Goal: Information Seeking & Learning: Learn about a topic

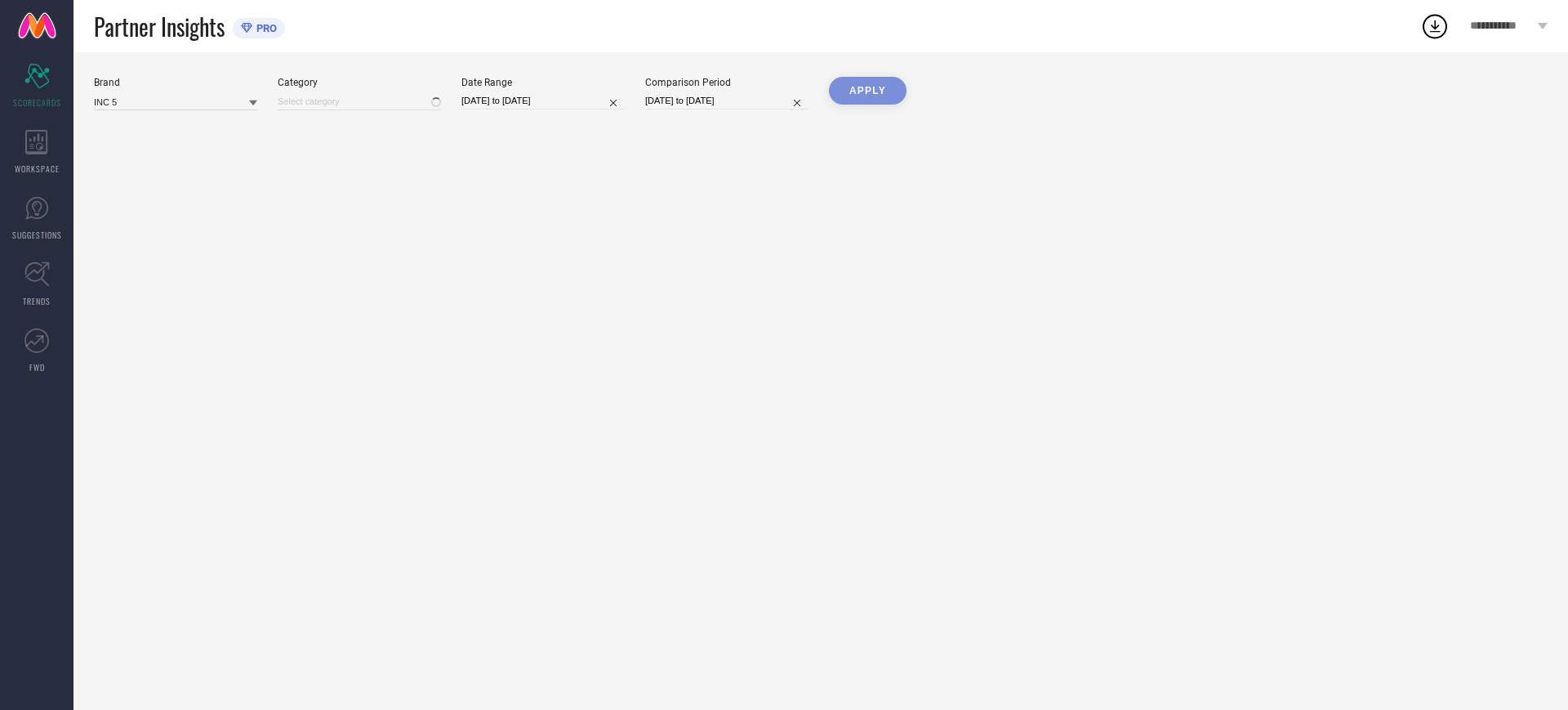
type input "All"
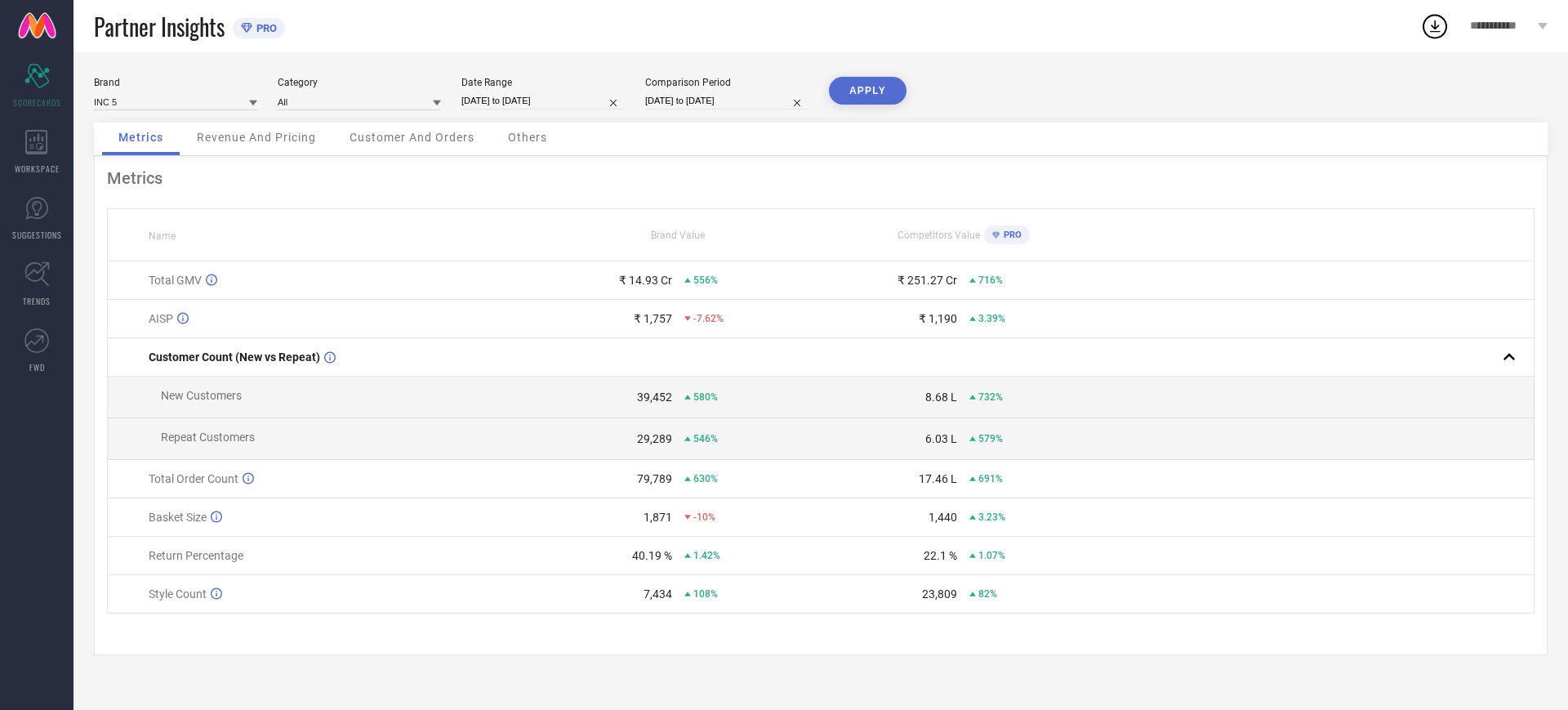
click at [328, 90] on div "Category All" at bounding box center [359, 93] width 164 height 34
click at [238, 133] on span "Revenue And Pricing" at bounding box center [255, 137] width 119 height 13
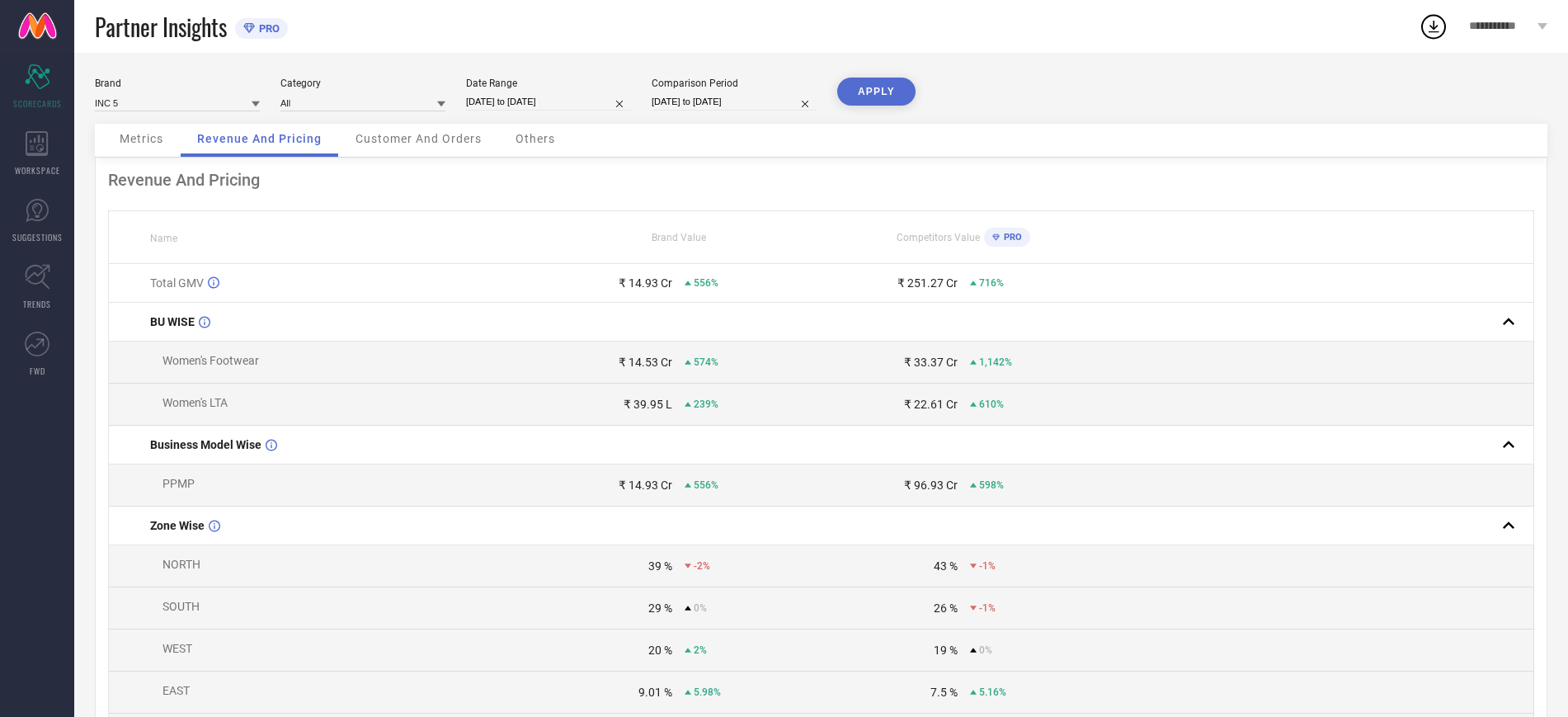
click at [427, 140] on span "Customer And Orders" at bounding box center [418, 139] width 126 height 13
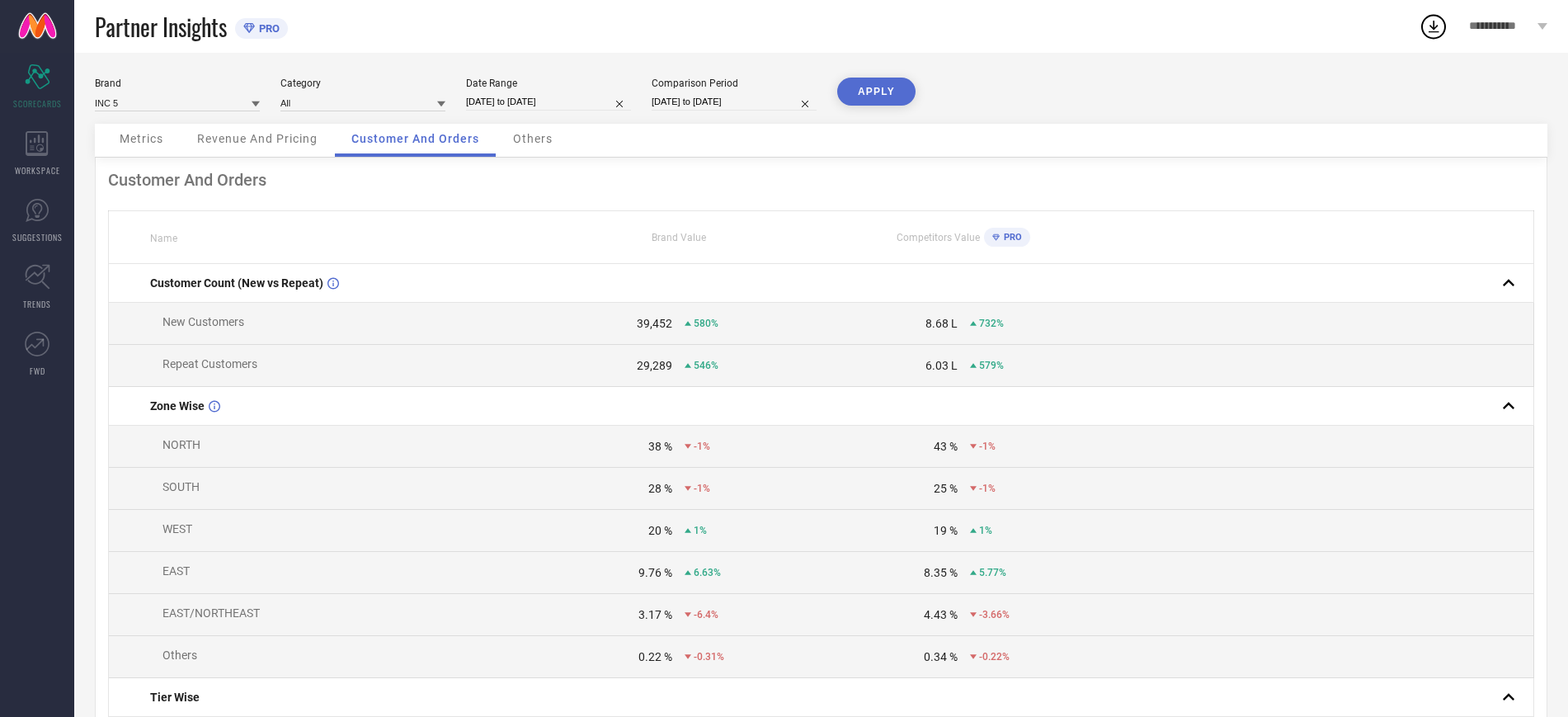
click at [524, 128] on div "Others" at bounding box center [532, 140] width 73 height 33
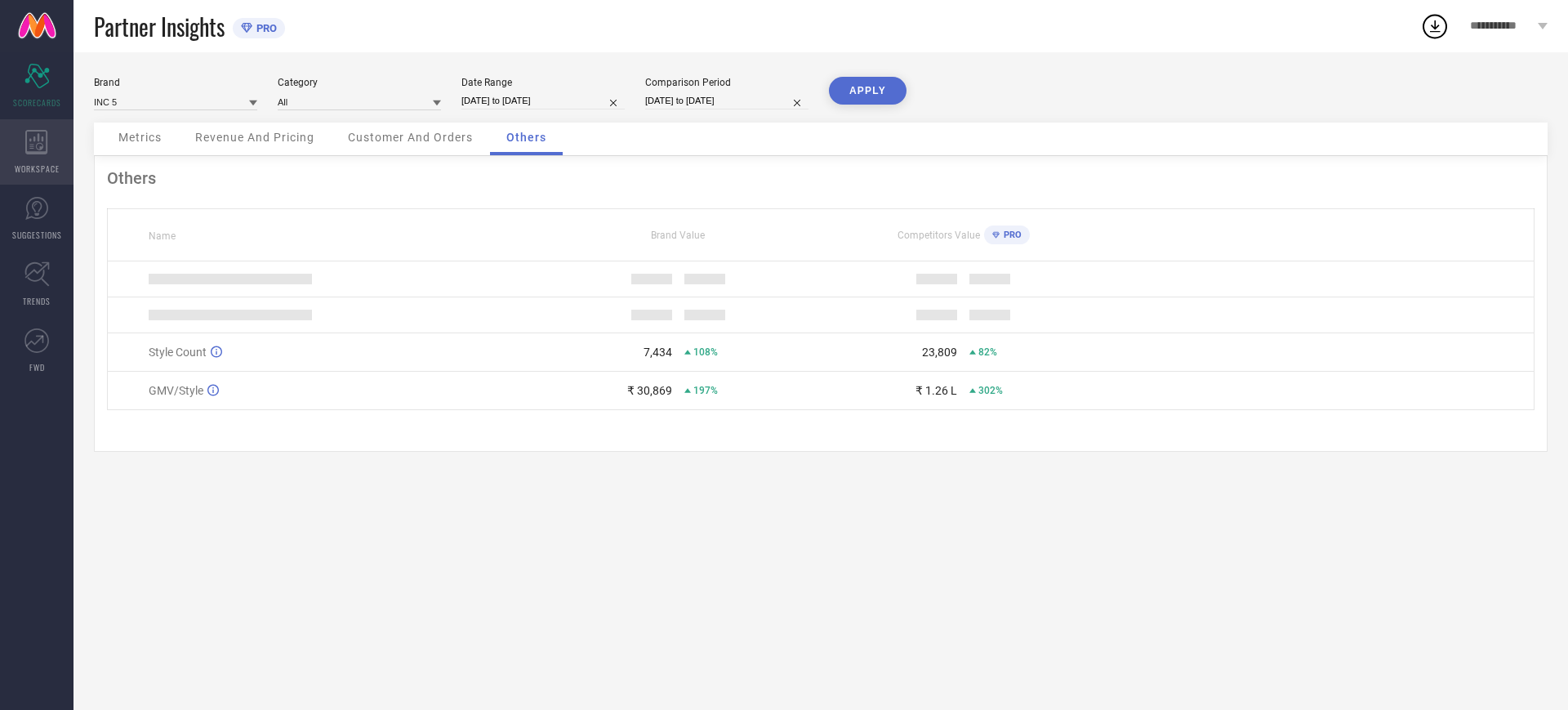
click at [32, 147] on icon at bounding box center [36, 142] width 22 height 25
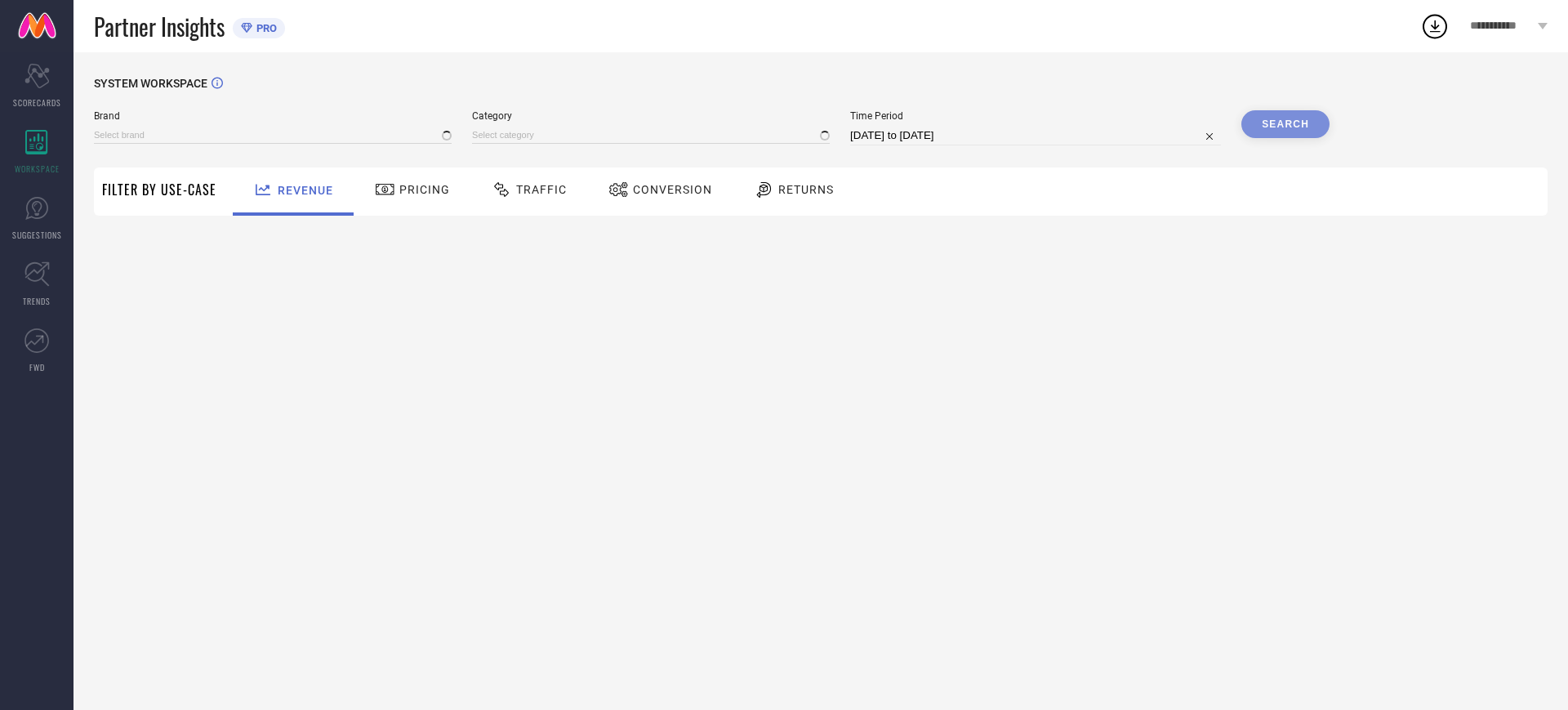
type input "ATESBER"
type input "All"
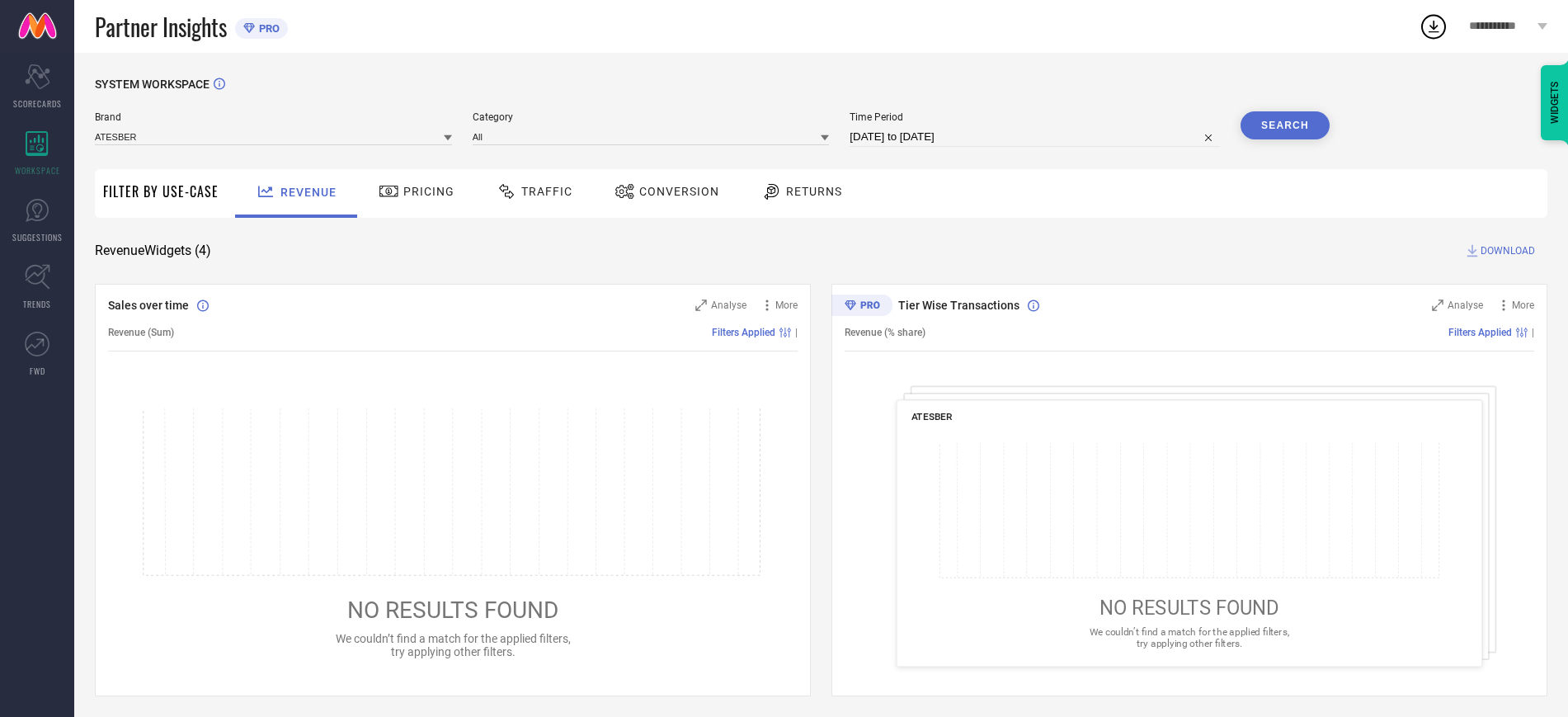
click at [423, 119] on span "Brand" at bounding box center [273, 117] width 357 height 12
click at [376, 134] on input at bounding box center [273, 136] width 357 height 17
click at [208, 129] on input at bounding box center [273, 136] width 357 height 17
click at [164, 189] on div "INC 5" at bounding box center [273, 187] width 357 height 28
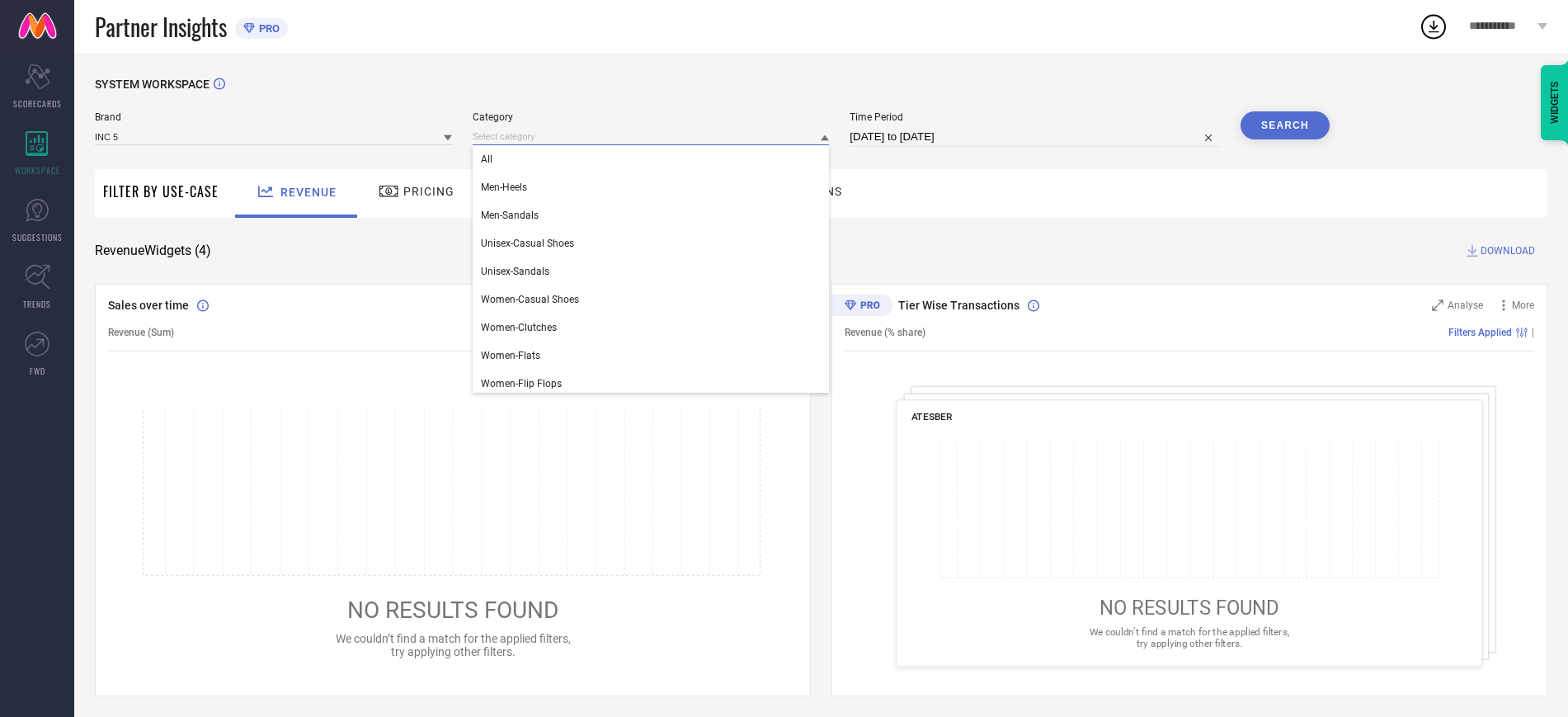
click at [621, 132] on input at bounding box center [651, 136] width 357 height 17
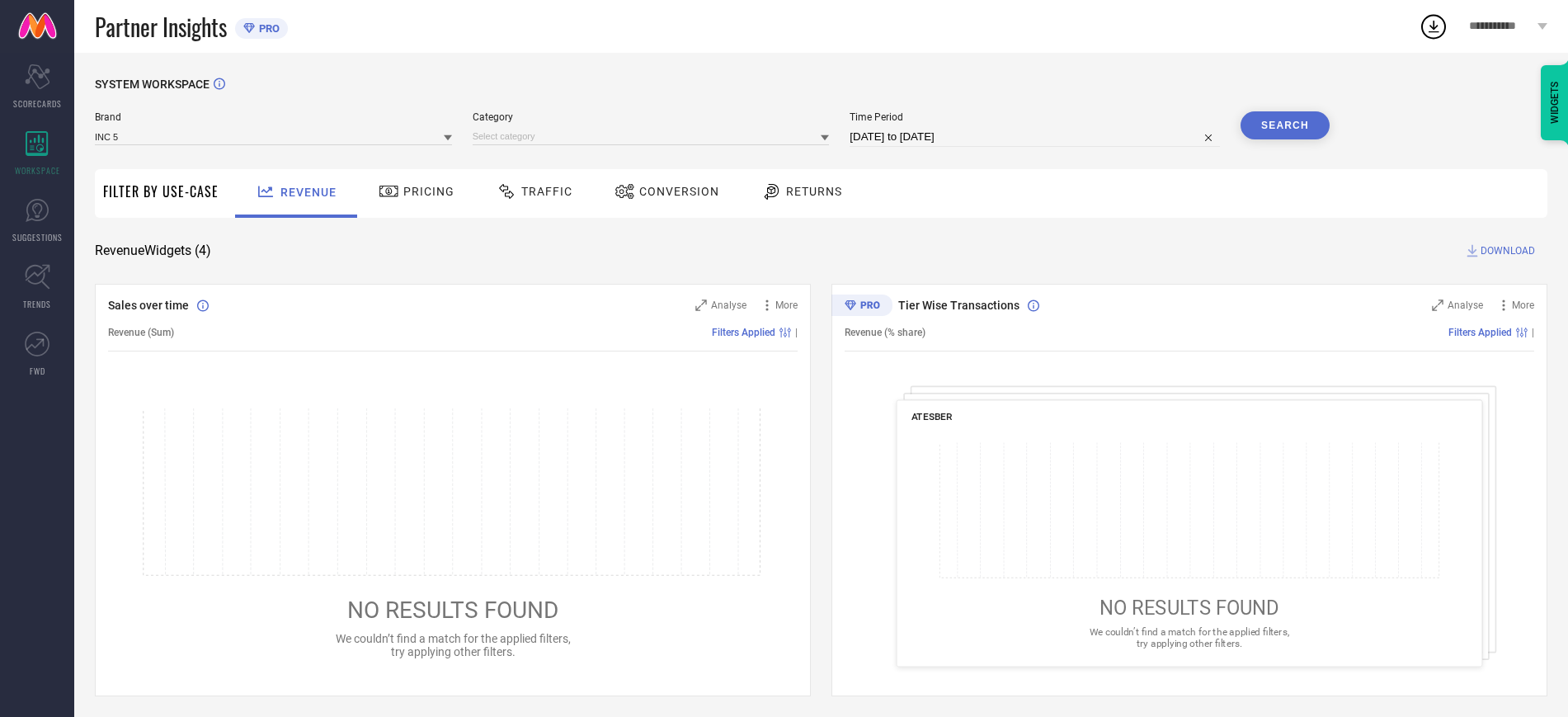
click at [626, 114] on span "Category" at bounding box center [651, 117] width 357 height 12
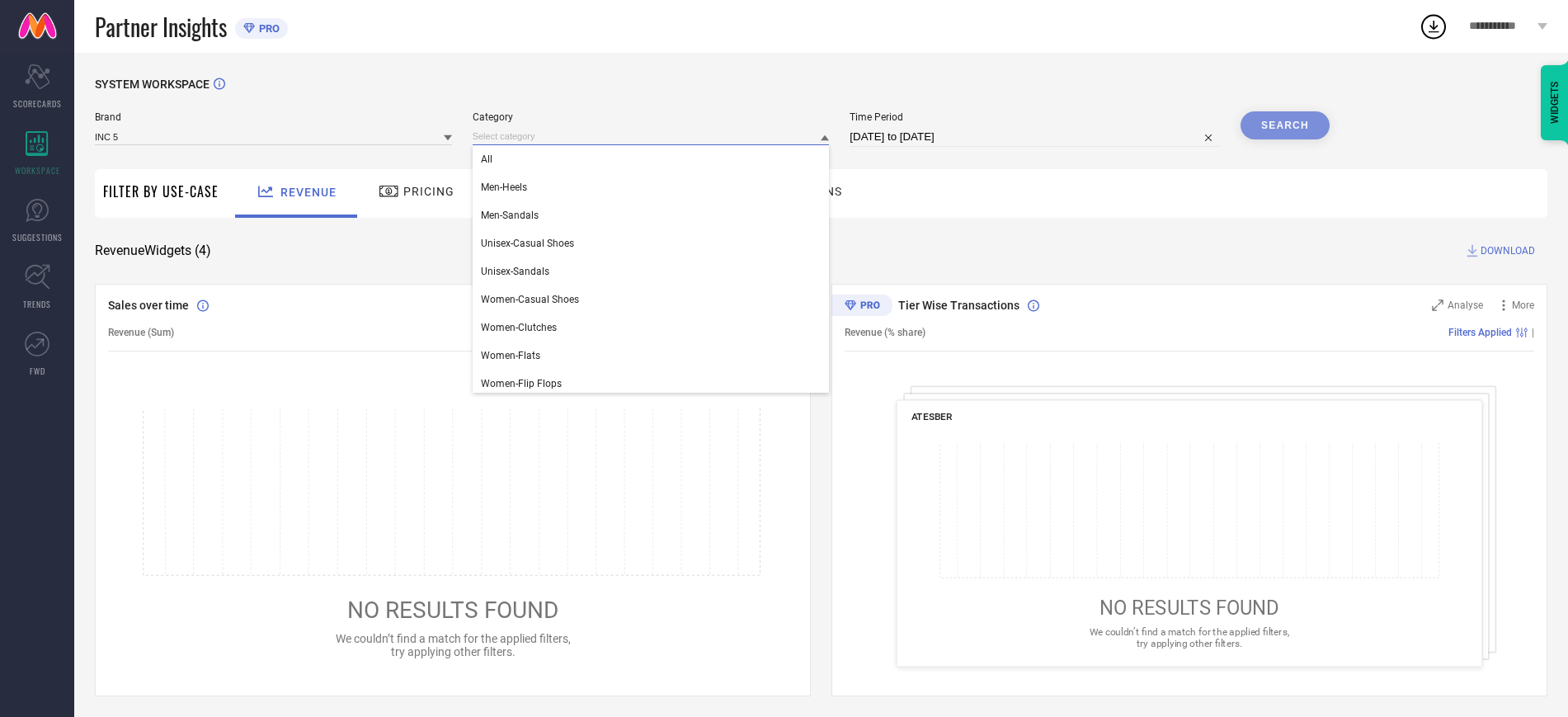
click at [621, 130] on input at bounding box center [651, 136] width 357 height 17
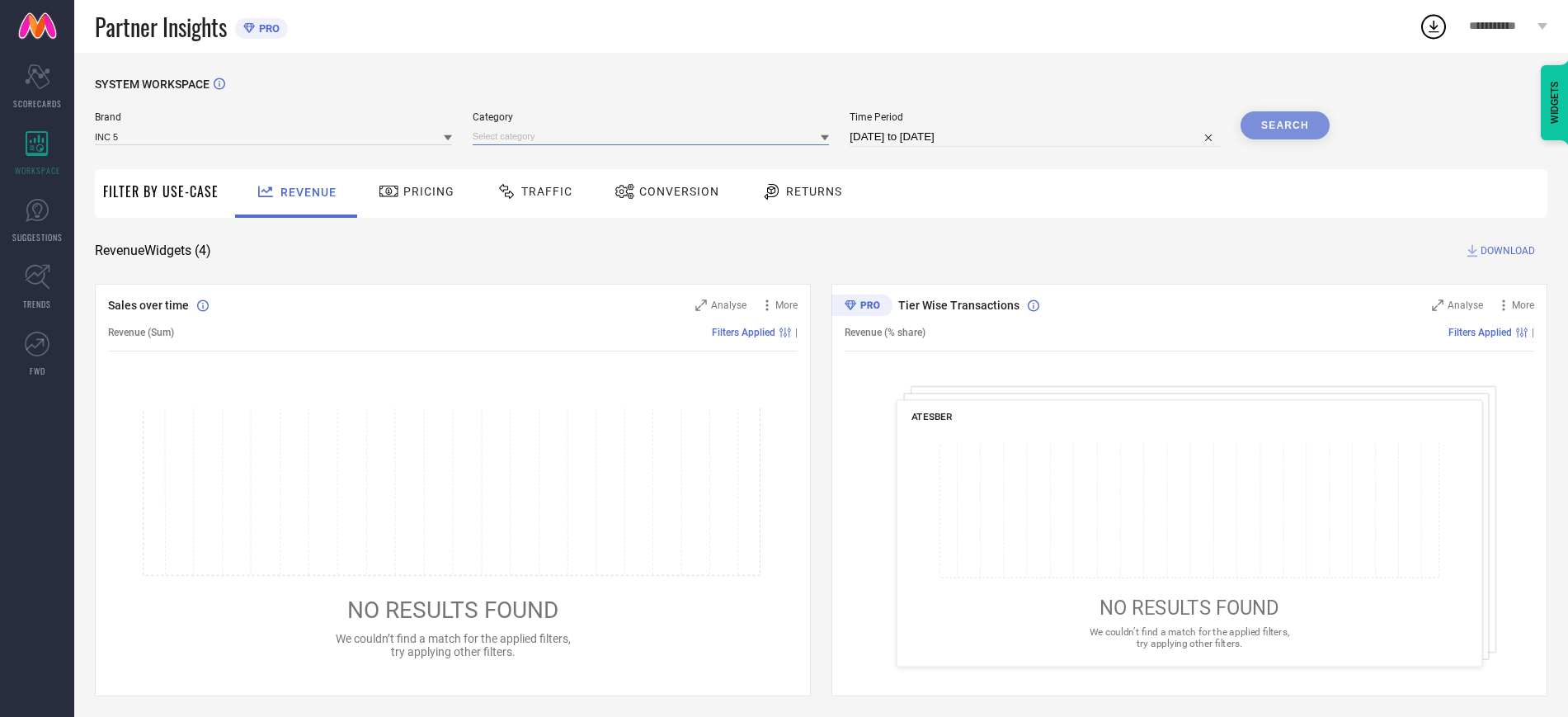
click at [562, 131] on input at bounding box center [651, 136] width 357 height 17
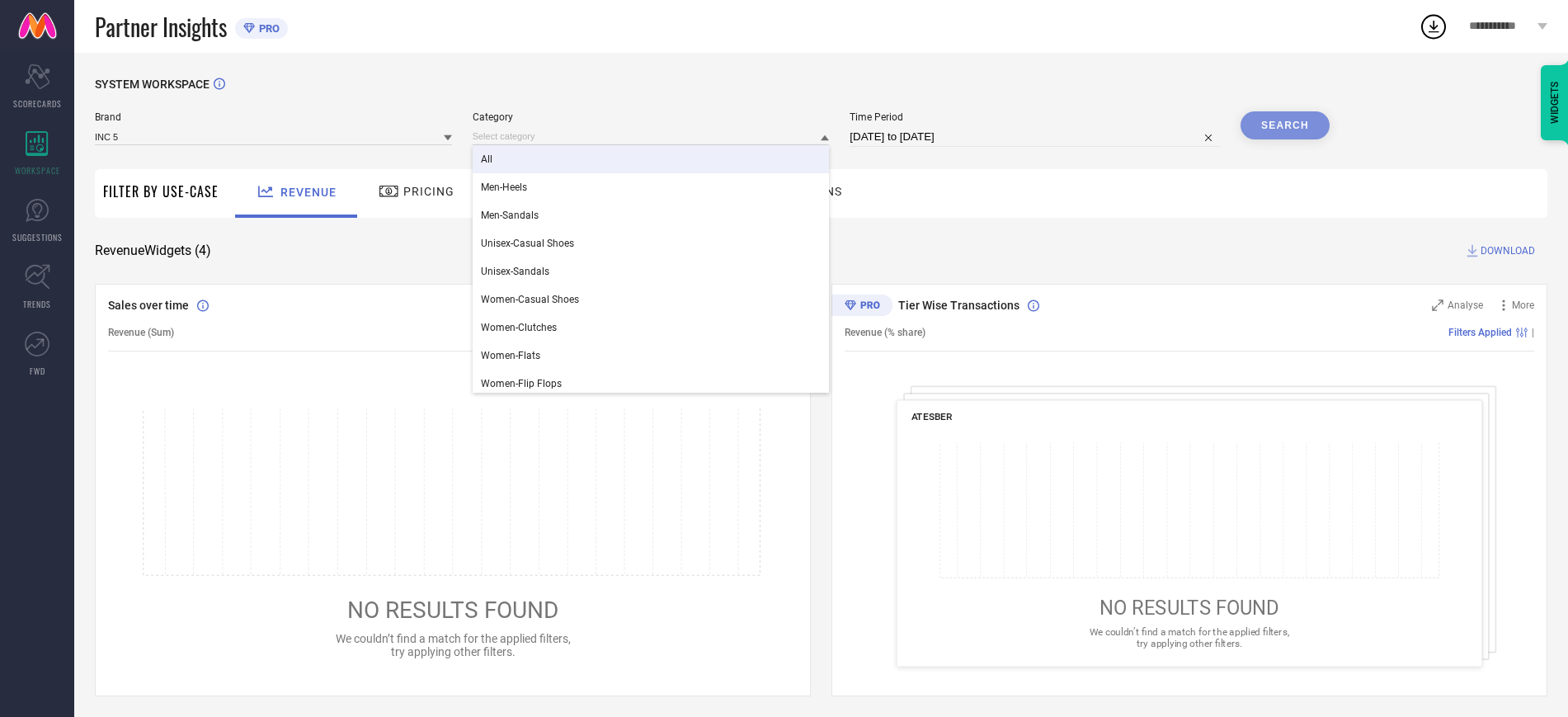
click at [526, 160] on div "All" at bounding box center [651, 159] width 357 height 28
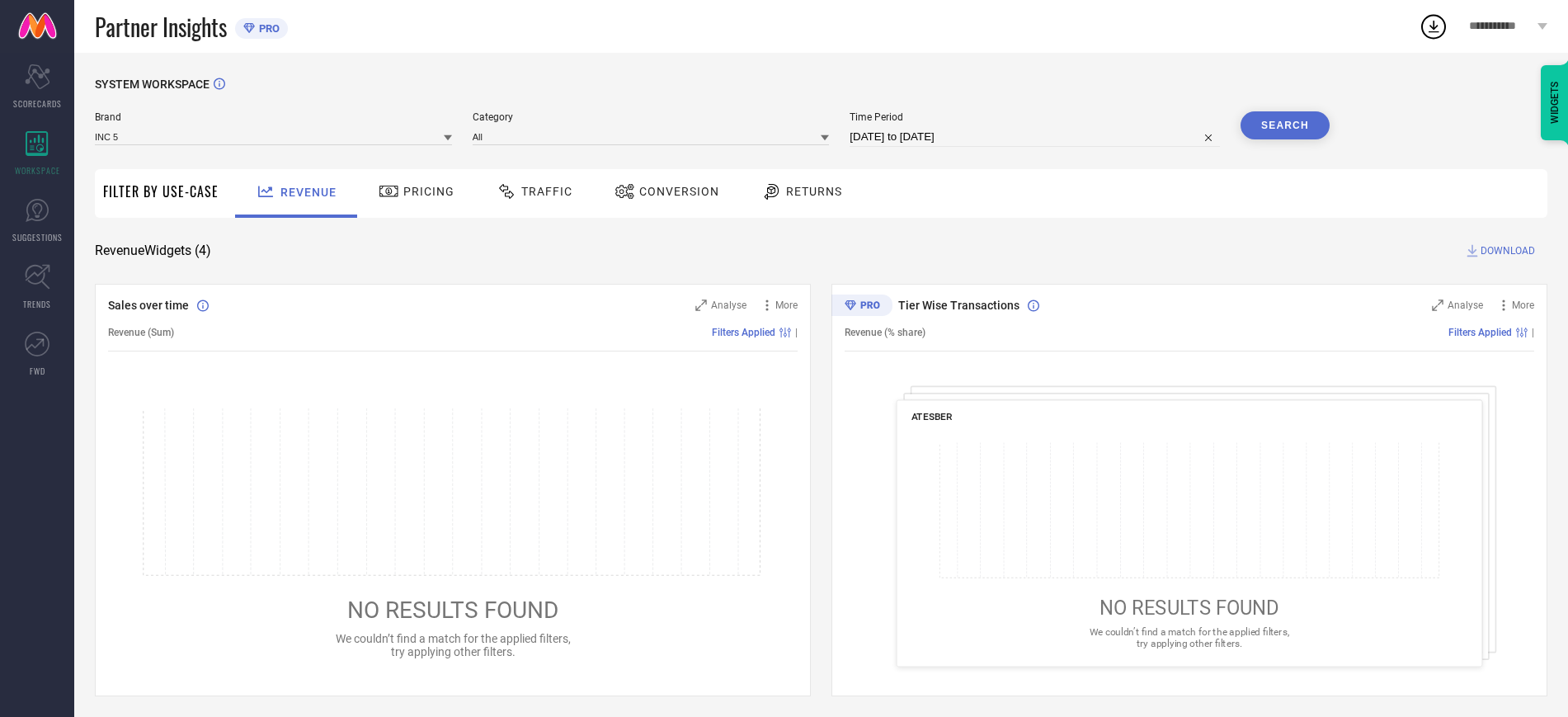
select select "7"
select select "2025"
select select "8"
select select "2025"
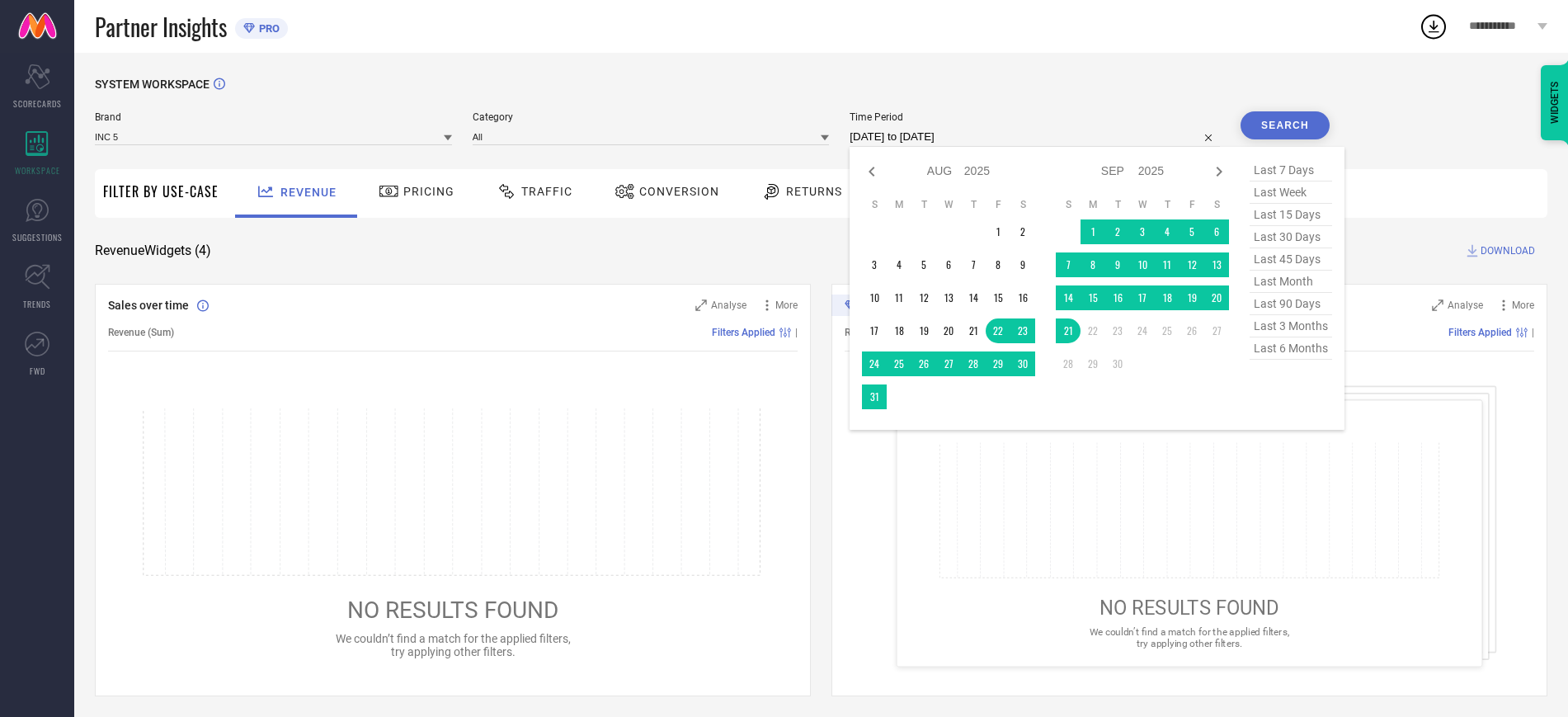
click at [1033, 130] on input "[DATE] to [DATE]" at bounding box center [1034, 137] width 370 height 20
click at [945, 172] on select "Jan Feb Mar Apr May Jun [DATE] Aug Sep Oct Nov Dec" at bounding box center [946, 171] width 37 height 24
select select "3"
select select "2025"
select select "4"
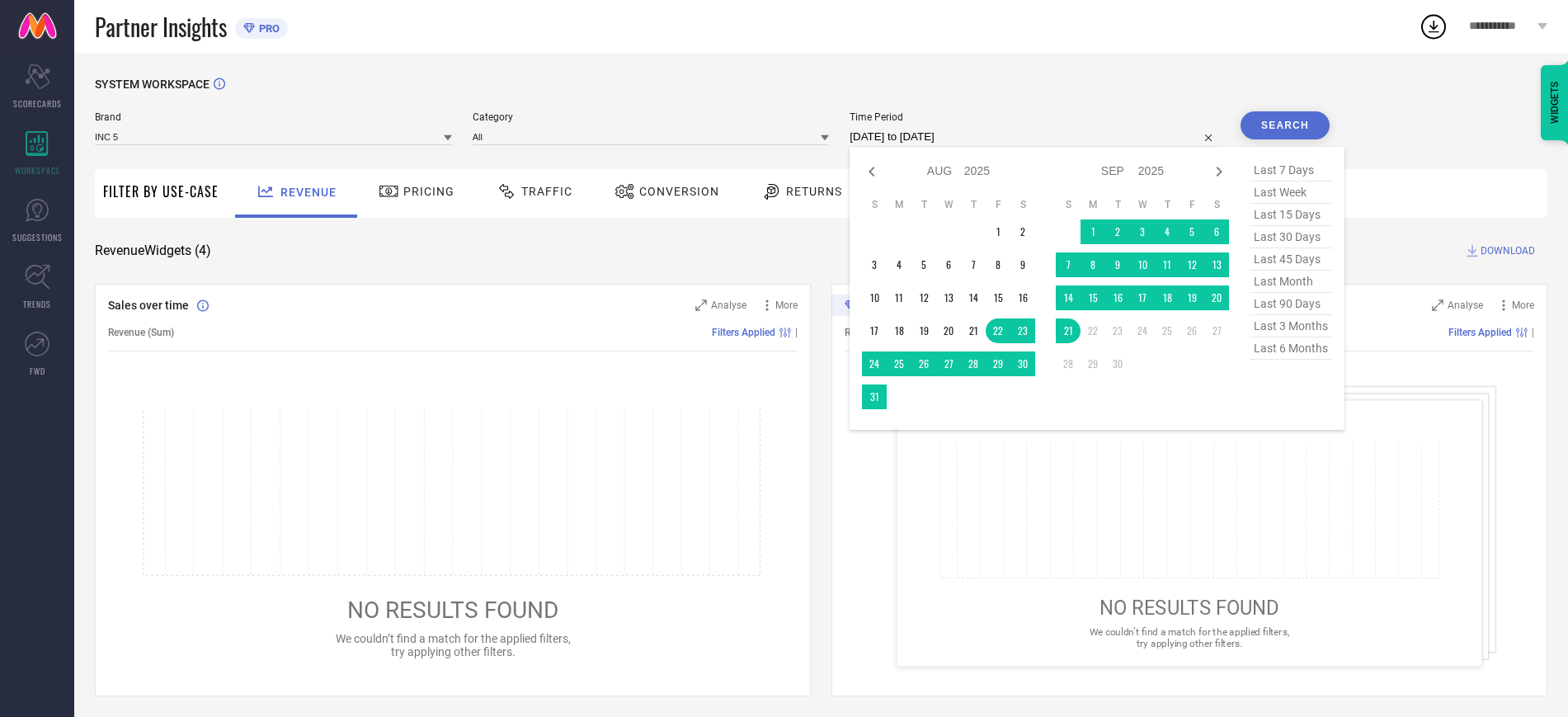
select select "2025"
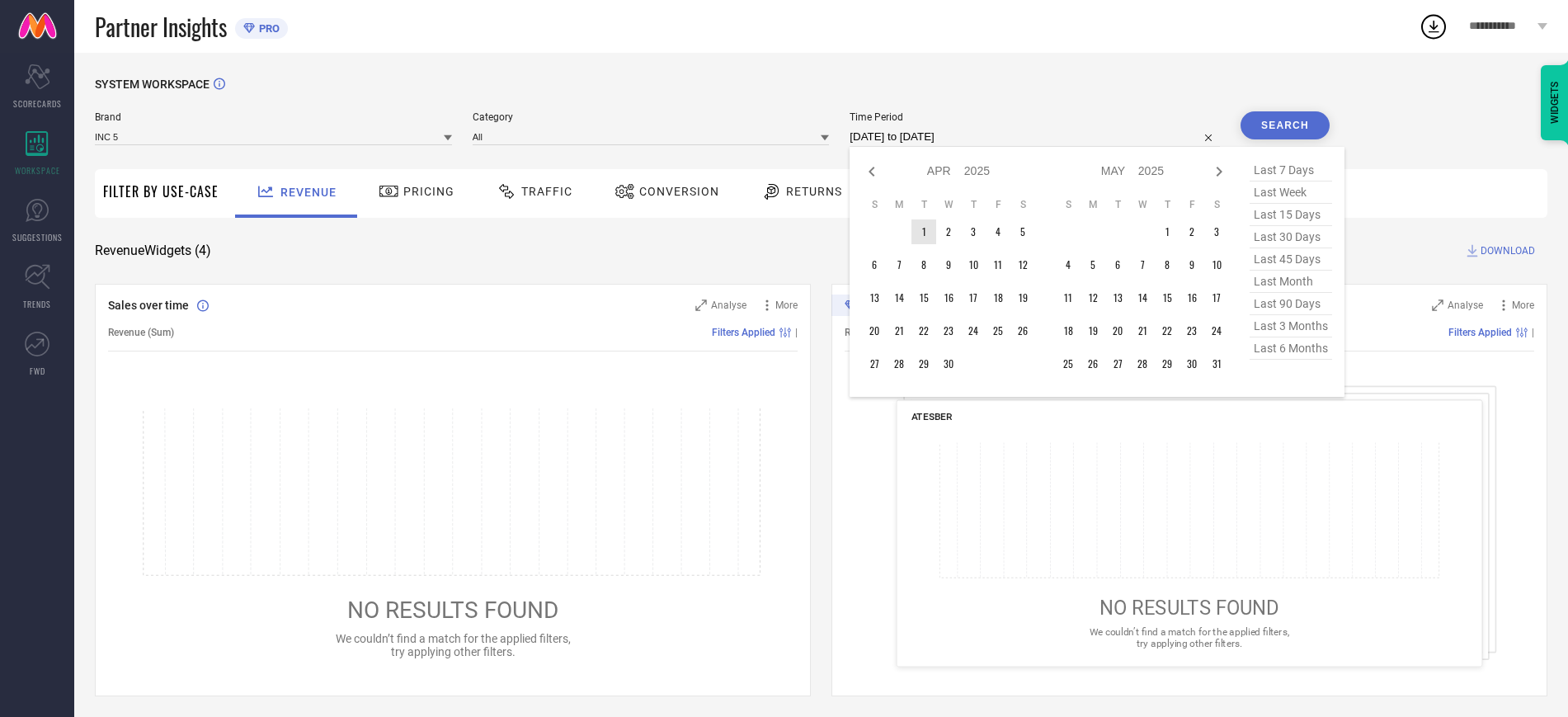
type input "After [DATE]"
click at [927, 230] on td "1" at bounding box center [924, 231] width 25 height 25
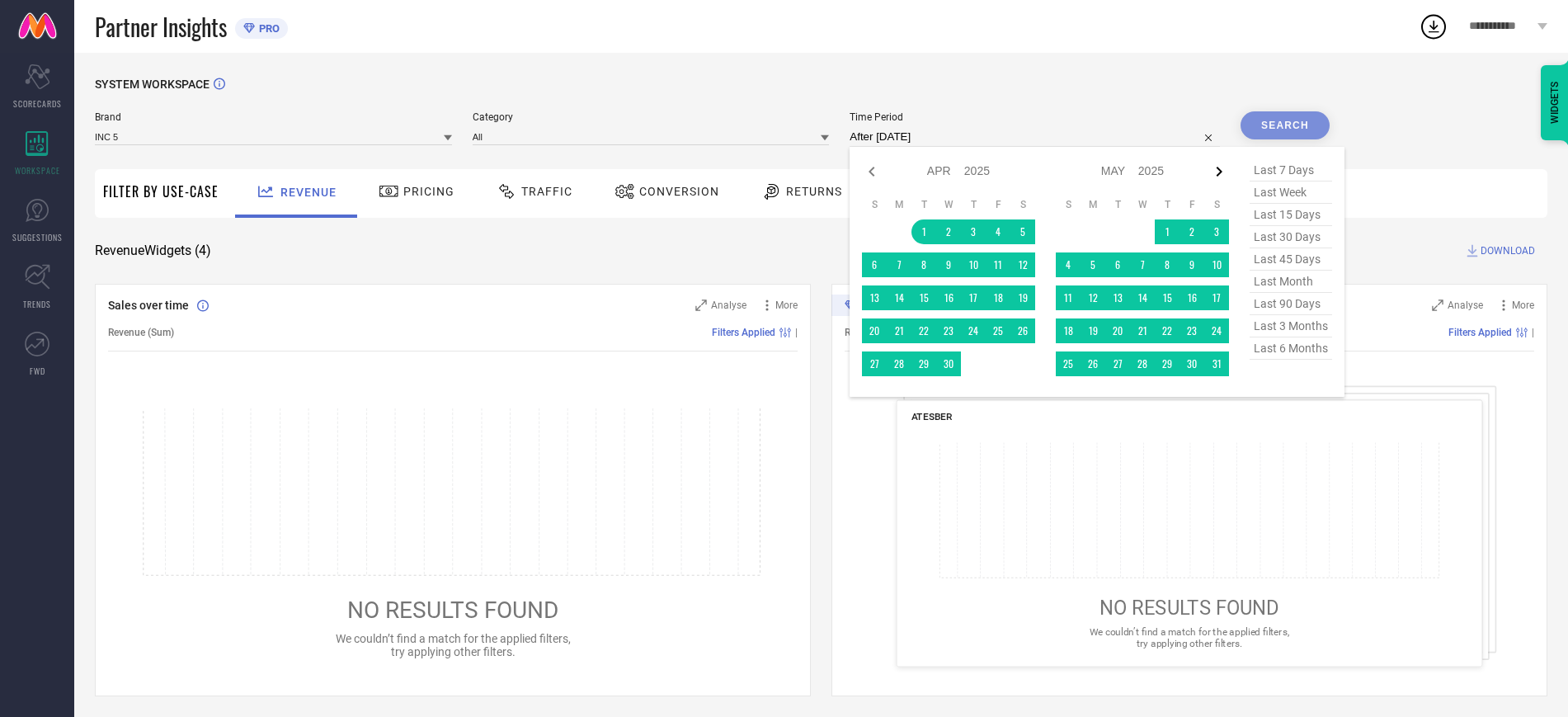
click at [1223, 169] on icon at bounding box center [1219, 172] width 20 height 20
select select "4"
select select "2025"
select select "5"
select select "2025"
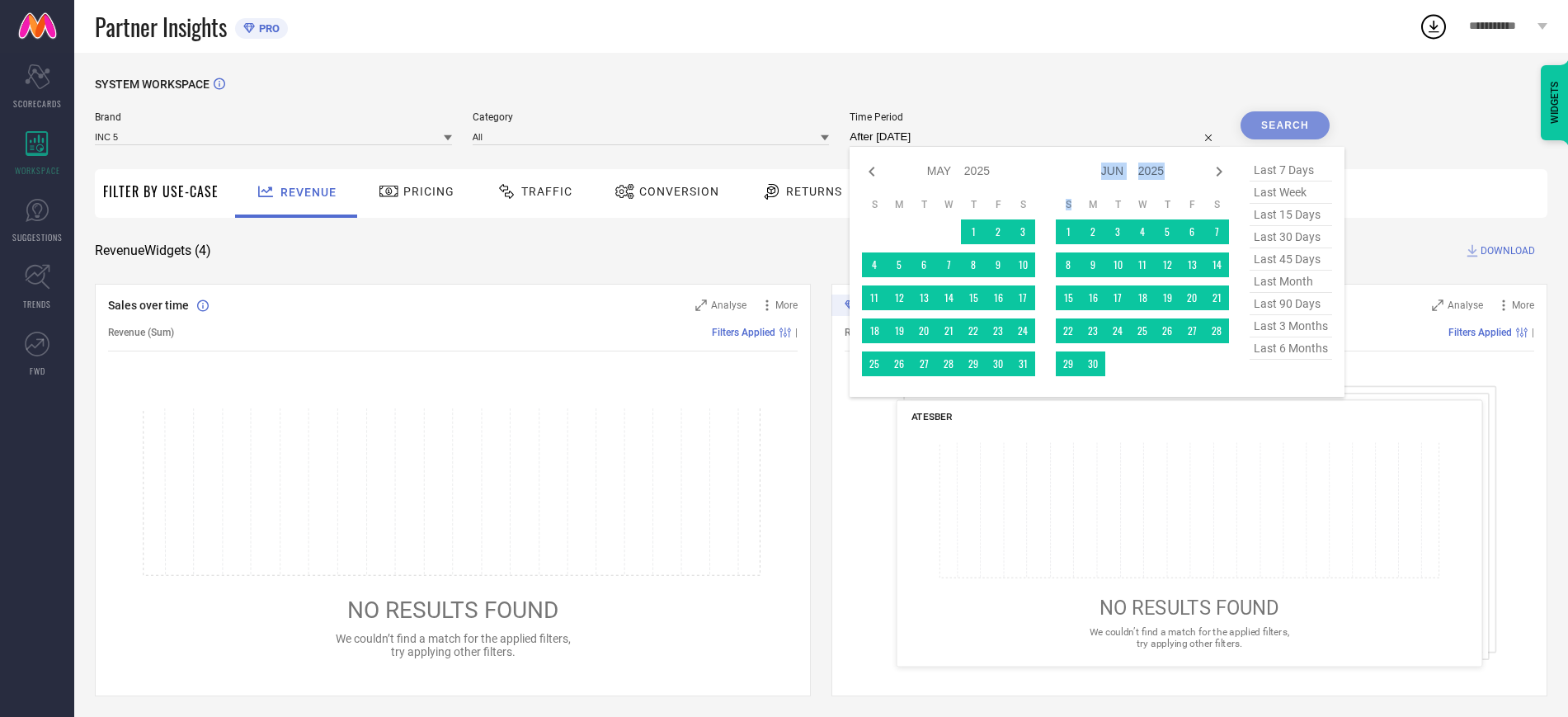
click at [1223, 169] on icon at bounding box center [1219, 172] width 20 height 20
select select "5"
select select "2025"
select select "6"
select select "2025"
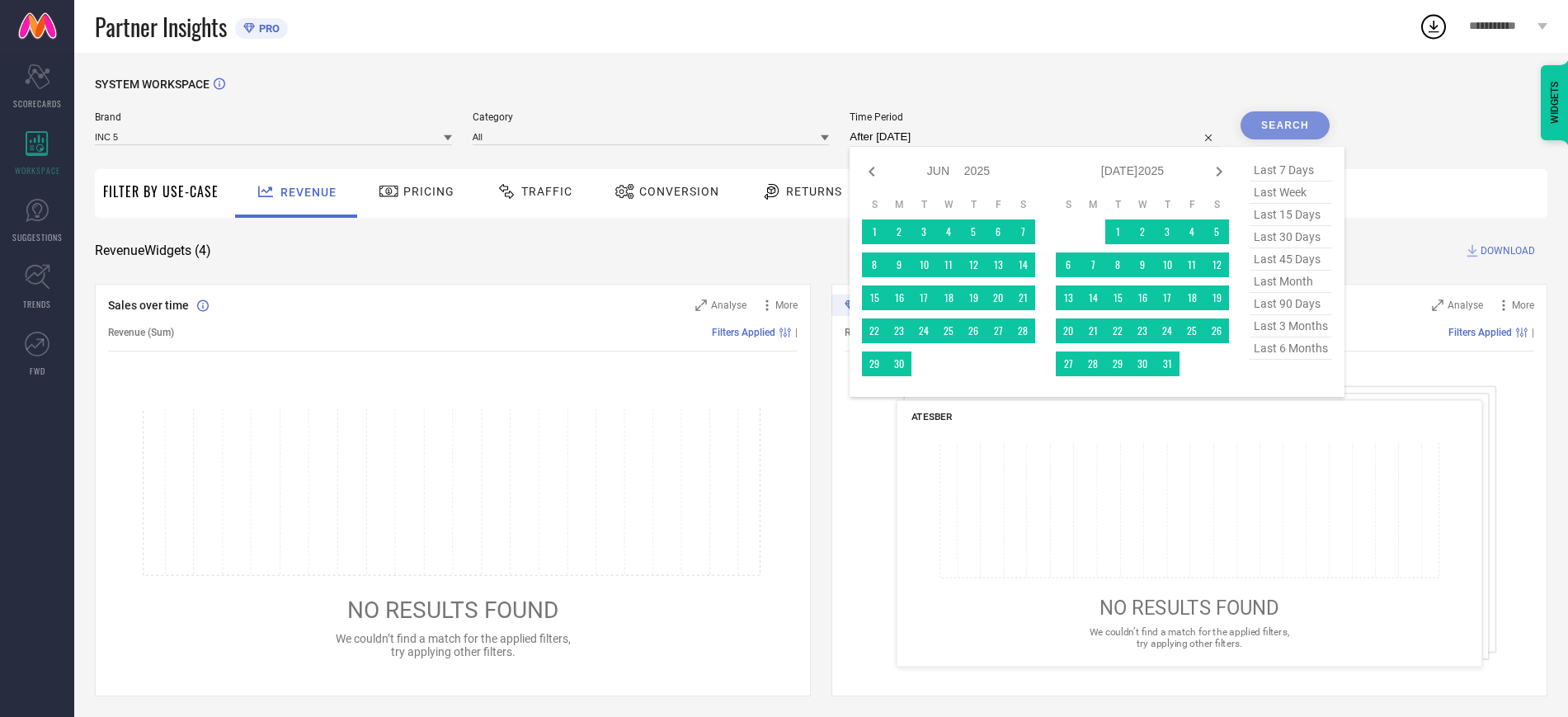
click at [1223, 169] on icon at bounding box center [1219, 172] width 20 height 20
select select "6"
select select "2025"
select select "7"
select select "2025"
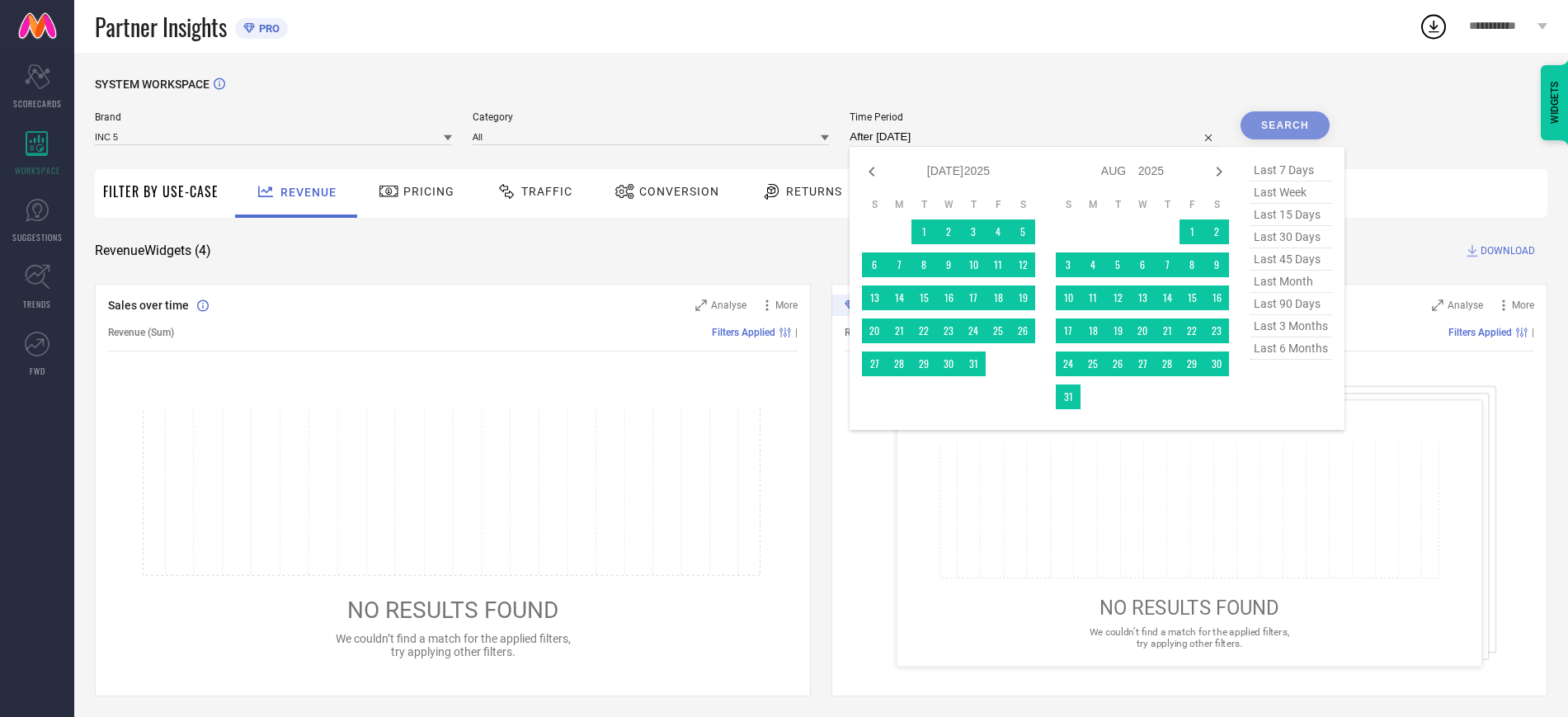
click at [1223, 169] on icon at bounding box center [1219, 172] width 20 height 20
select select "7"
select select "2025"
select select "8"
select select "2025"
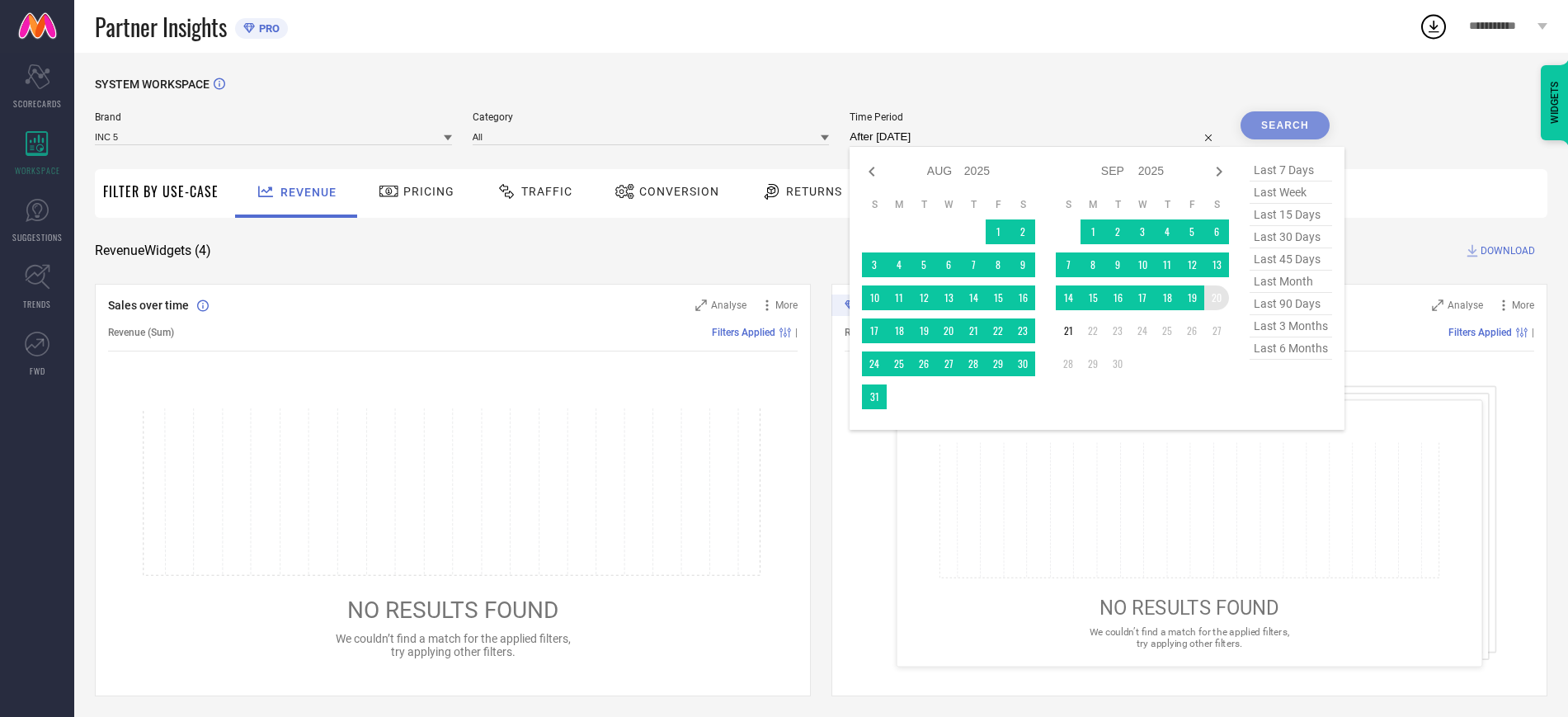
type input "[DATE] to [DATE]"
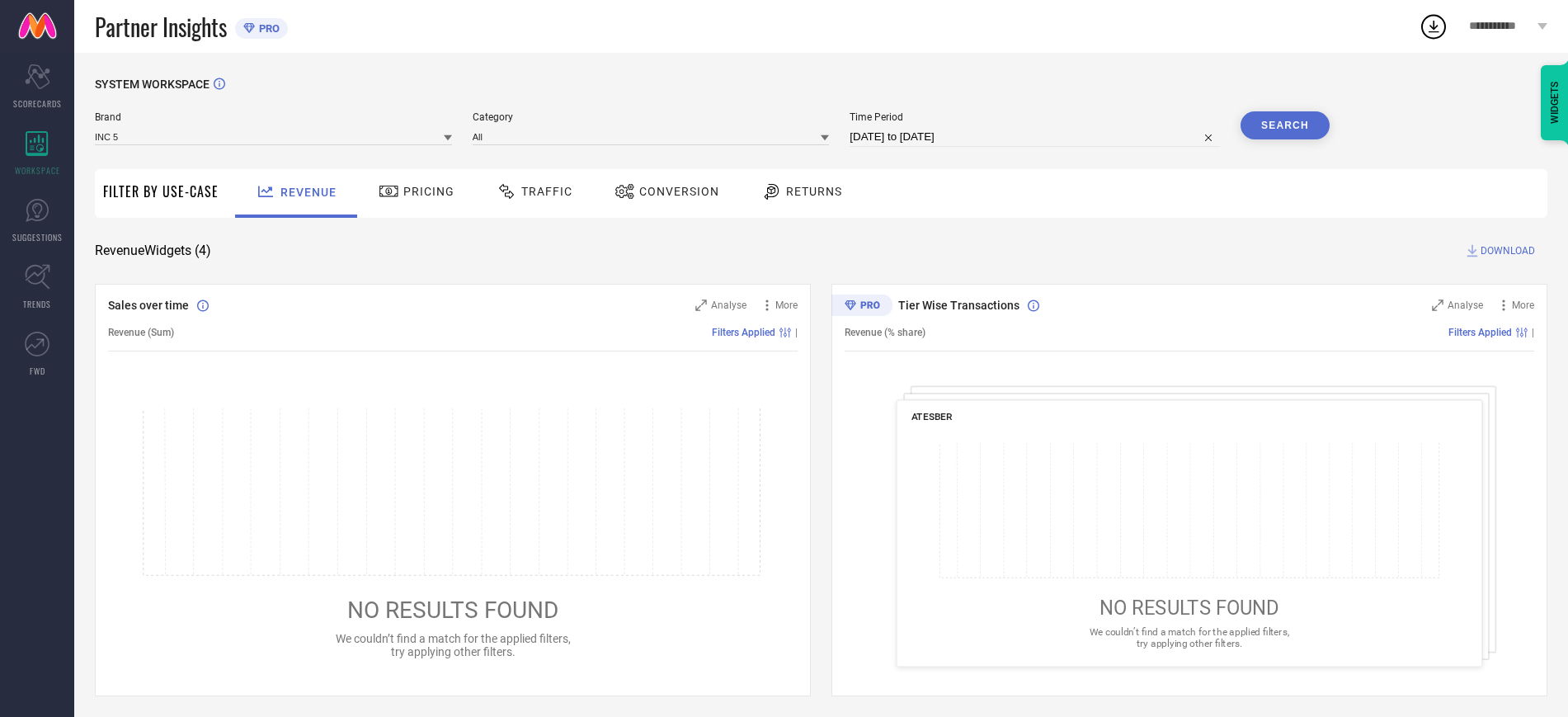
click at [1293, 114] on button "Search" at bounding box center [1284, 125] width 89 height 28
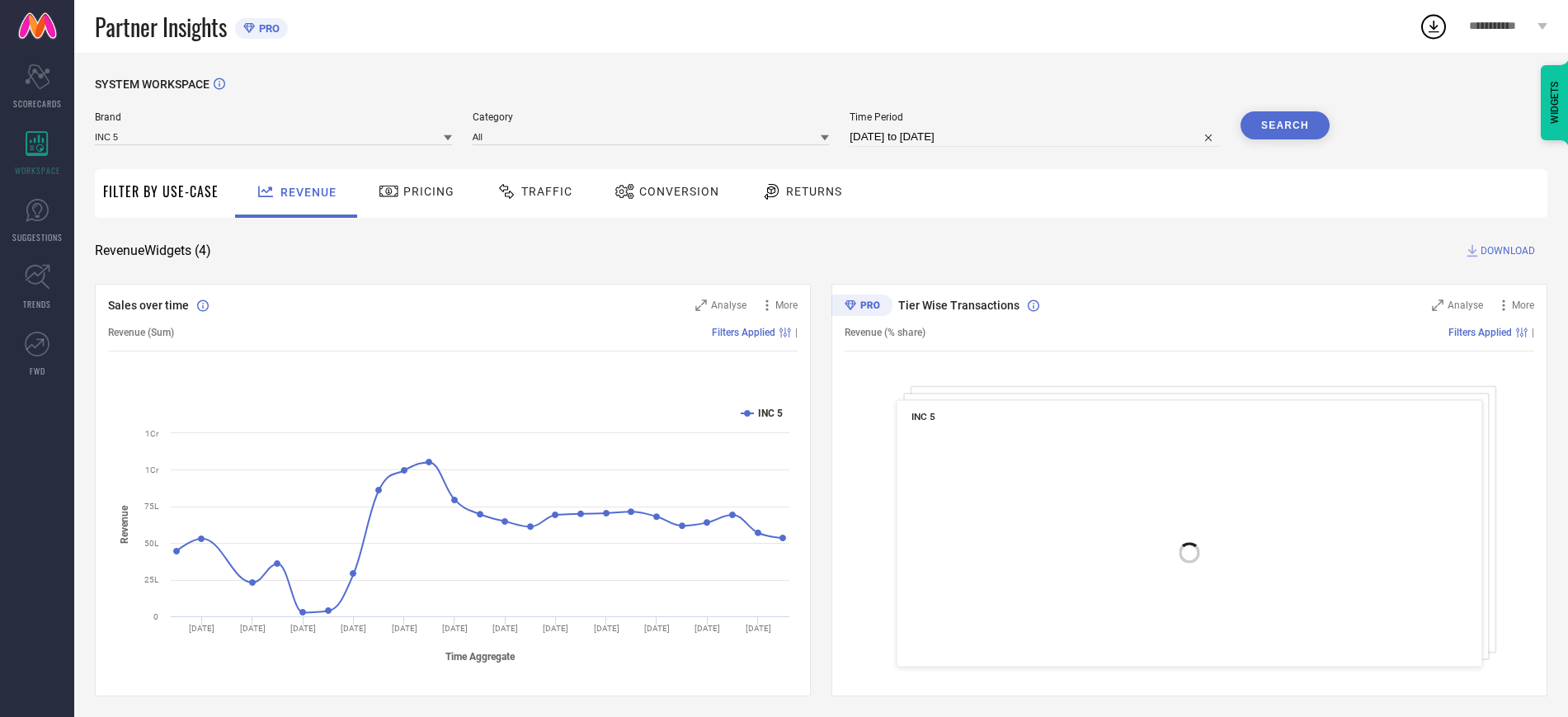
click at [543, 198] on span "Traffic" at bounding box center [547, 191] width 51 height 13
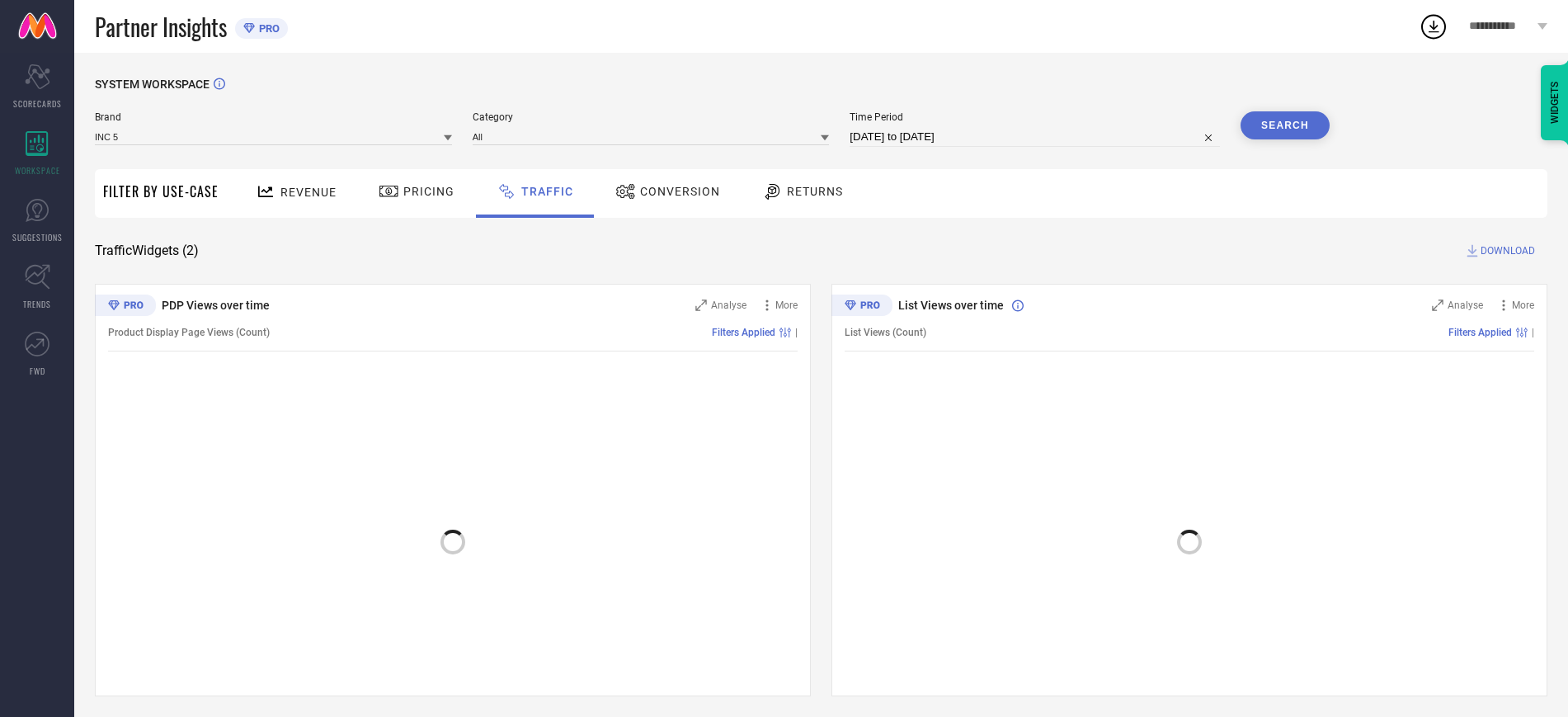
click at [673, 194] on span "Conversion" at bounding box center [679, 191] width 80 height 13
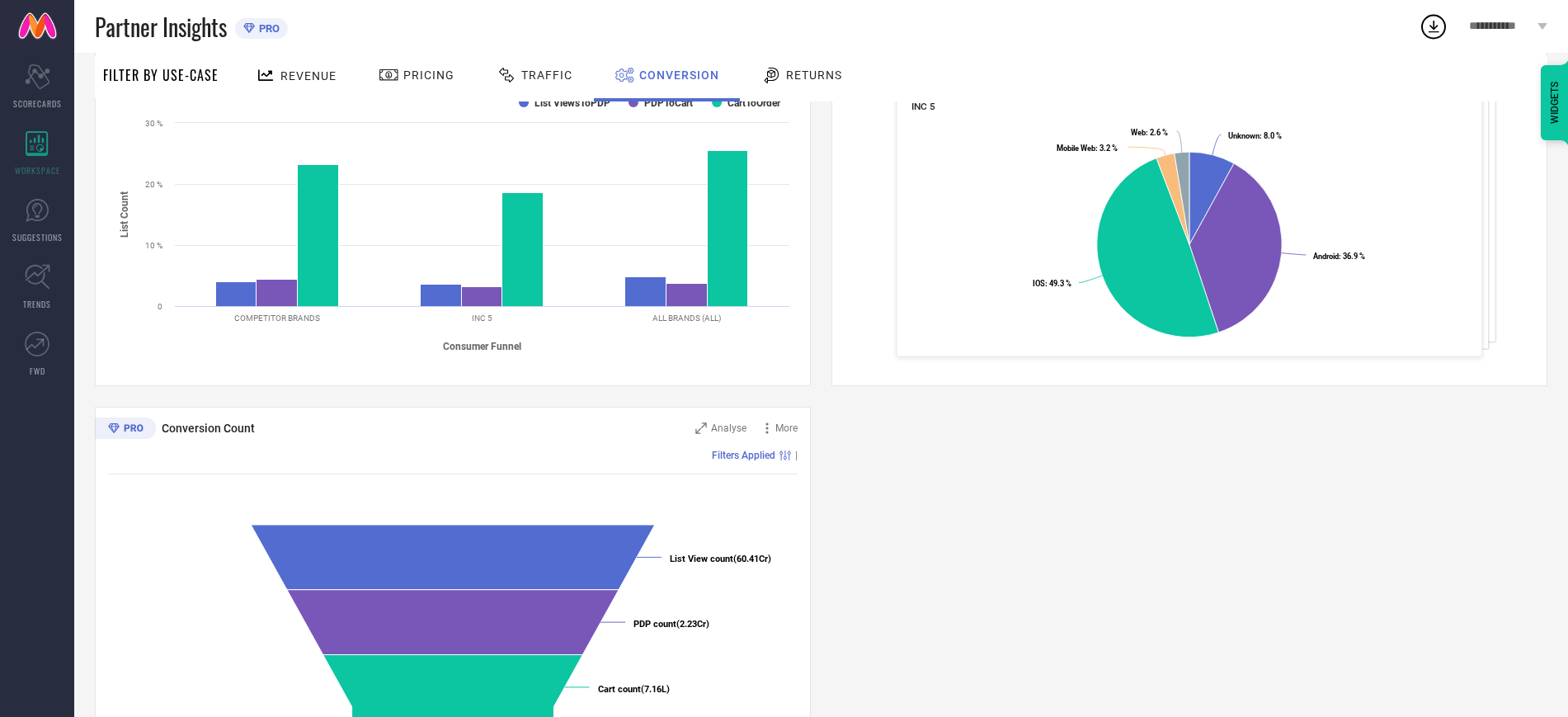
scroll to position [438, 0]
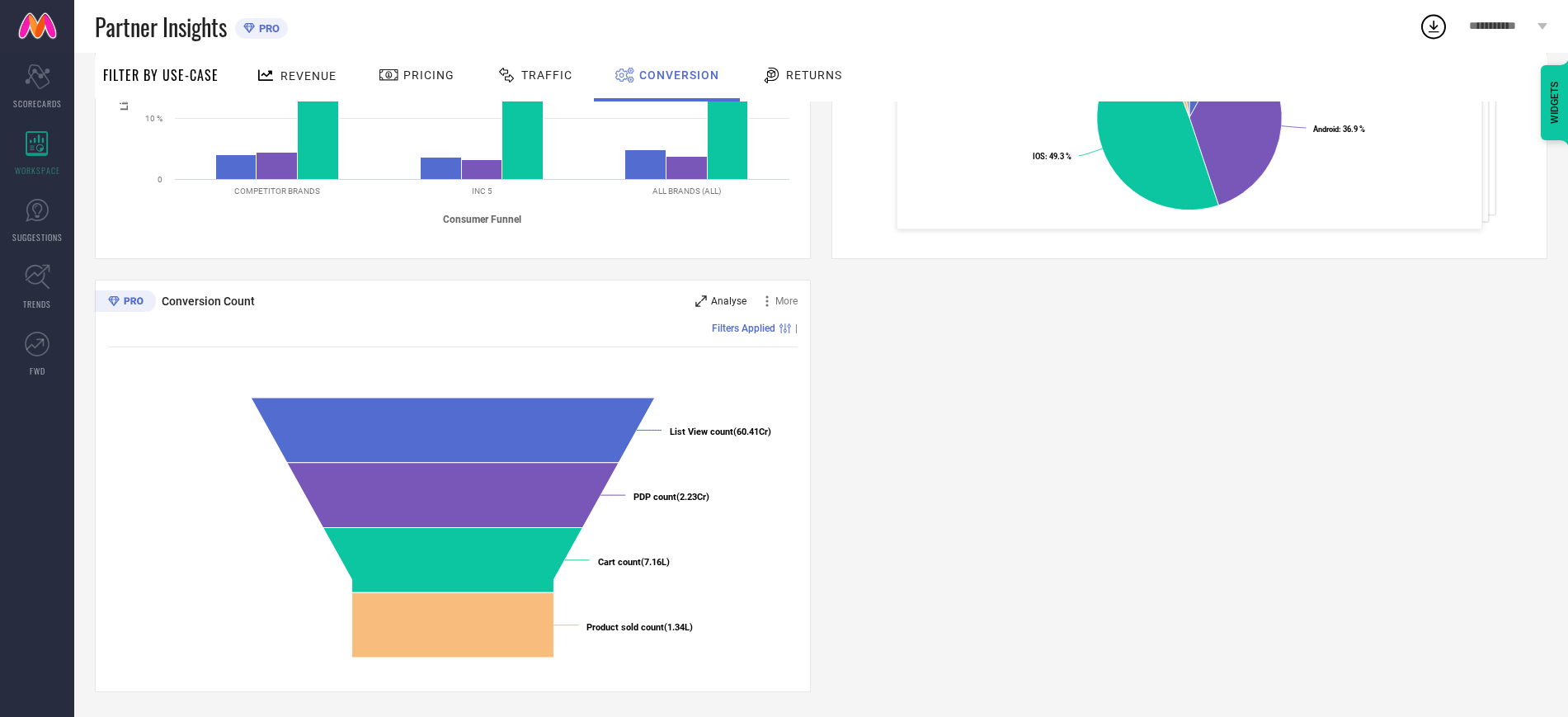
click at [730, 296] on span "Analyse" at bounding box center [728, 301] width 36 height 12
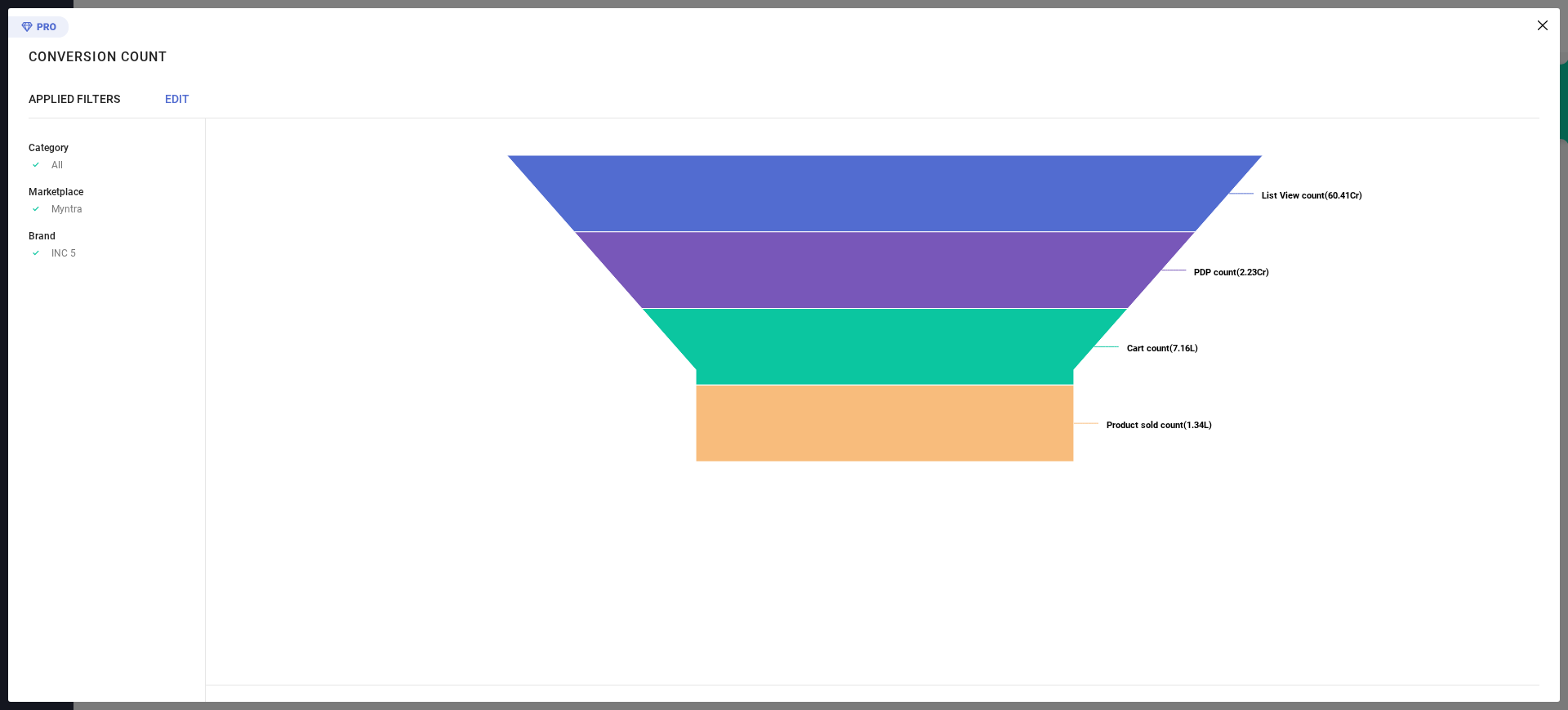
click at [1542, 24] on icon at bounding box center [1543, 25] width 10 height 10
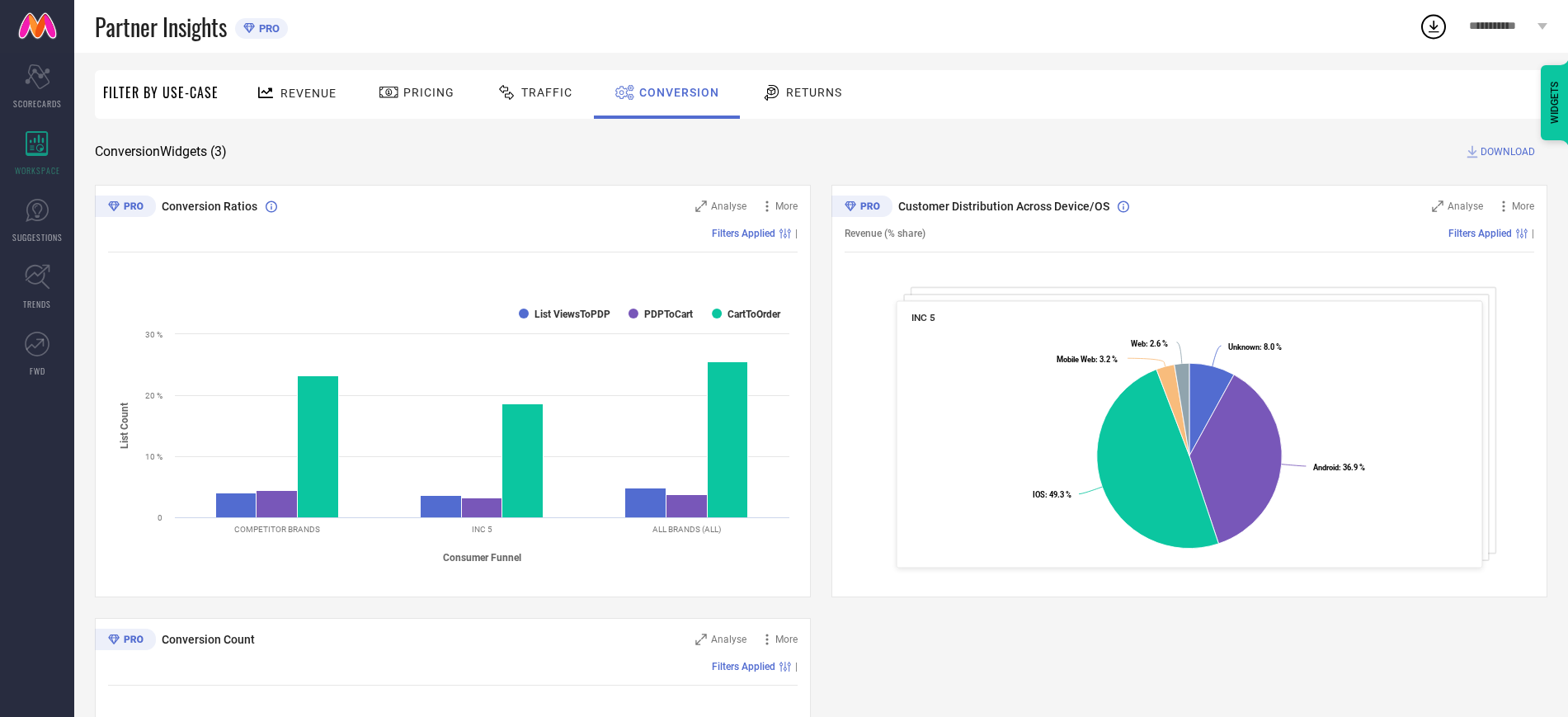
scroll to position [105, 0]
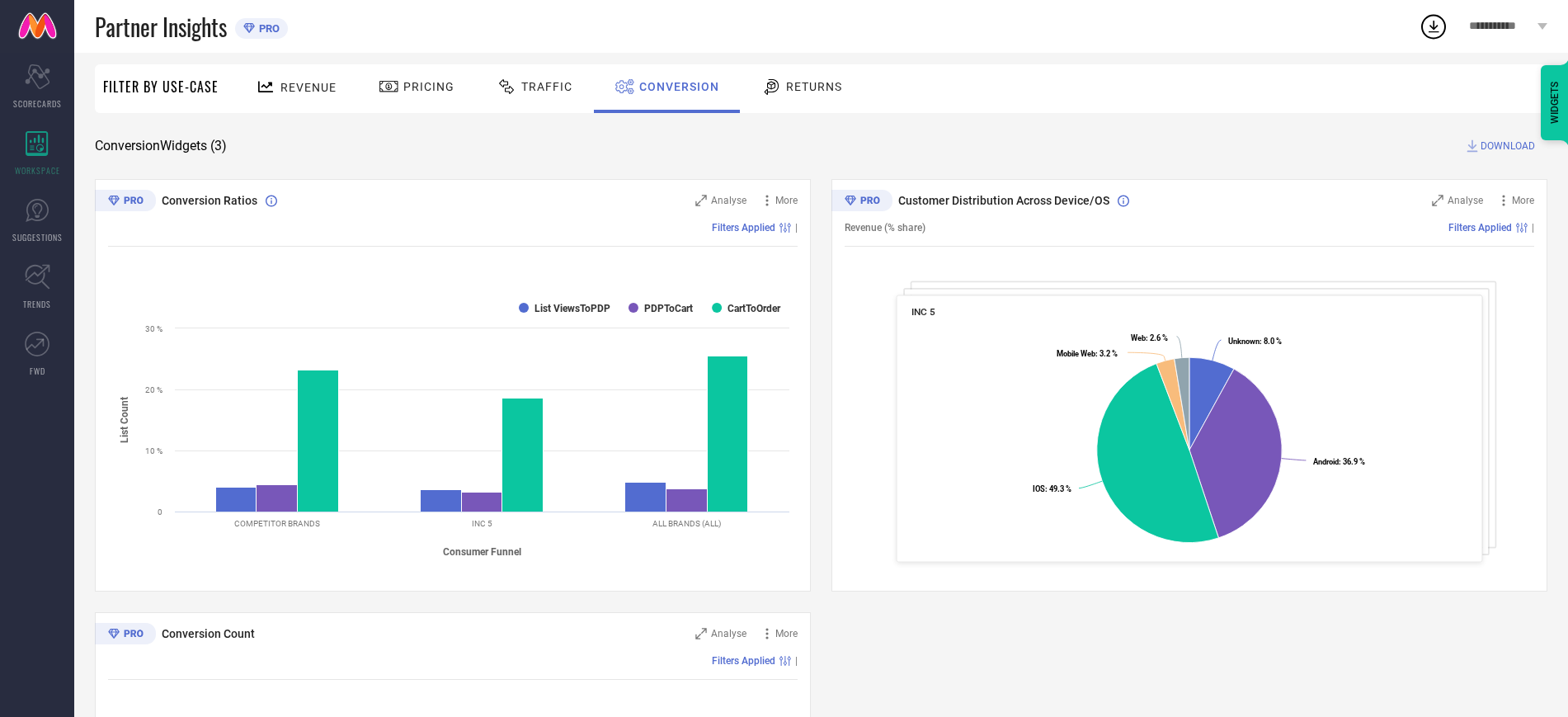
click at [543, 107] on div "Traffic" at bounding box center [534, 88] width 118 height 49
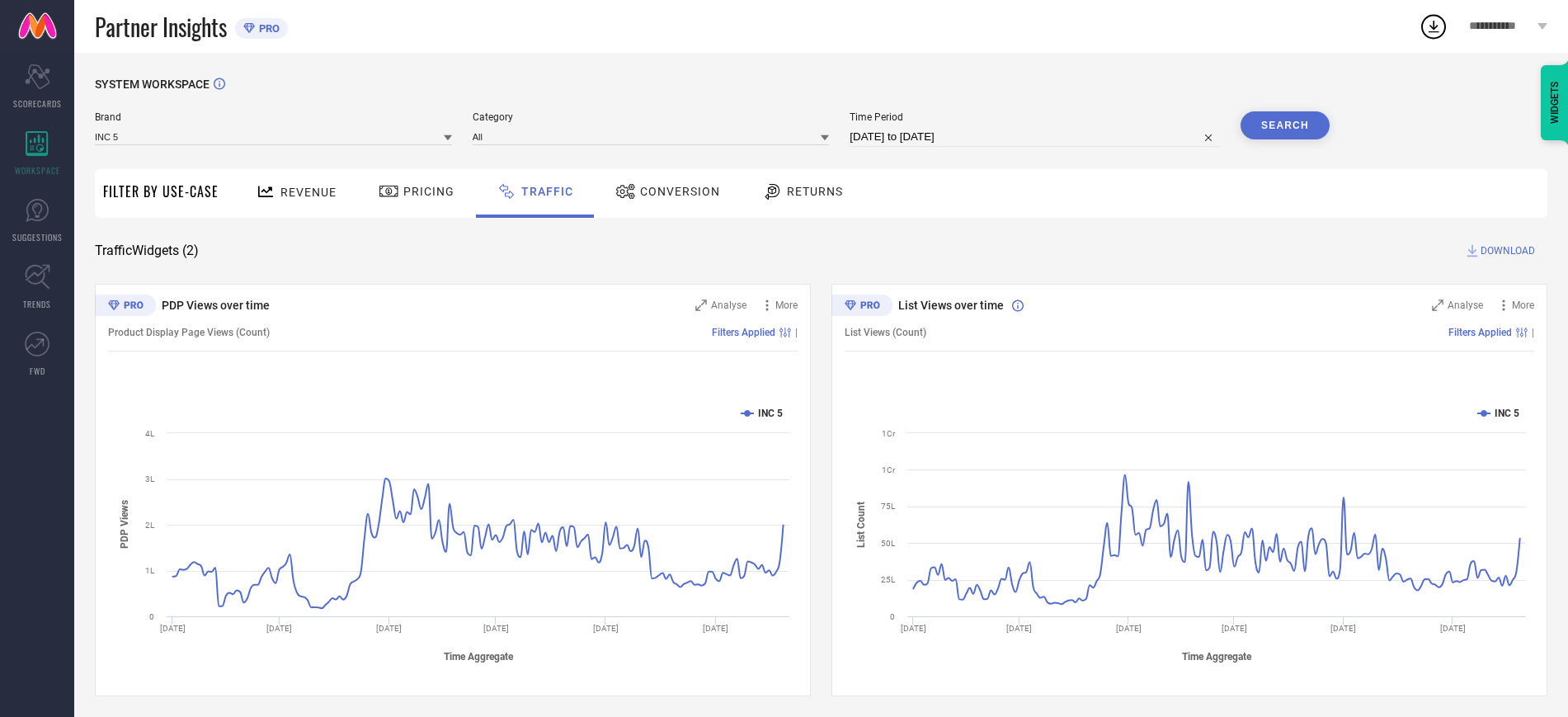
scroll to position [5, 0]
click at [718, 308] on div "Analyse" at bounding box center [721, 301] width 51 height 17
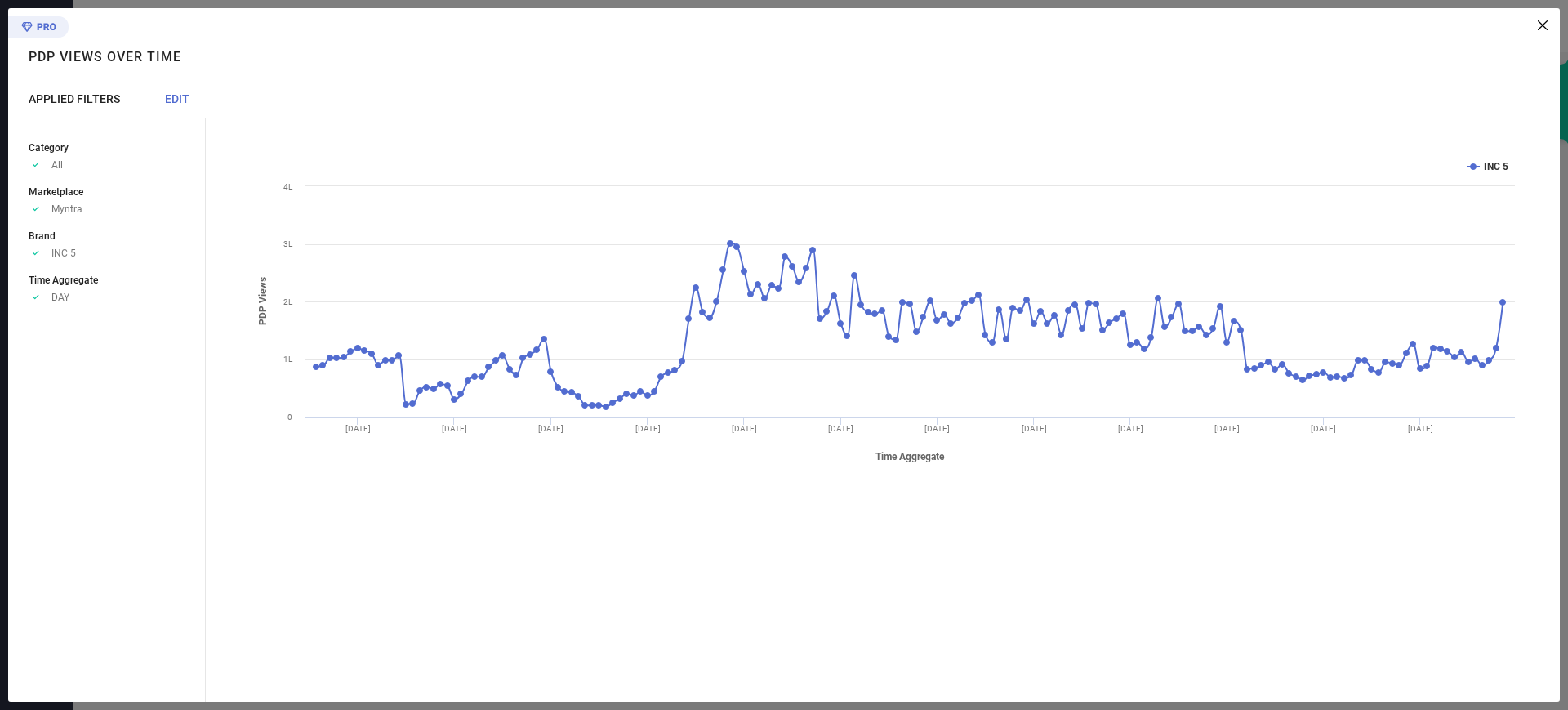
click at [76, 289] on li "Time Aggregate Approve /Deselected DAY" at bounding box center [116, 286] width 176 height 32
drag, startPoint x: 60, startPoint y: 293, endPoint x: 175, endPoint y: 95, distance: 229.0
click at [175, 95] on div "APPLIED FILTERS EDIT Category Approve /Deselected All Marketplace Approve /Dese…" at bounding box center [116, 397] width 177 height 609
click at [175, 95] on span "EDIT" at bounding box center [176, 99] width 25 height 13
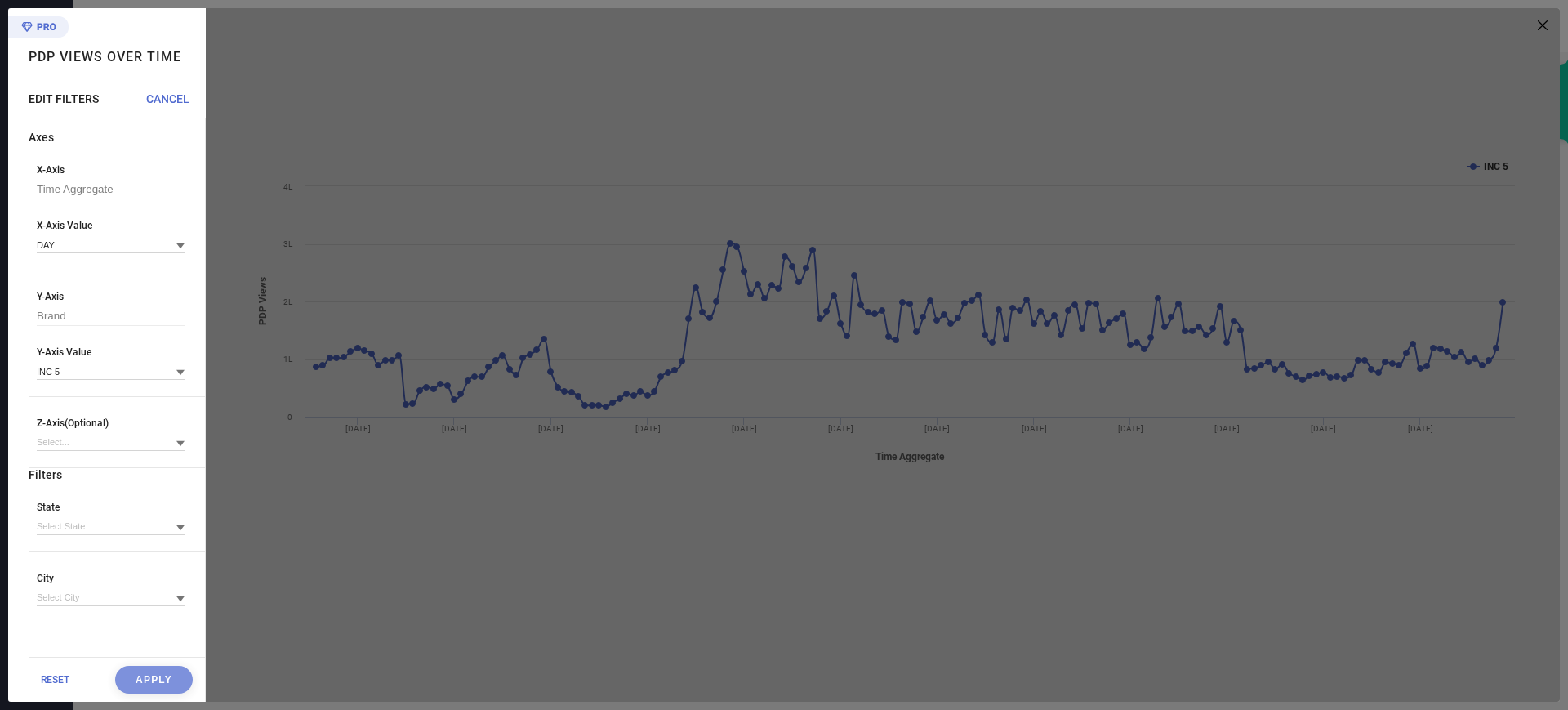
click at [99, 334] on div "Y-Axis Brand Y-Axis Value INC 5" at bounding box center [116, 344] width 176 height 106
click at [79, 235] on div "X-Axis Value DAY" at bounding box center [110, 236] width 148 height 34
click at [76, 242] on input at bounding box center [110, 245] width 148 height 17
click at [80, 245] on input at bounding box center [110, 245] width 148 height 17
click at [66, 325] on span "MONTH" at bounding box center [62, 323] width 35 height 12
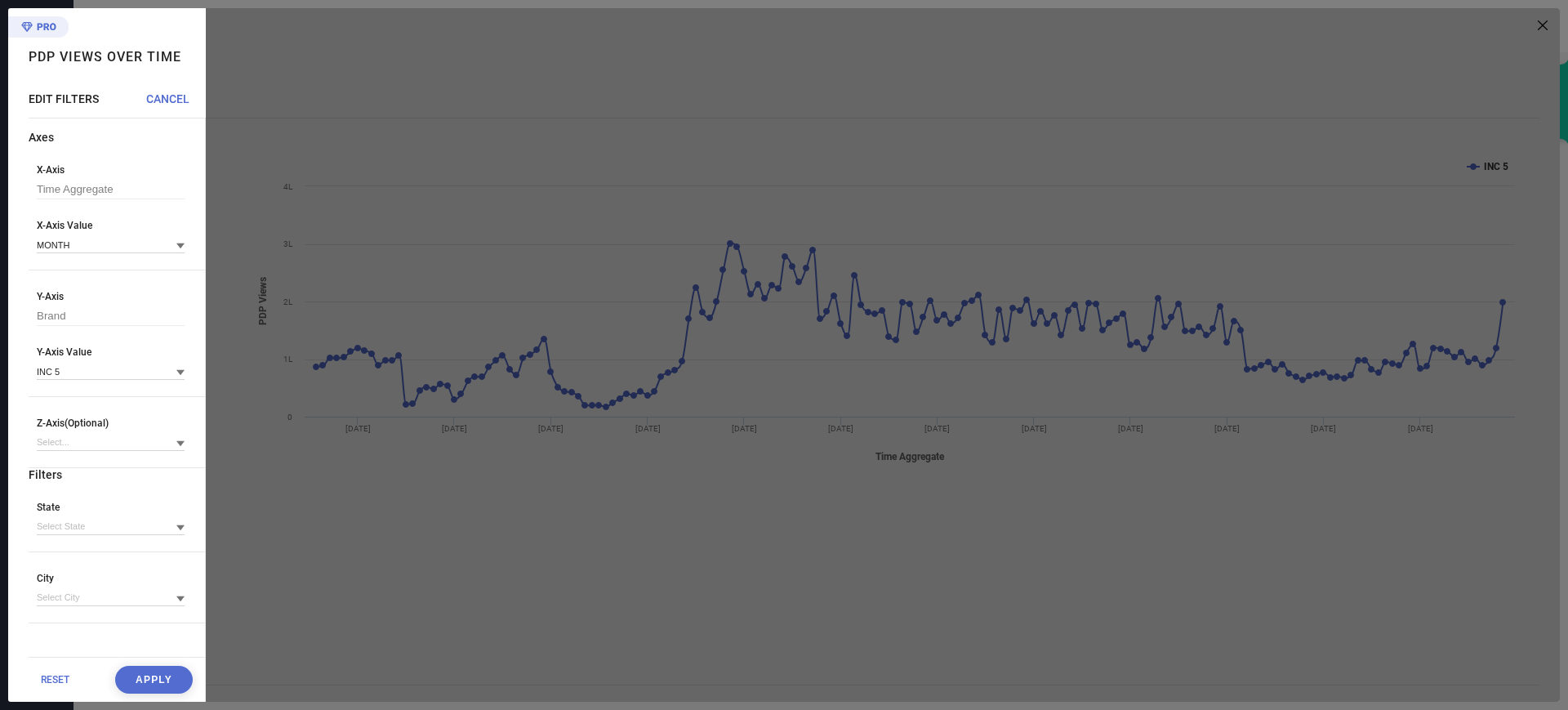
click at [147, 678] on button "Apply" at bounding box center [154, 679] width 77 height 28
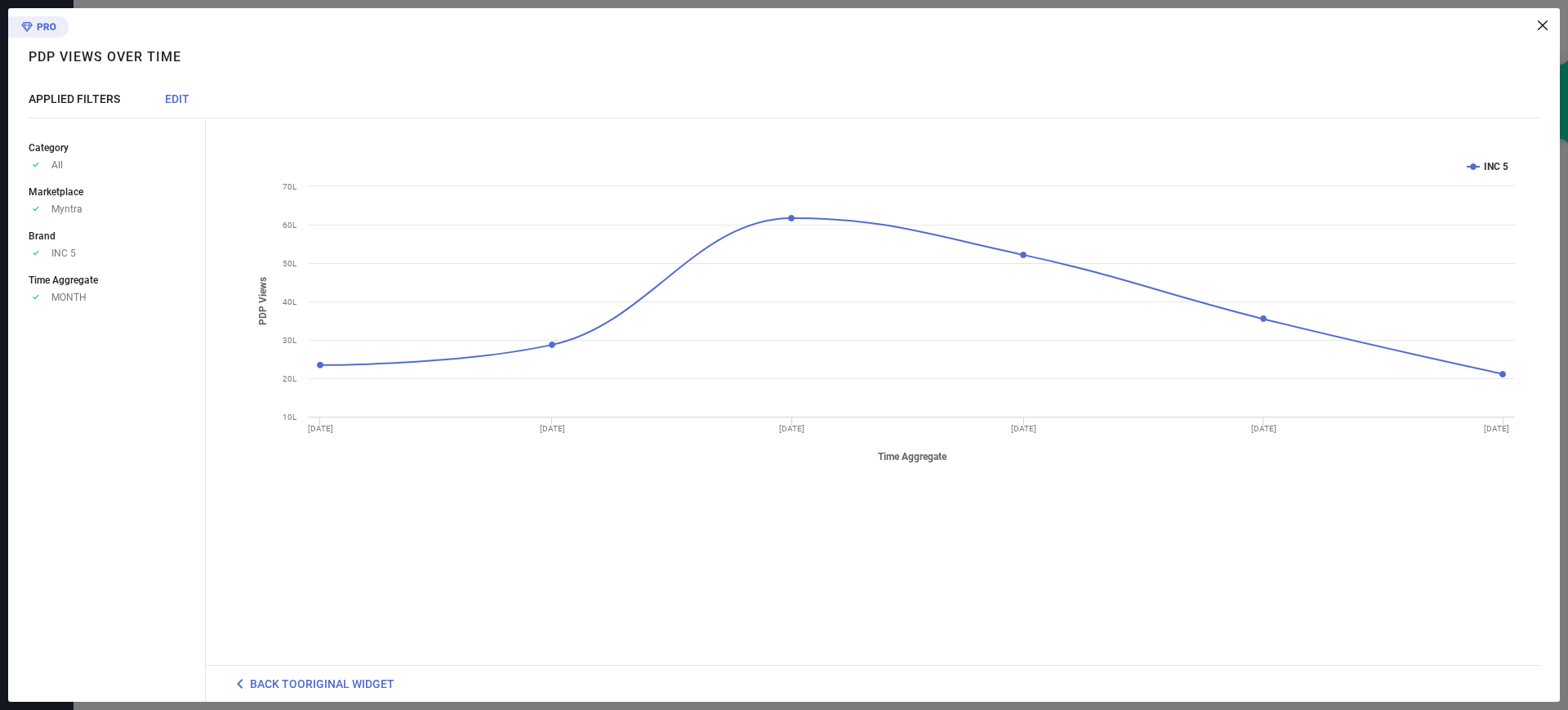
click at [1536, 28] on div at bounding box center [876, 25] width 1342 height 10
click at [1540, 24] on icon at bounding box center [1543, 25] width 10 height 10
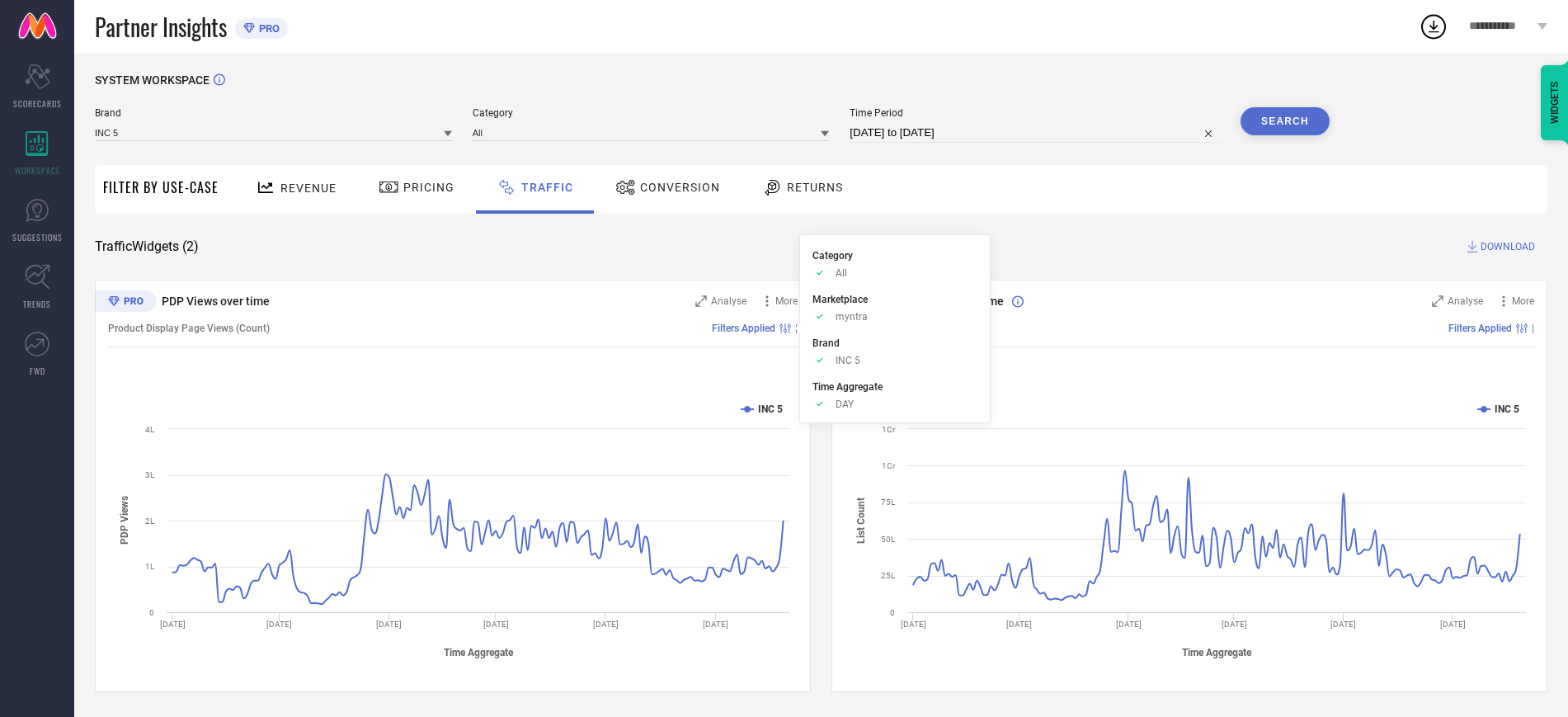
click at [730, 330] on span "Filters Applied" at bounding box center [743, 328] width 63 height 12
click at [729, 299] on span "Analyse" at bounding box center [728, 301] width 36 height 12
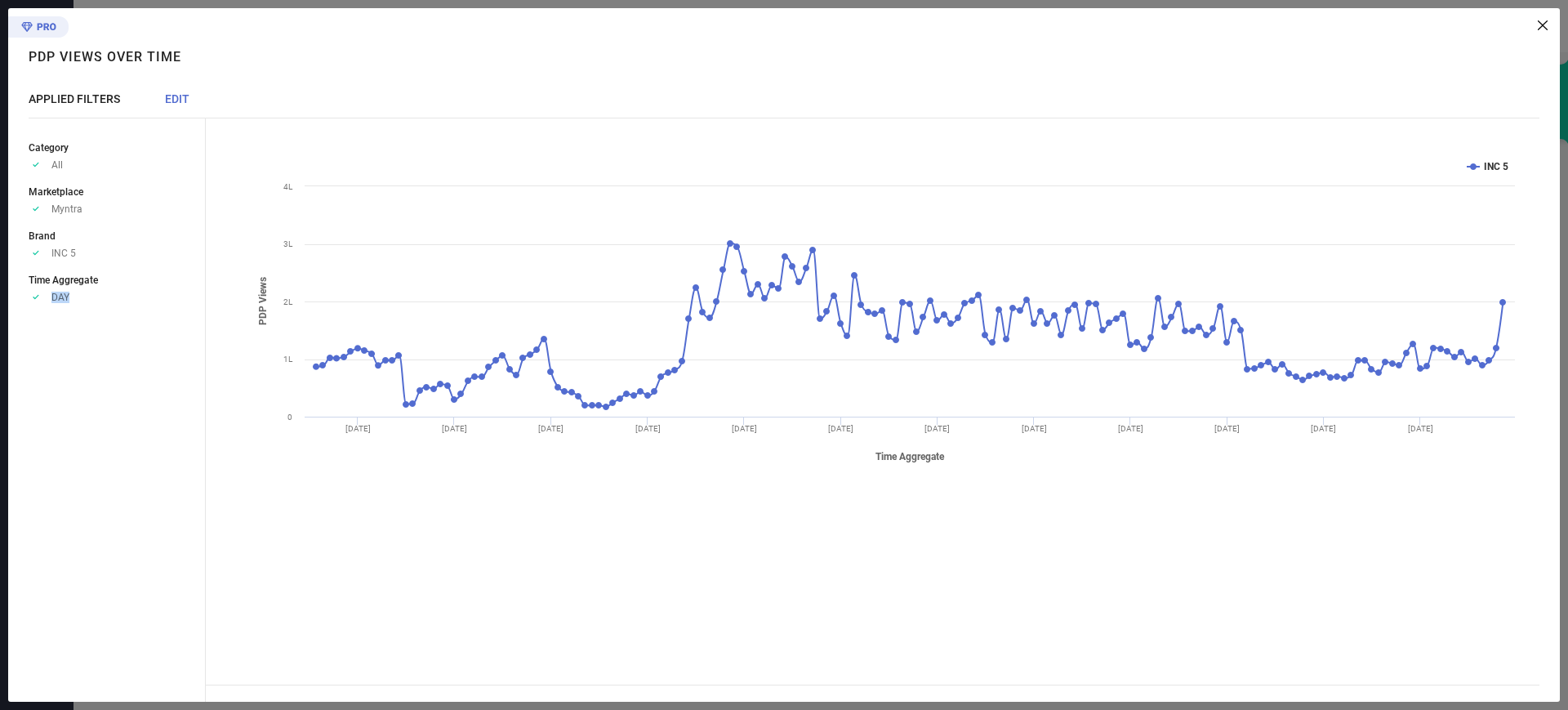
drag, startPoint x: 50, startPoint y: 287, endPoint x: 207, endPoint y: 38, distance: 294.4
click at [207, 38] on div "PDP Views over time PDP Views over time APPLIED FILTERS EDIT Category Approve /…" at bounding box center [784, 355] width 1552 height 694
click at [180, 89] on div "PDP Views over time PDP Views over time APPLIED FILTERS EDIT Category Approve /…" at bounding box center [106, 355] width 197 height 694
click at [173, 101] on span "EDIT" at bounding box center [176, 99] width 25 height 13
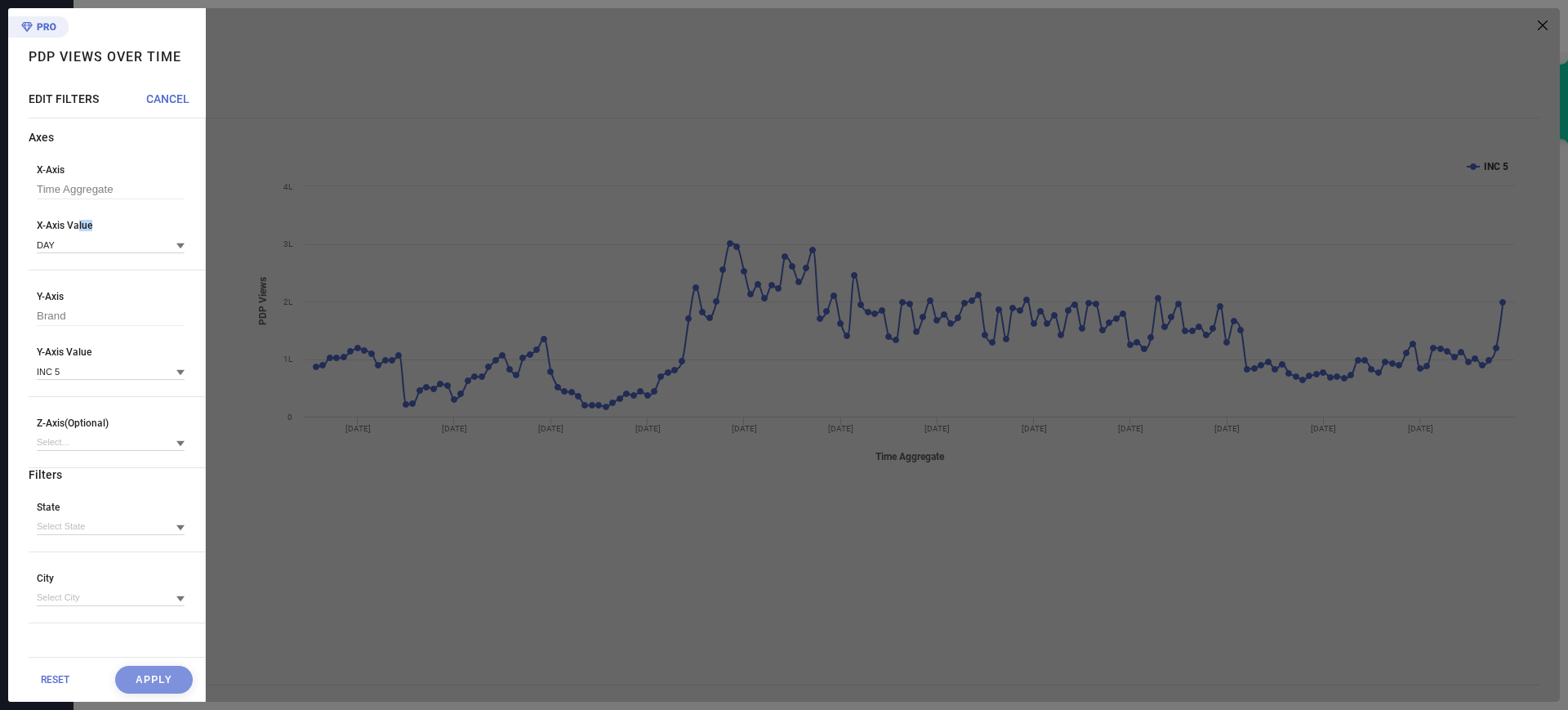
click at [78, 238] on div "X-Axis Value DAY" at bounding box center [110, 236] width 148 height 34
click at [78, 238] on input at bounding box center [110, 245] width 148 height 17
click at [80, 237] on input at bounding box center [110, 245] width 148 height 17
click at [69, 320] on span "MONTH" at bounding box center [62, 323] width 35 height 12
click at [93, 437] on input at bounding box center [110, 442] width 148 height 17
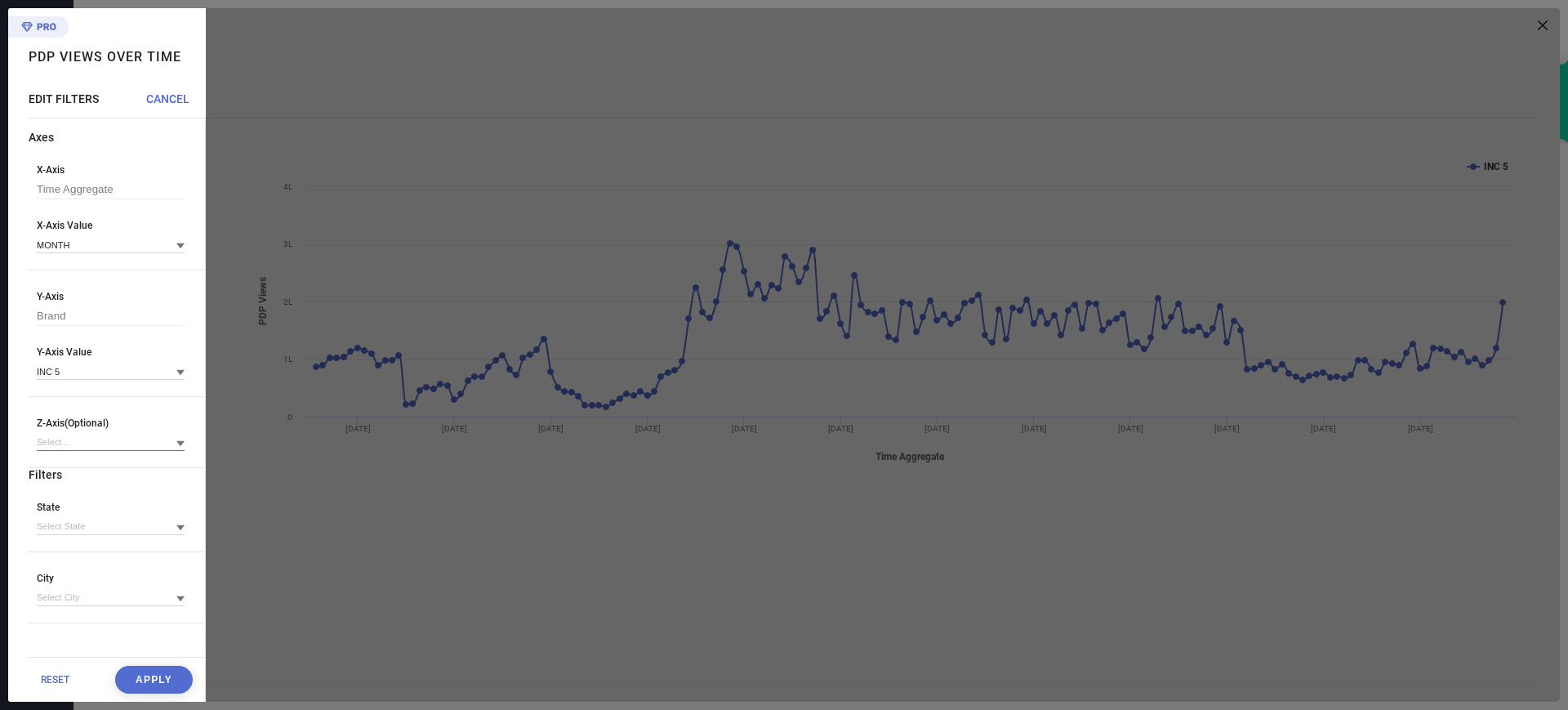
click at [93, 437] on input at bounding box center [110, 442] width 148 height 17
click at [79, 533] on input at bounding box center [110, 526] width 148 height 17
click at [151, 685] on button "Apply" at bounding box center [154, 679] width 77 height 28
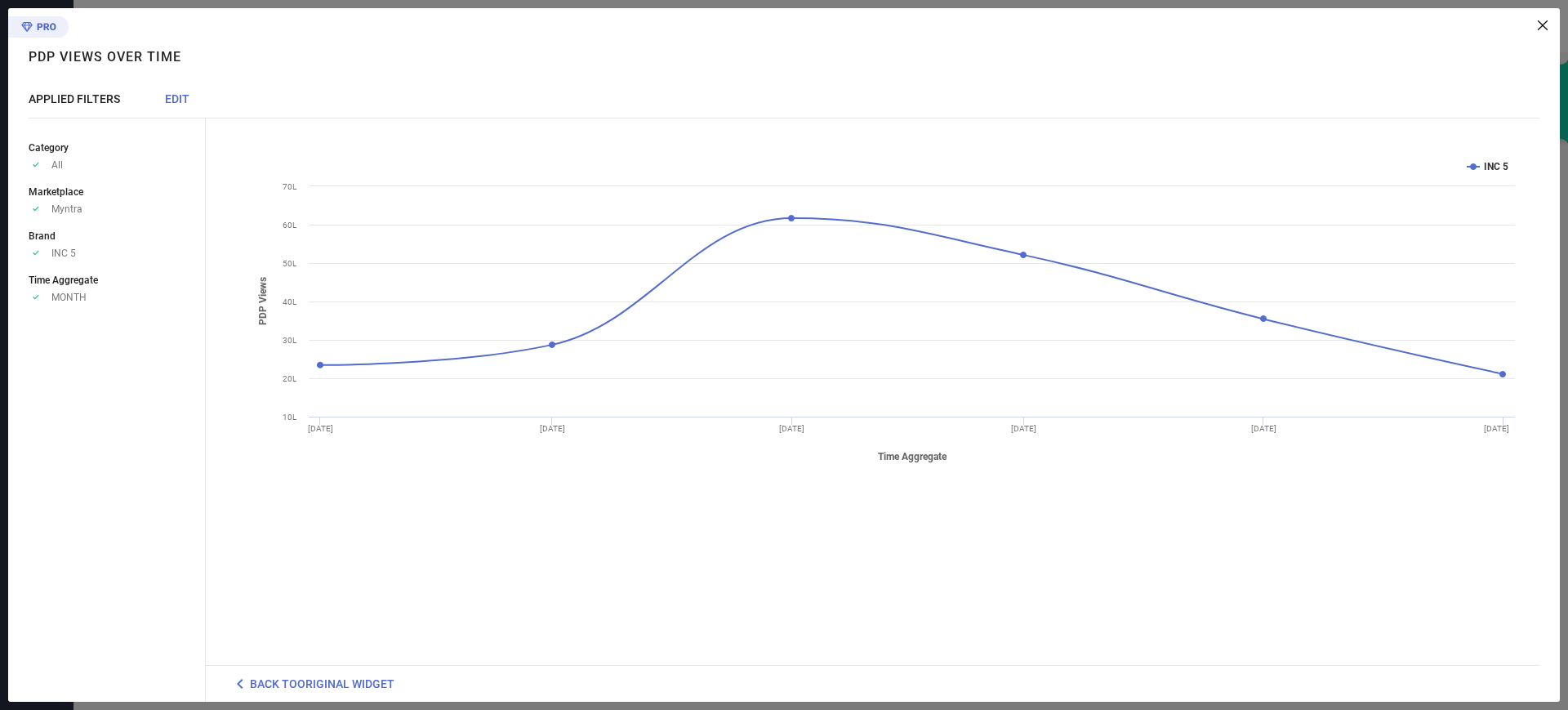
click at [365, 683] on span "BACK TO ORIGINAL WIDGET" at bounding box center [322, 684] width 145 height 13
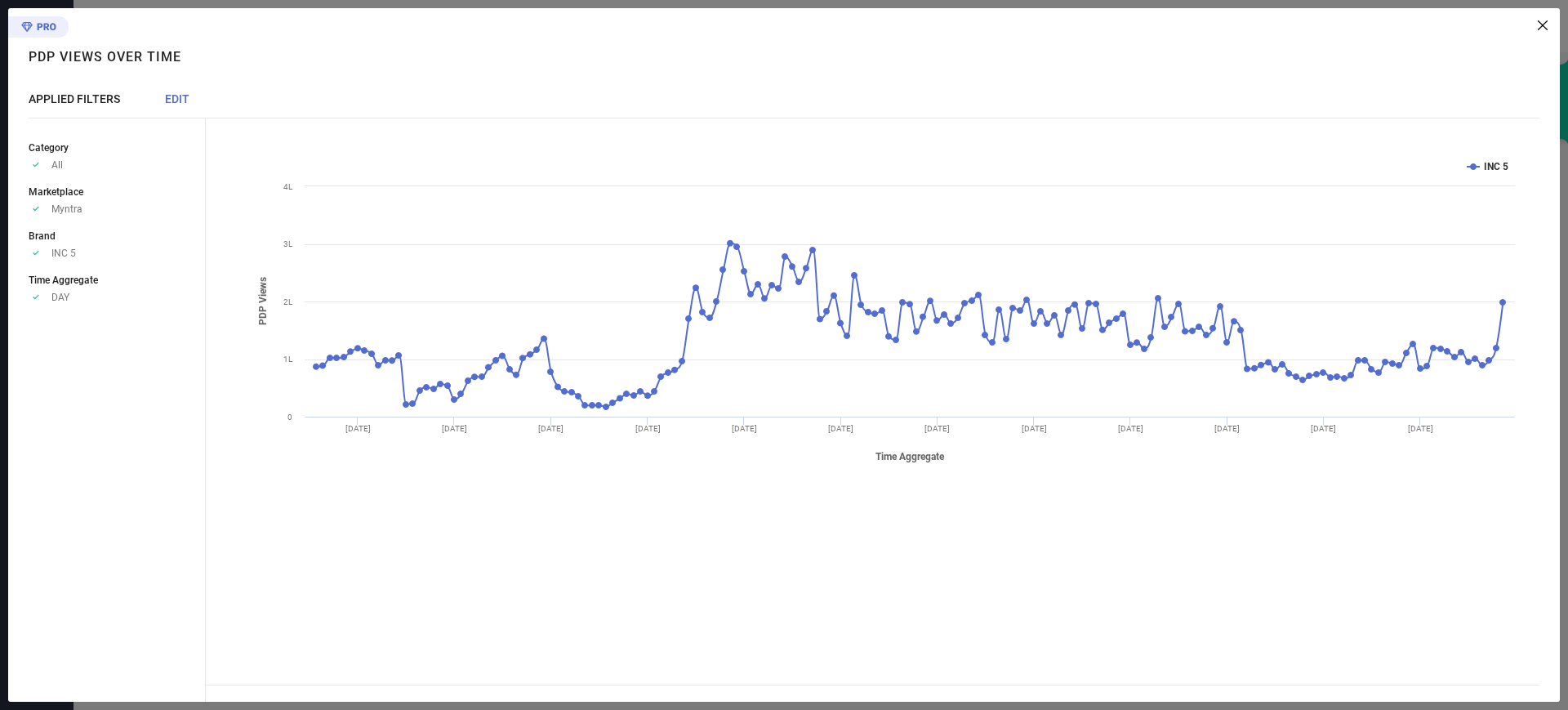
click at [1541, 22] on icon at bounding box center [1543, 25] width 10 height 10
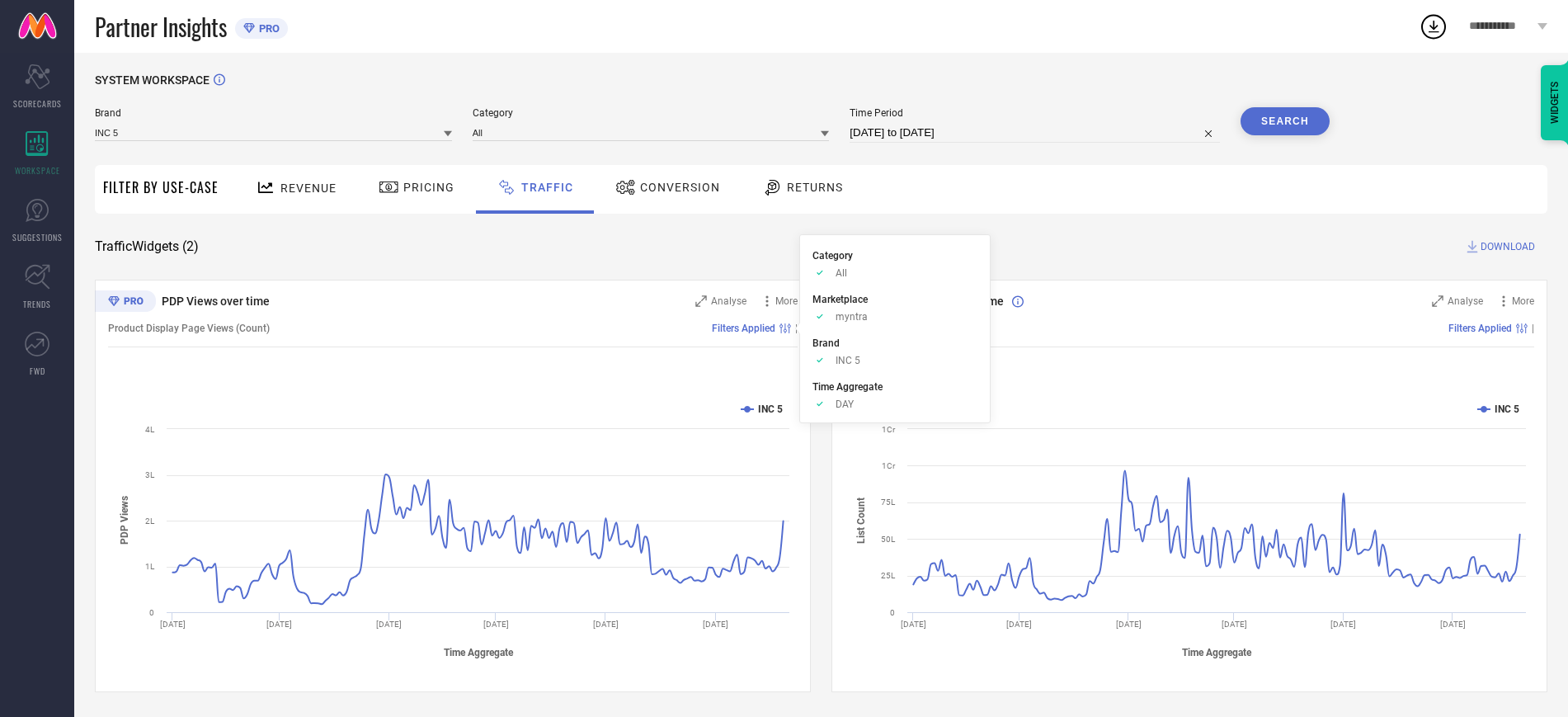
click at [736, 326] on span "Filters Applied" at bounding box center [743, 328] width 63 height 12
click at [786, 330] on circle at bounding box center [784, 330] width 3 height 3
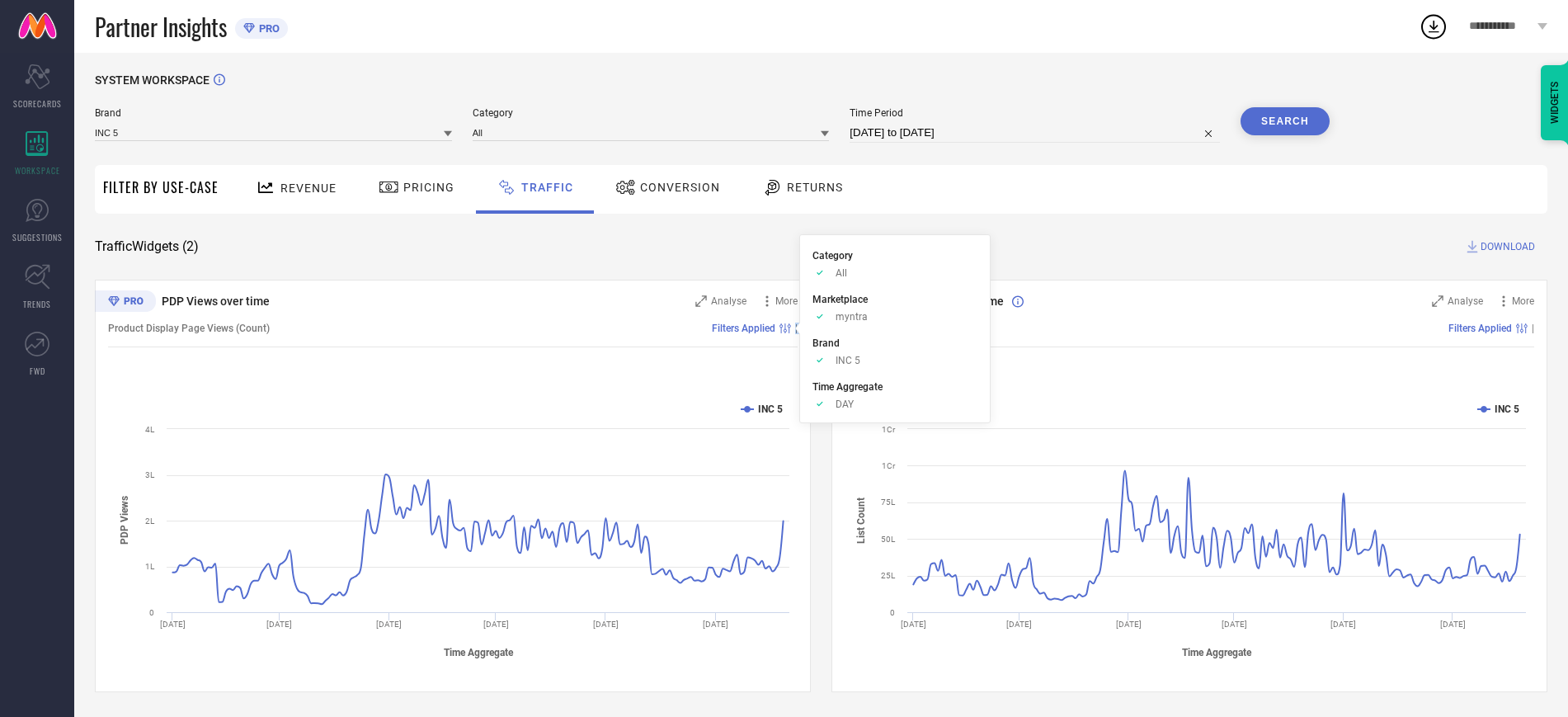
click at [786, 330] on circle at bounding box center [784, 330] width 3 height 3
click at [1509, 246] on span "DOWNLOAD" at bounding box center [1506, 247] width 54 height 17
click at [1439, 34] on icon at bounding box center [1433, 27] width 29 height 29
click at [1346, 216] on div "SYSTEM WORKSPACE Brand INC 5 Category All Time Period [DATE] to [DATE] Search F…" at bounding box center [821, 383] width 1452 height 619
click at [1432, 21] on icon at bounding box center [1433, 27] width 29 height 29
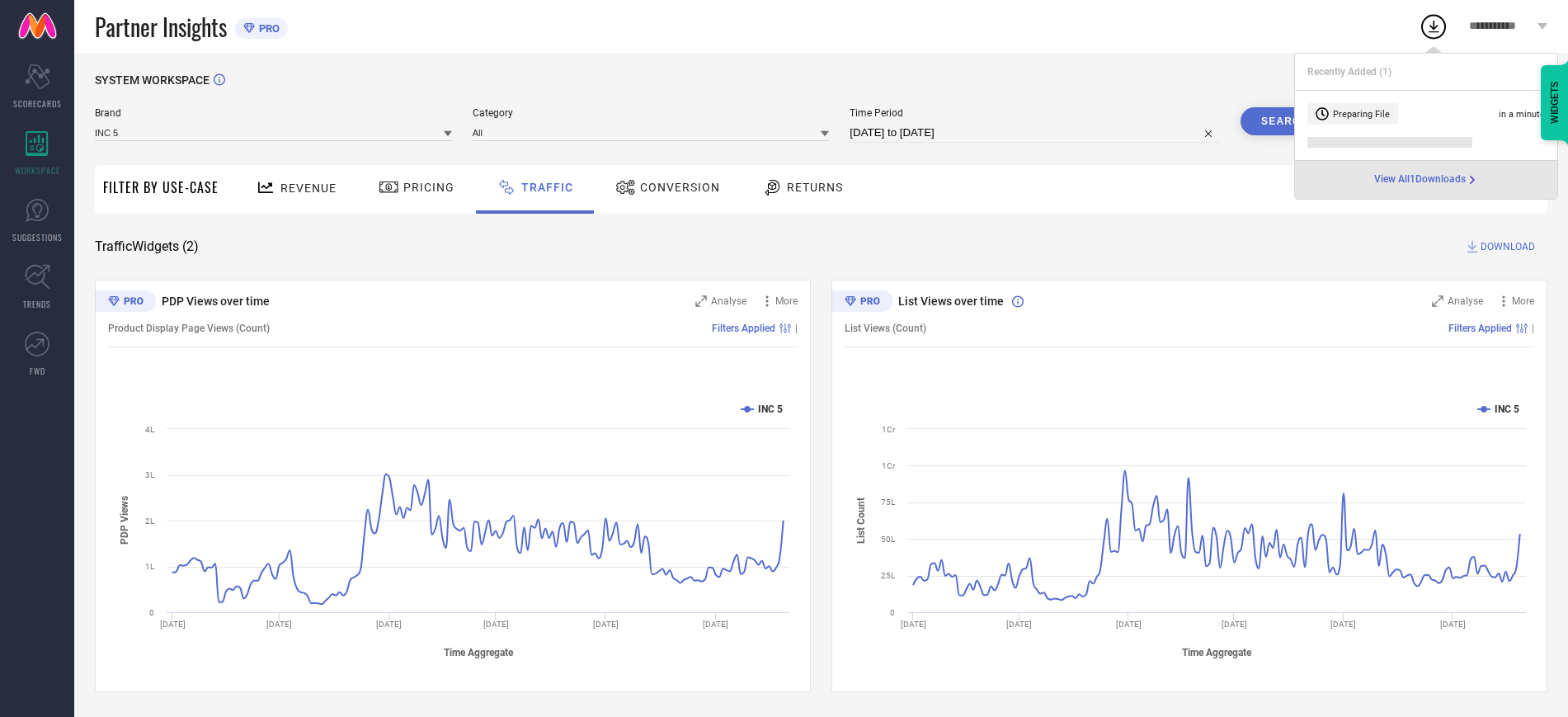
click at [1305, 203] on div "Revenue Pricing Traffic Conversion Returns" at bounding box center [887, 189] width 1320 height 49
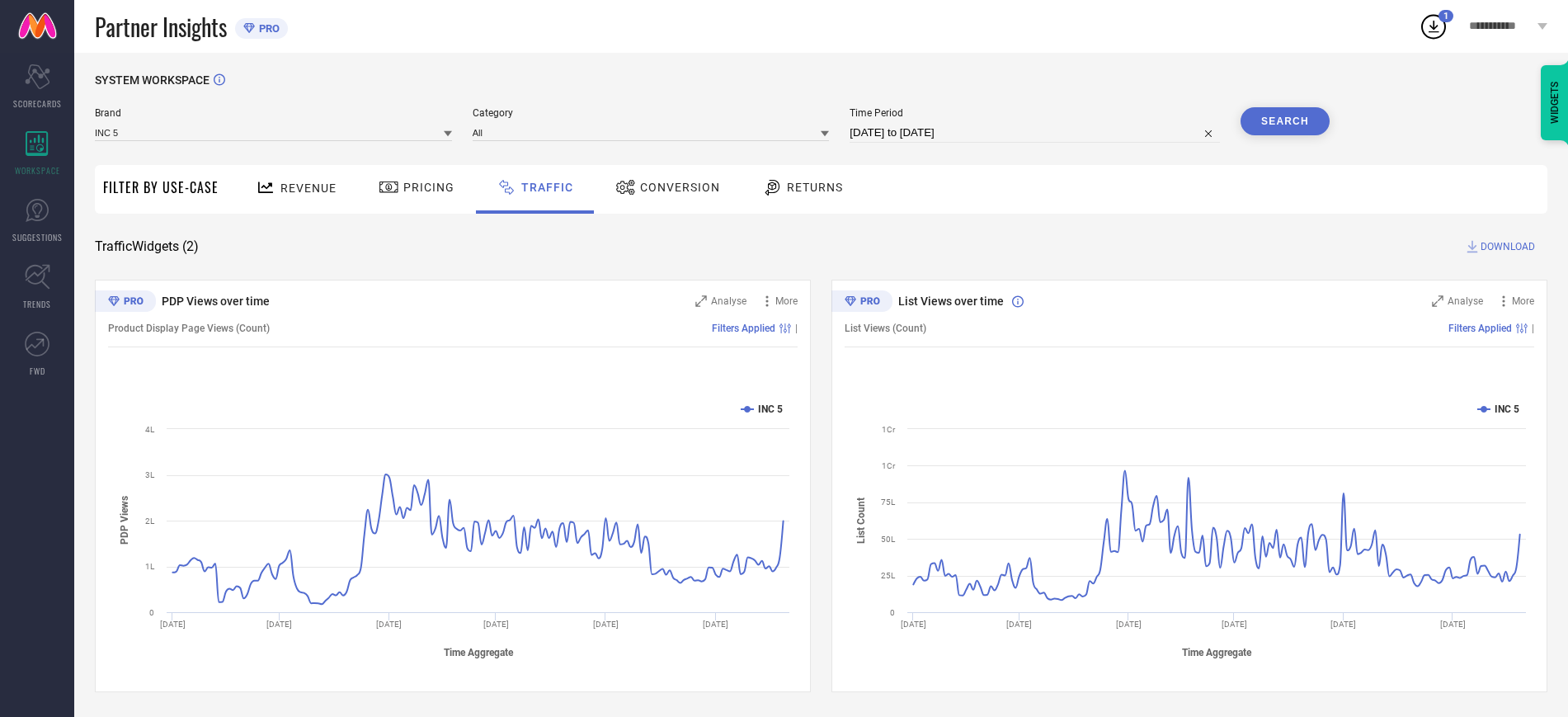
click at [1421, 28] on icon at bounding box center [1433, 27] width 29 height 29
click at [807, 185] on span "Returns" at bounding box center [814, 187] width 56 height 13
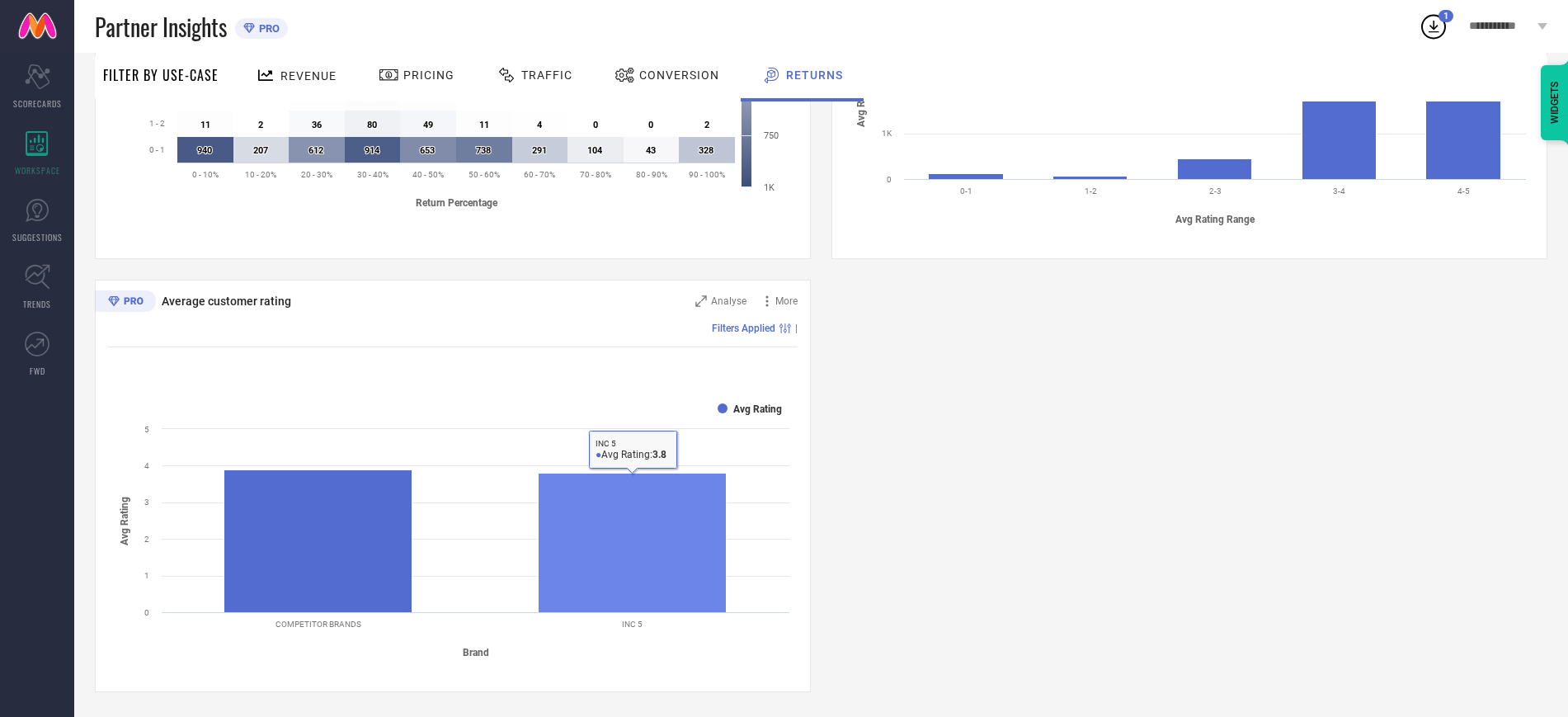
scroll to position [0, 0]
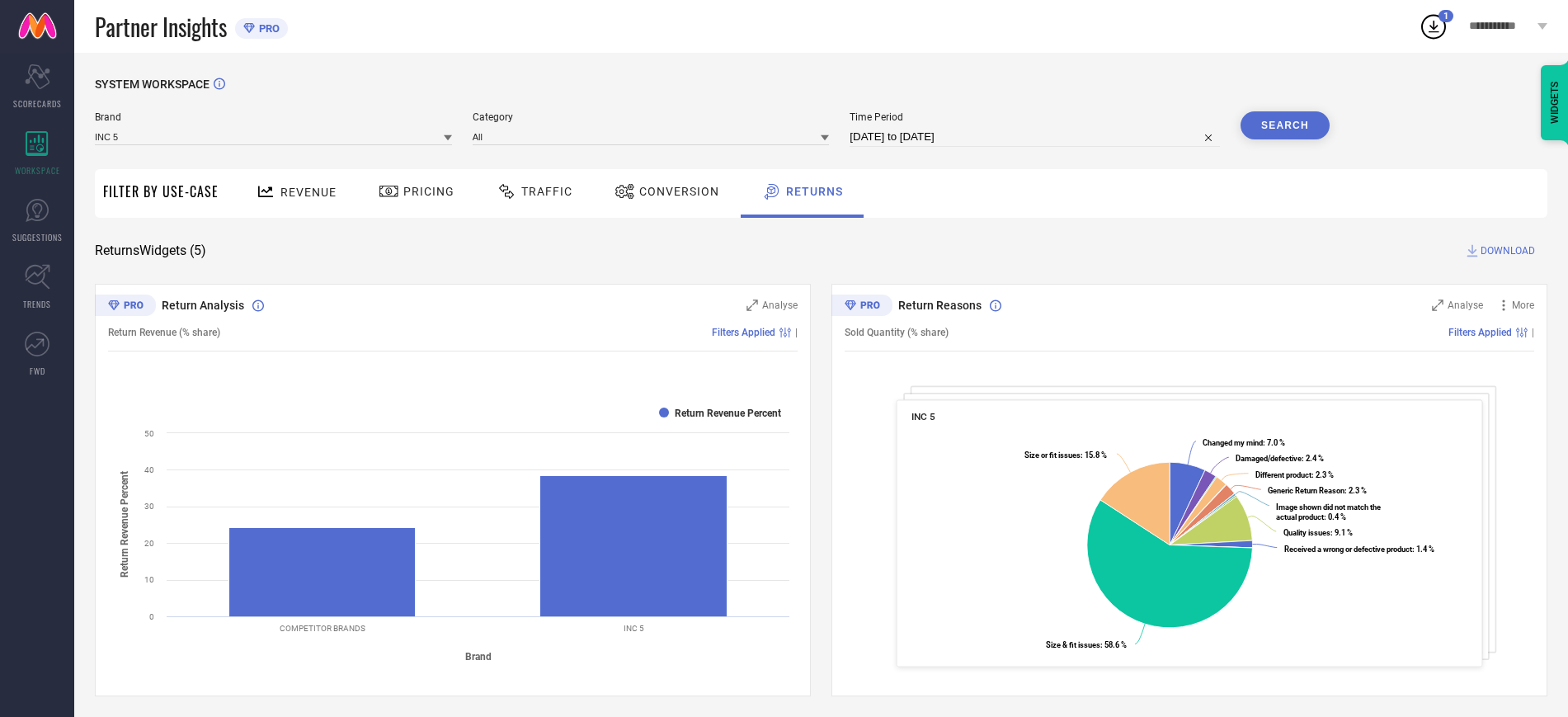
click at [684, 186] on span "Conversion" at bounding box center [678, 191] width 80 height 13
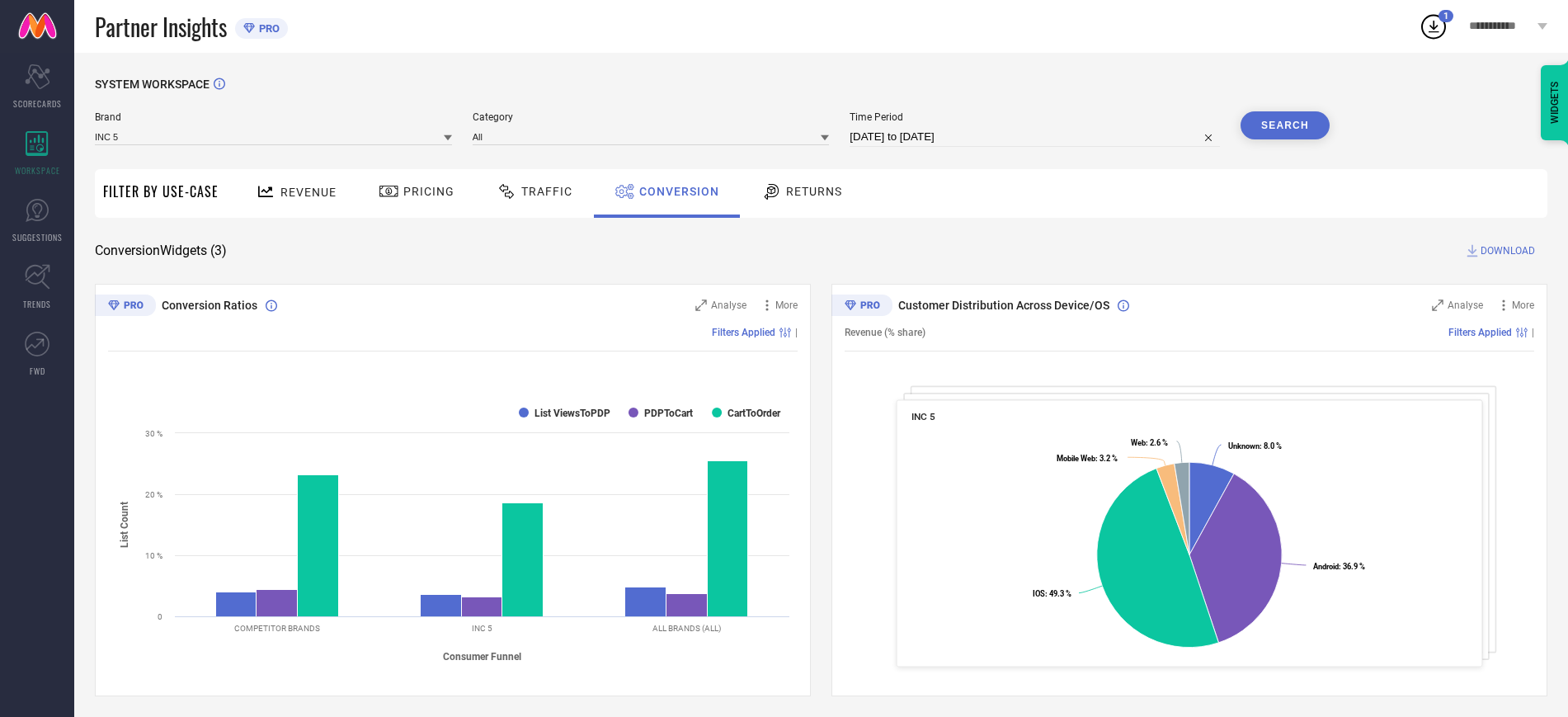
click at [703, 265] on div "SYSTEM WORKSPACE Brand INC 5 Category All Time Period [DATE] to [DATE] Search F…" at bounding box center [821, 602] width 1452 height 1051
click at [537, 194] on span "Traffic" at bounding box center [547, 191] width 51 height 13
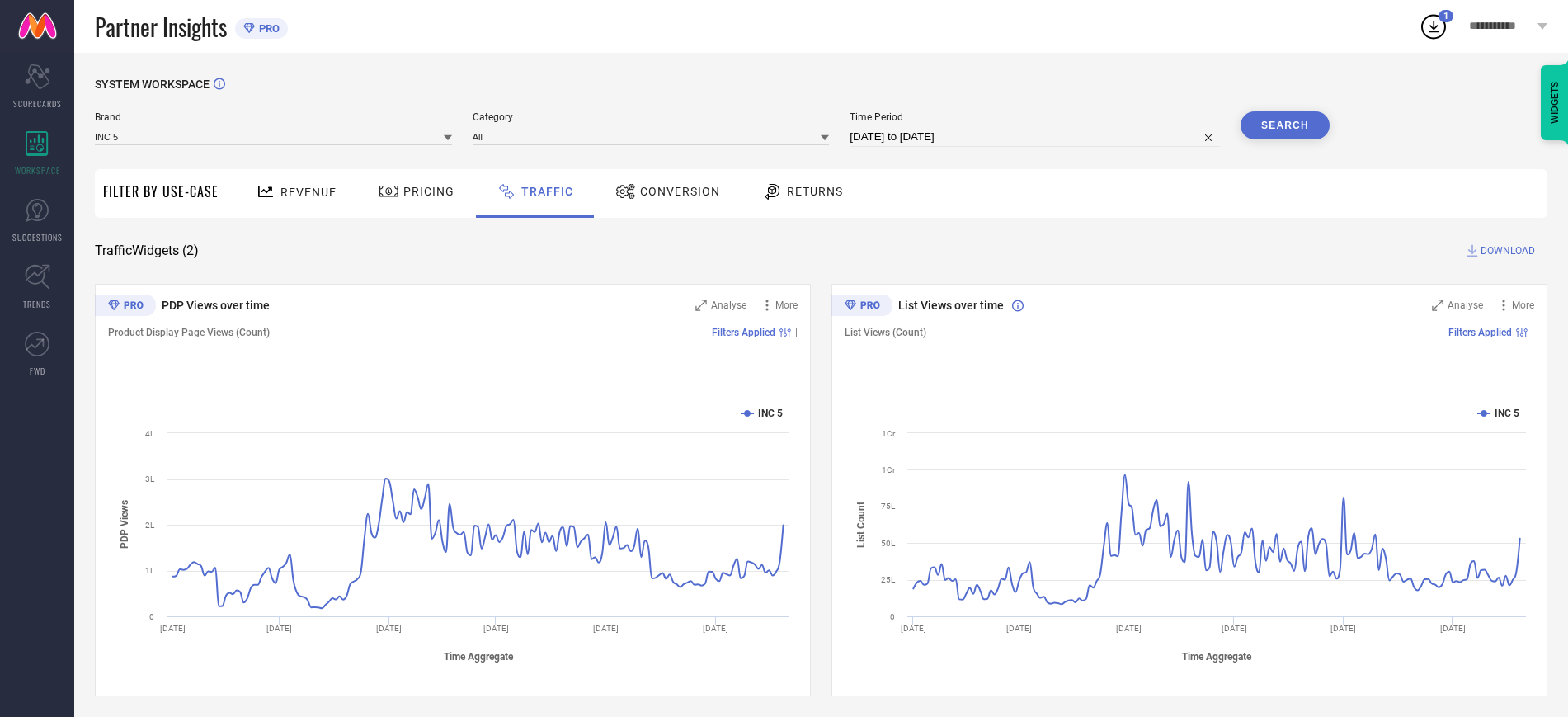
click at [398, 197] on div at bounding box center [390, 192] width 25 height 20
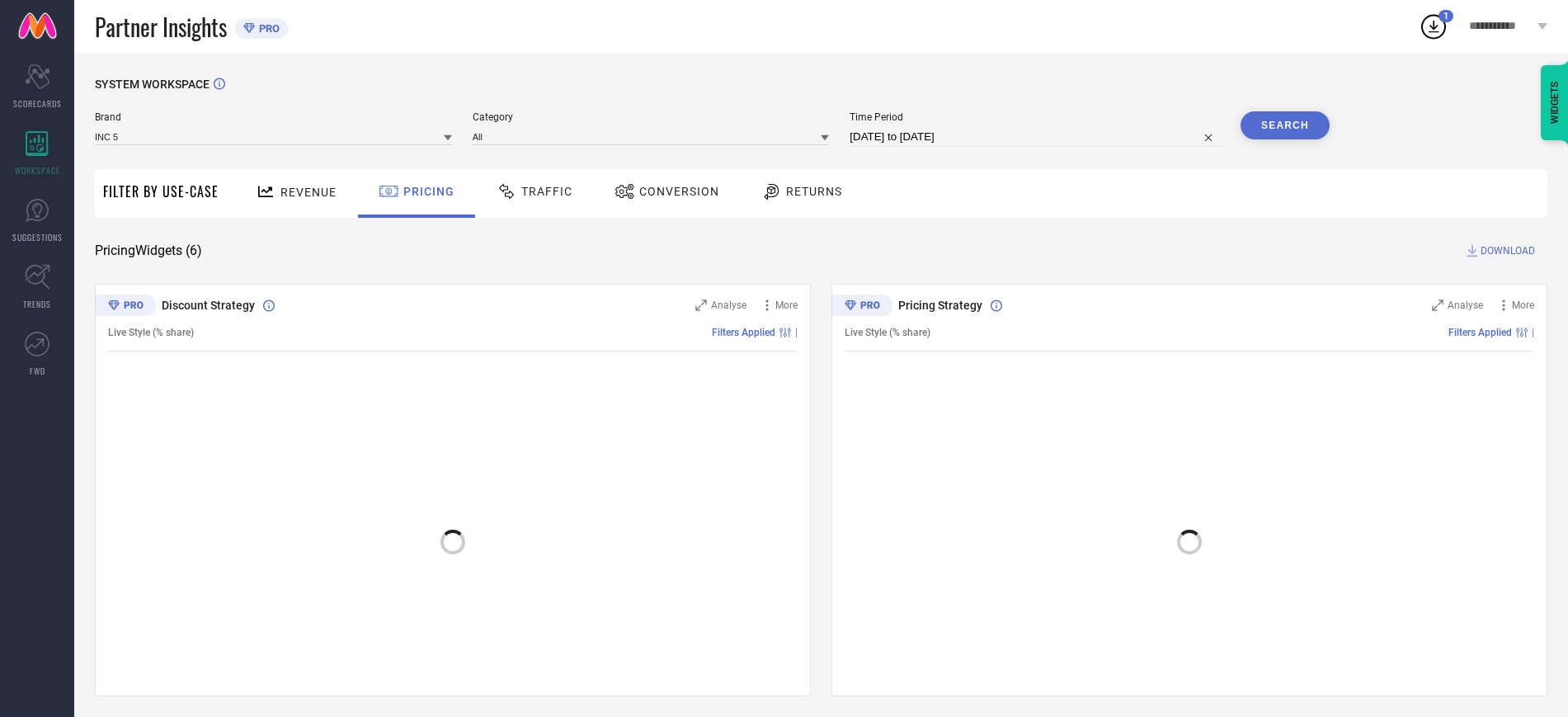
click at [520, 213] on div "Traffic" at bounding box center [534, 193] width 118 height 49
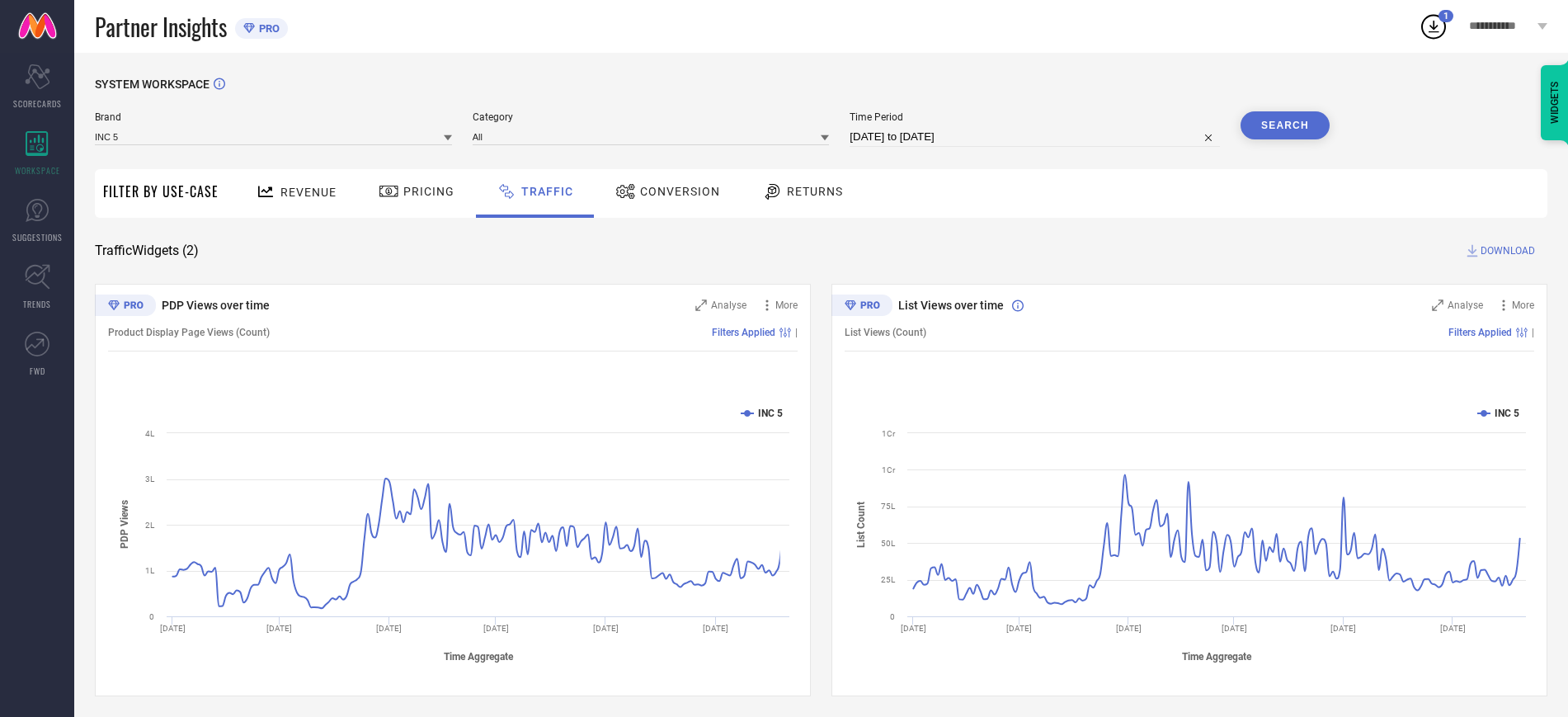
scroll to position [5, 0]
click at [684, 192] on span "Conversion" at bounding box center [679, 187] width 80 height 13
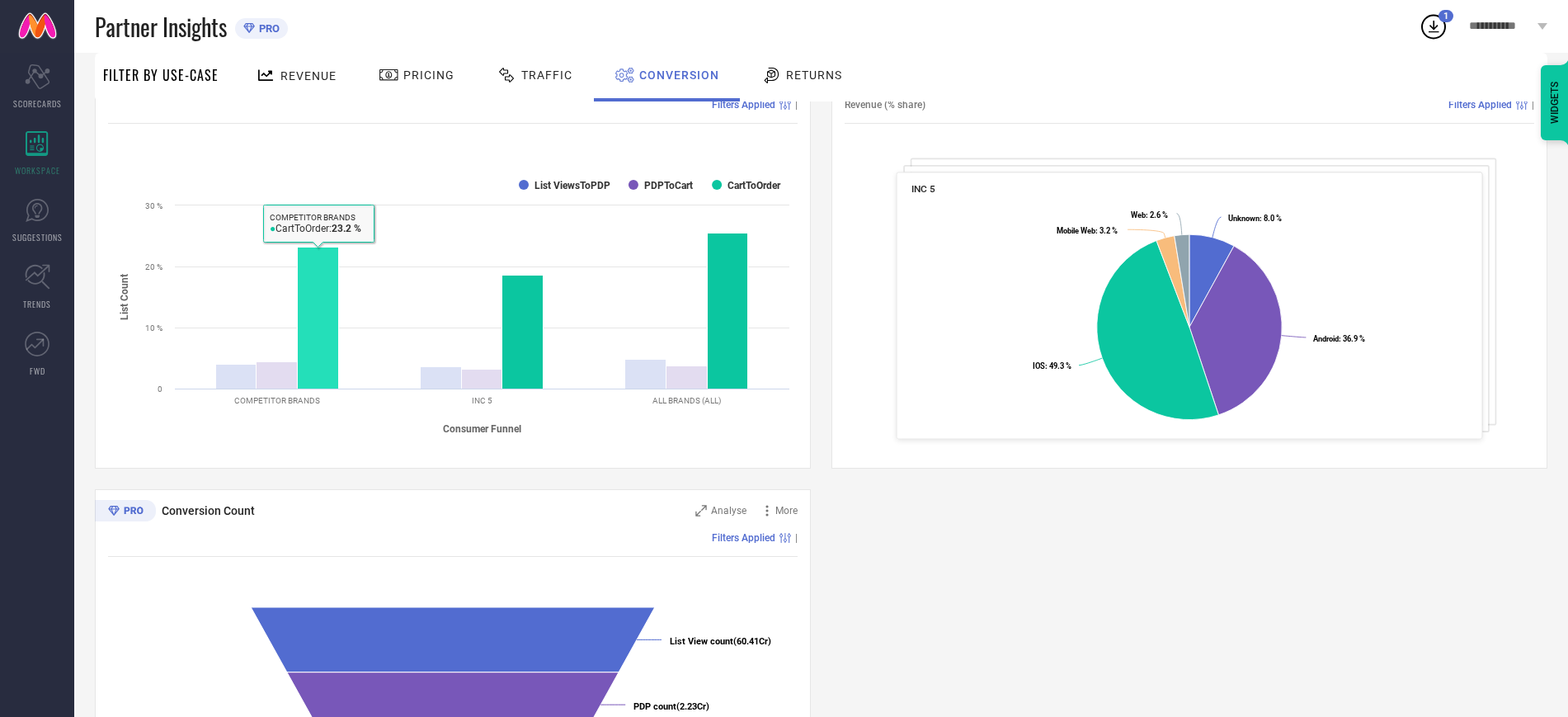
scroll to position [438, 0]
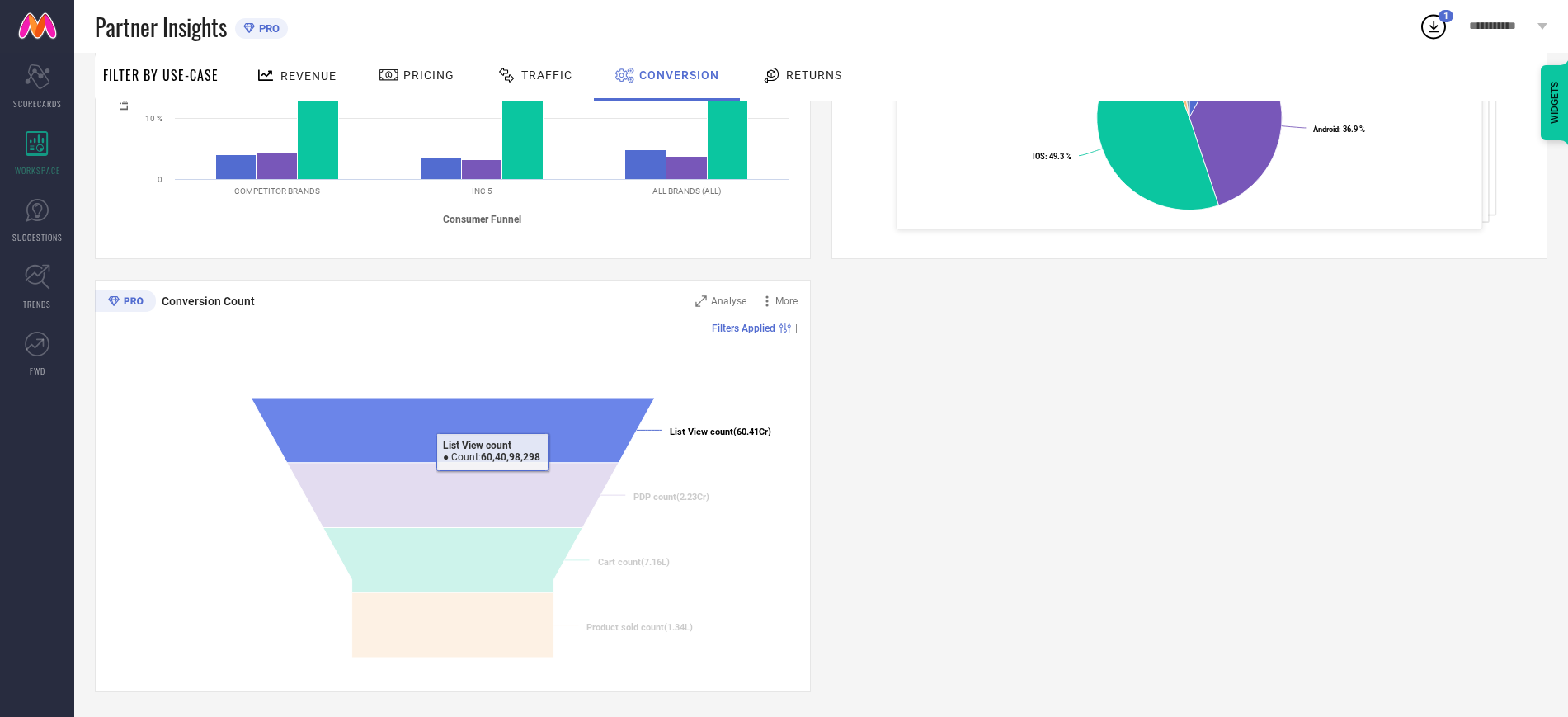
click at [490, 420] on icon at bounding box center [453, 430] width 404 height 65
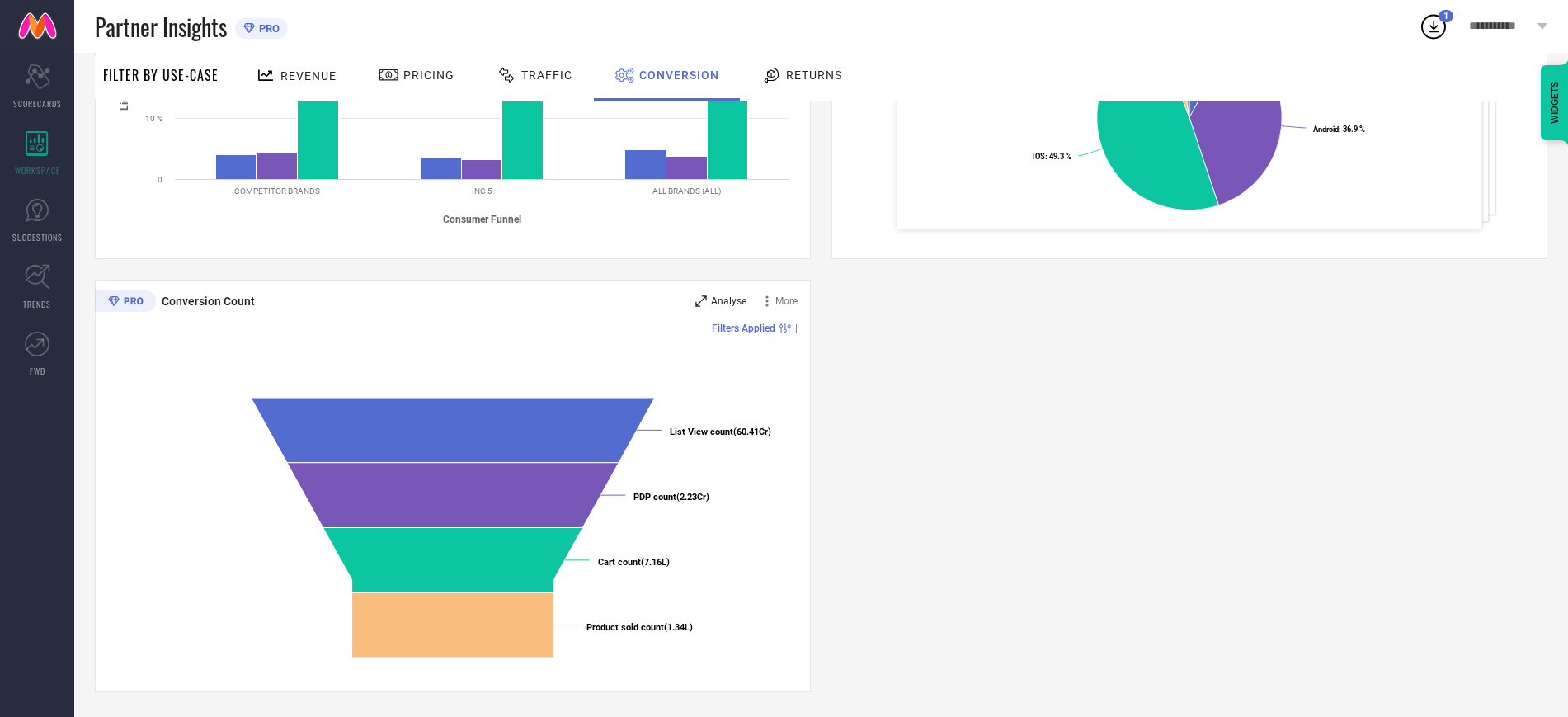
click at [733, 297] on span "Analyse" at bounding box center [728, 301] width 36 height 12
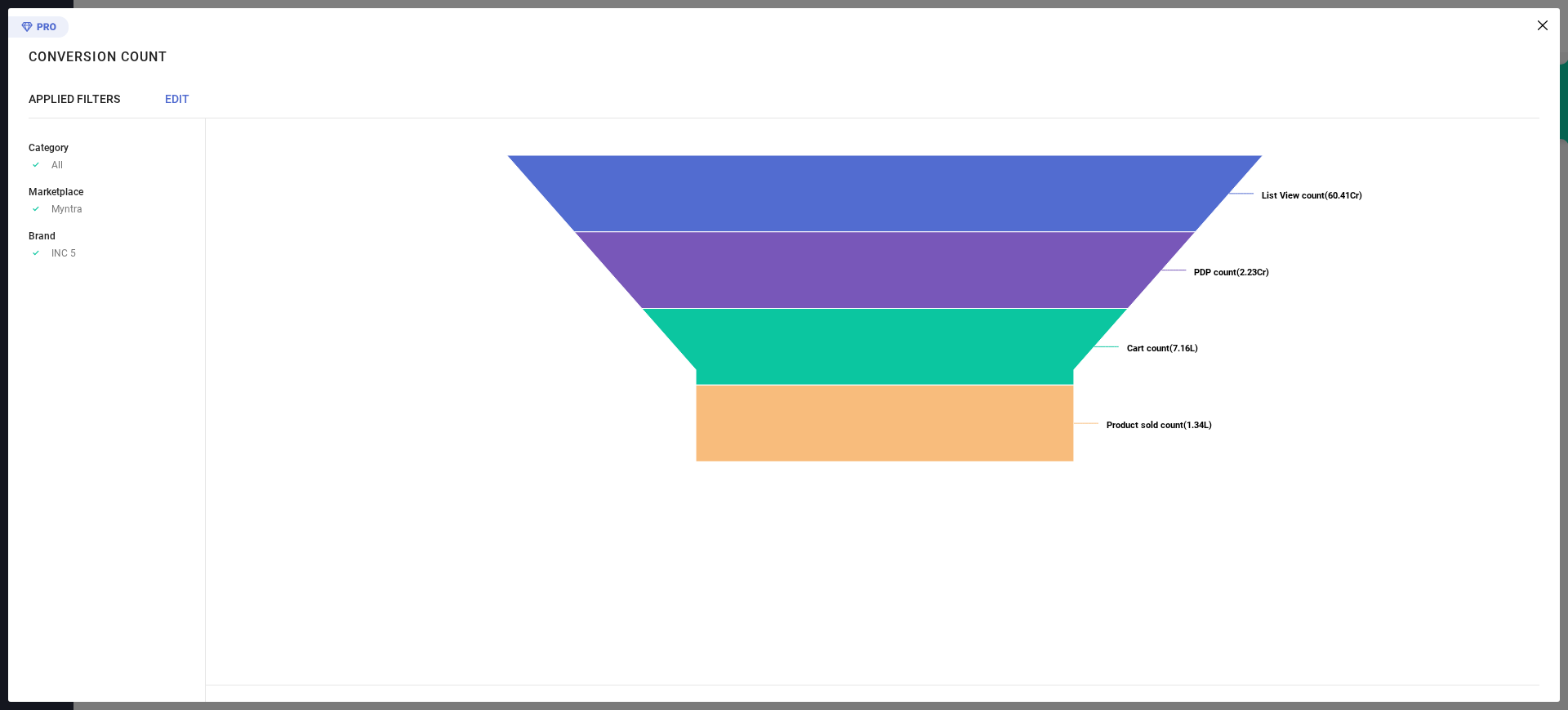
click at [62, 216] on ul "Category Approve /Deselected All Marketplace Approve /Deselected Myntra Brand A…" at bounding box center [116, 199] width 176 height 120
drag, startPoint x: 62, startPoint y: 251, endPoint x: 181, endPoint y: 94, distance: 197.0
click at [181, 94] on div "APPLIED FILTERS EDIT Category Approve /Deselected All Marketplace Approve /Dese…" at bounding box center [116, 397] width 177 height 609
click at [181, 94] on span "EDIT" at bounding box center [176, 99] width 25 height 13
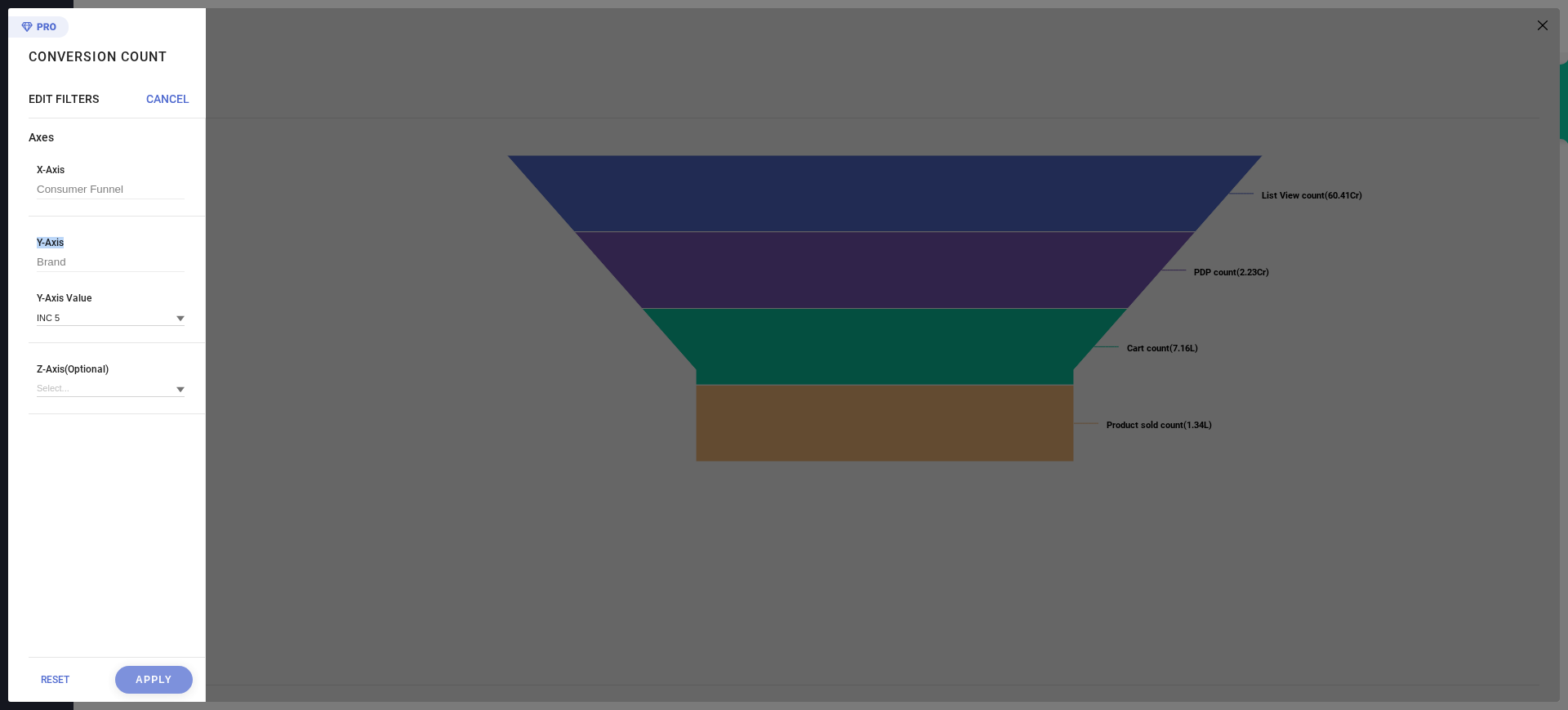
click at [72, 253] on div "Y-Axis Brand" at bounding box center [110, 255] width 148 height 35
drag, startPoint x: 79, startPoint y: 239, endPoint x: 68, endPoint y: 327, distance: 88.7
click at [68, 327] on div "Y-Axis Brand Y-Axis Value INC 5" at bounding box center [116, 290] width 176 height 106
click at [67, 385] on input at bounding box center [110, 388] width 148 height 17
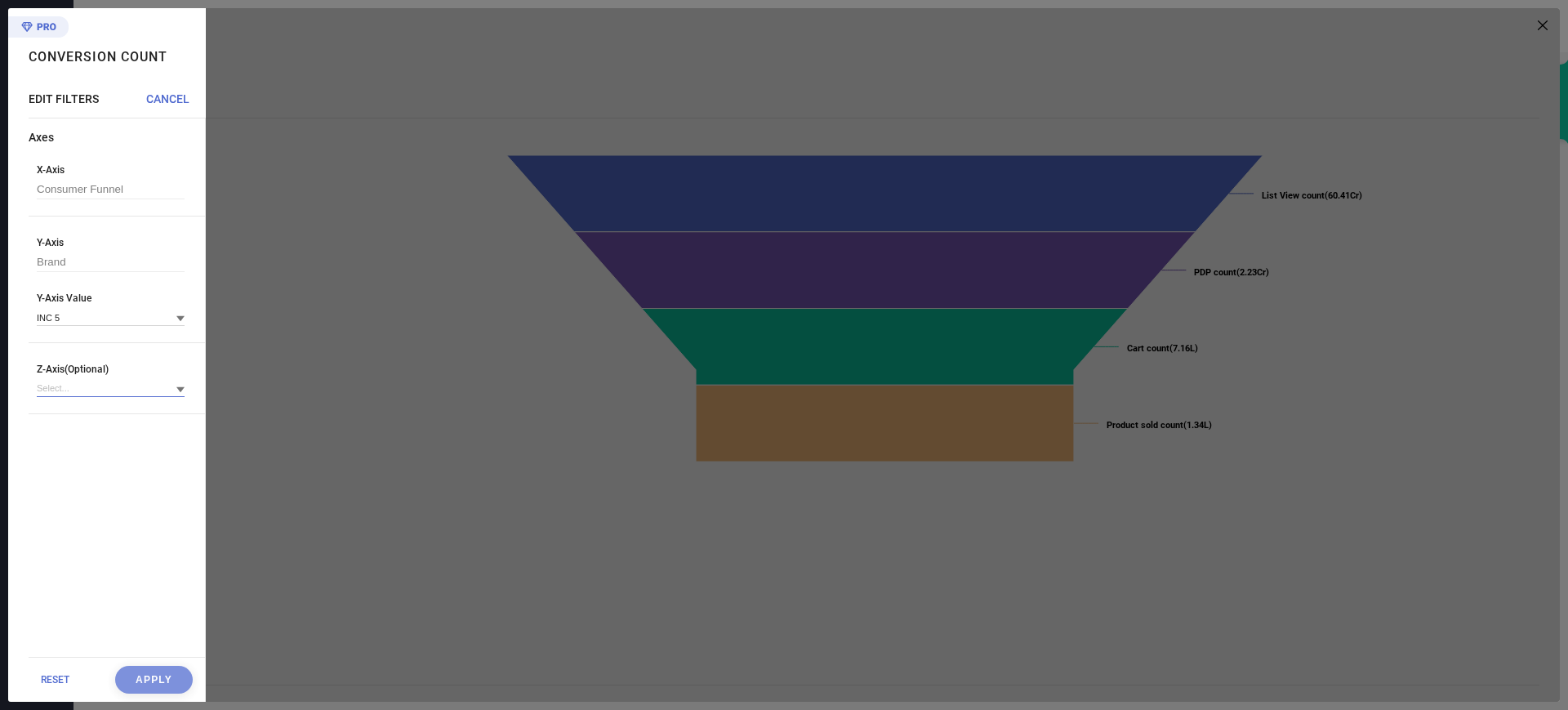
click at [108, 396] on input at bounding box center [110, 388] width 148 height 17
click at [61, 680] on span "RESET" at bounding box center [55, 679] width 28 height 12
click at [1538, 24] on div at bounding box center [882, 355] width 1353 height 694
click at [171, 99] on span "CANCEL" at bounding box center [168, 99] width 44 height 13
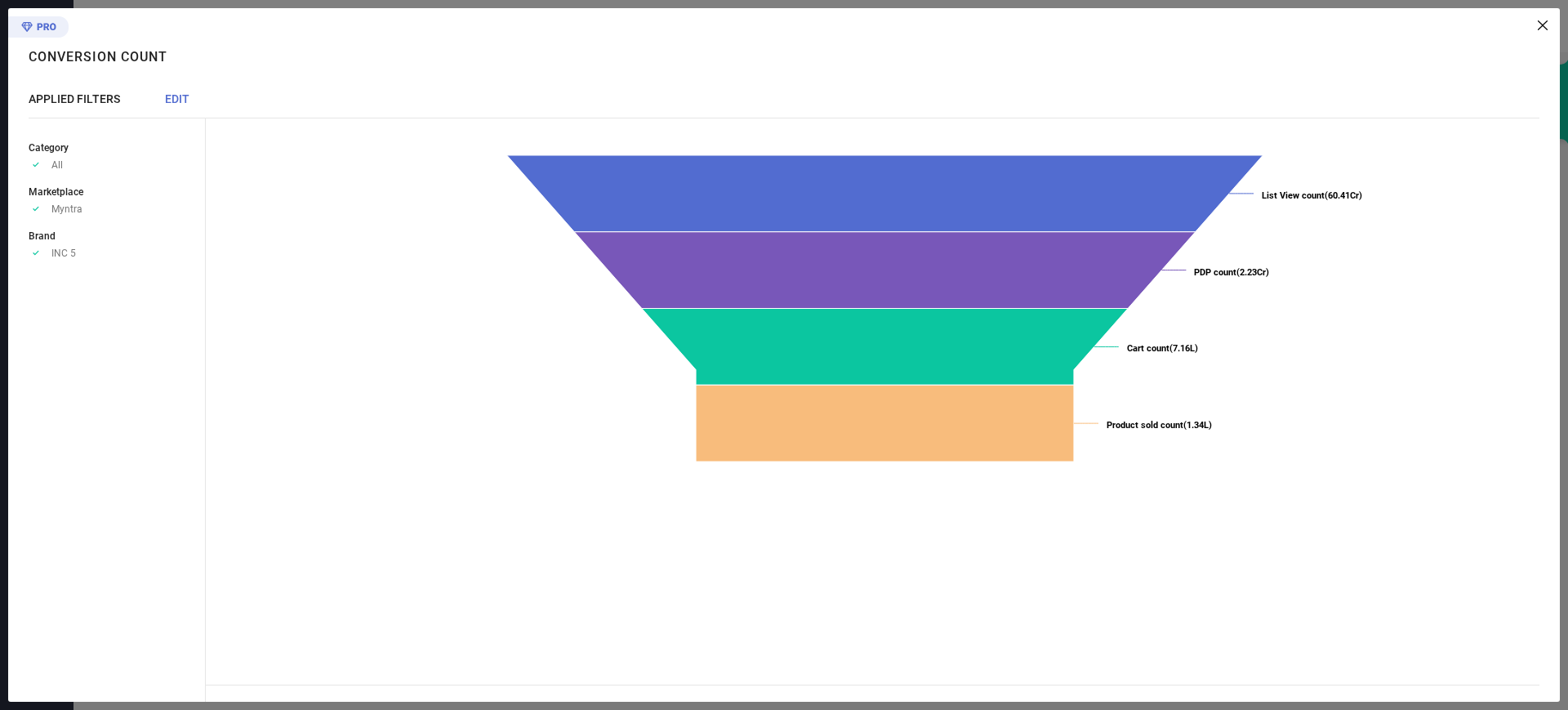
click at [1543, 27] on icon at bounding box center [1543, 25] width 10 height 10
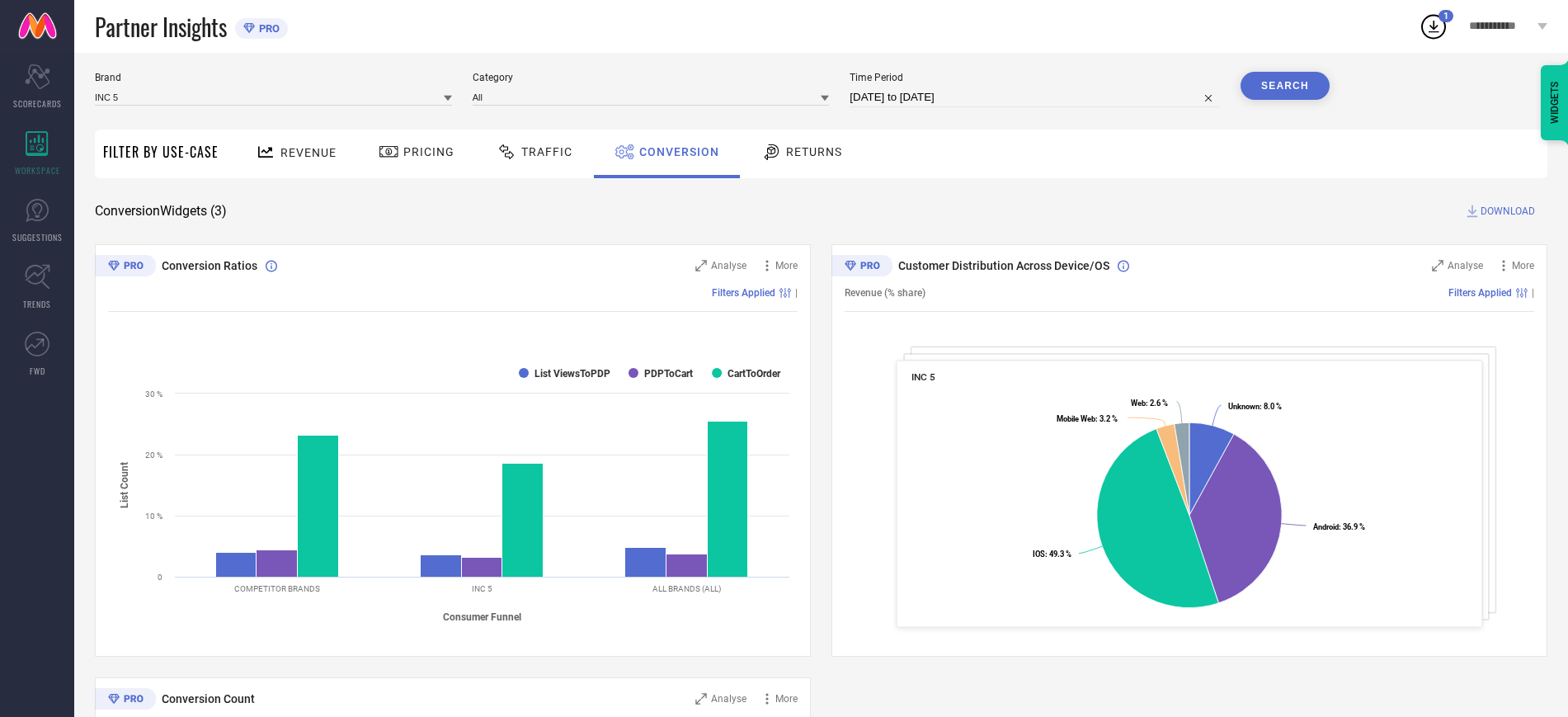
scroll to position [40, 0]
click at [272, 145] on icon at bounding box center [265, 151] width 20 height 20
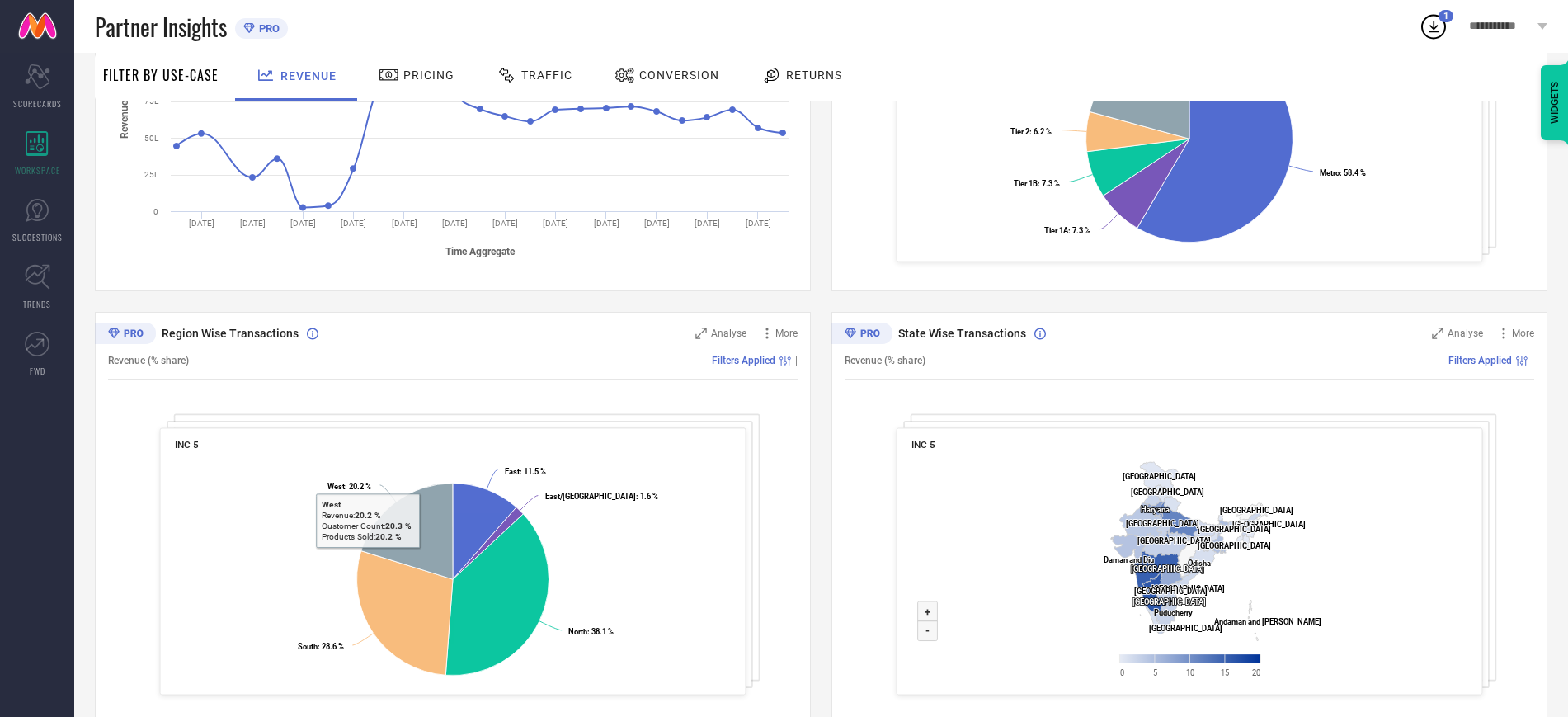
scroll to position [0, 0]
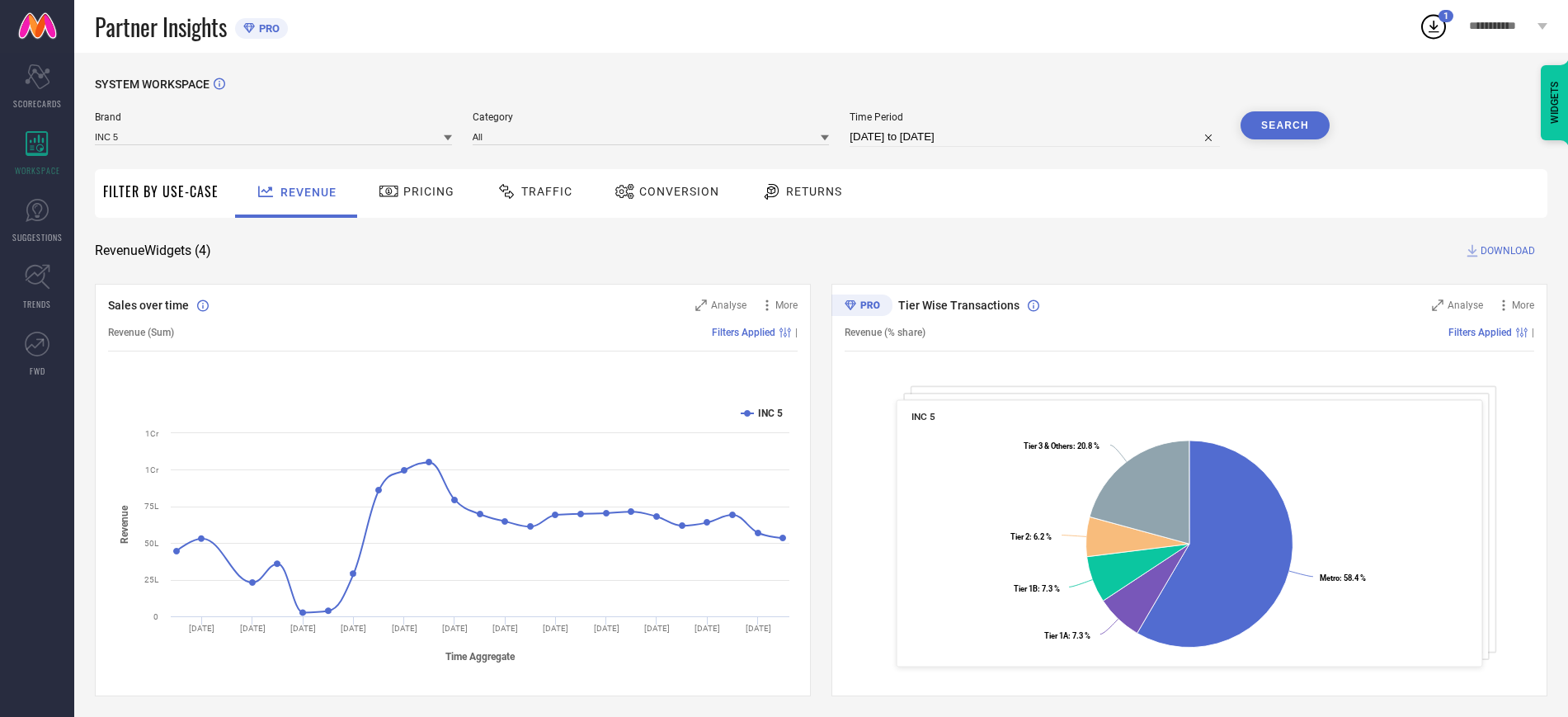
click at [461, 193] on div "Pricing" at bounding box center [417, 193] width 118 height 49
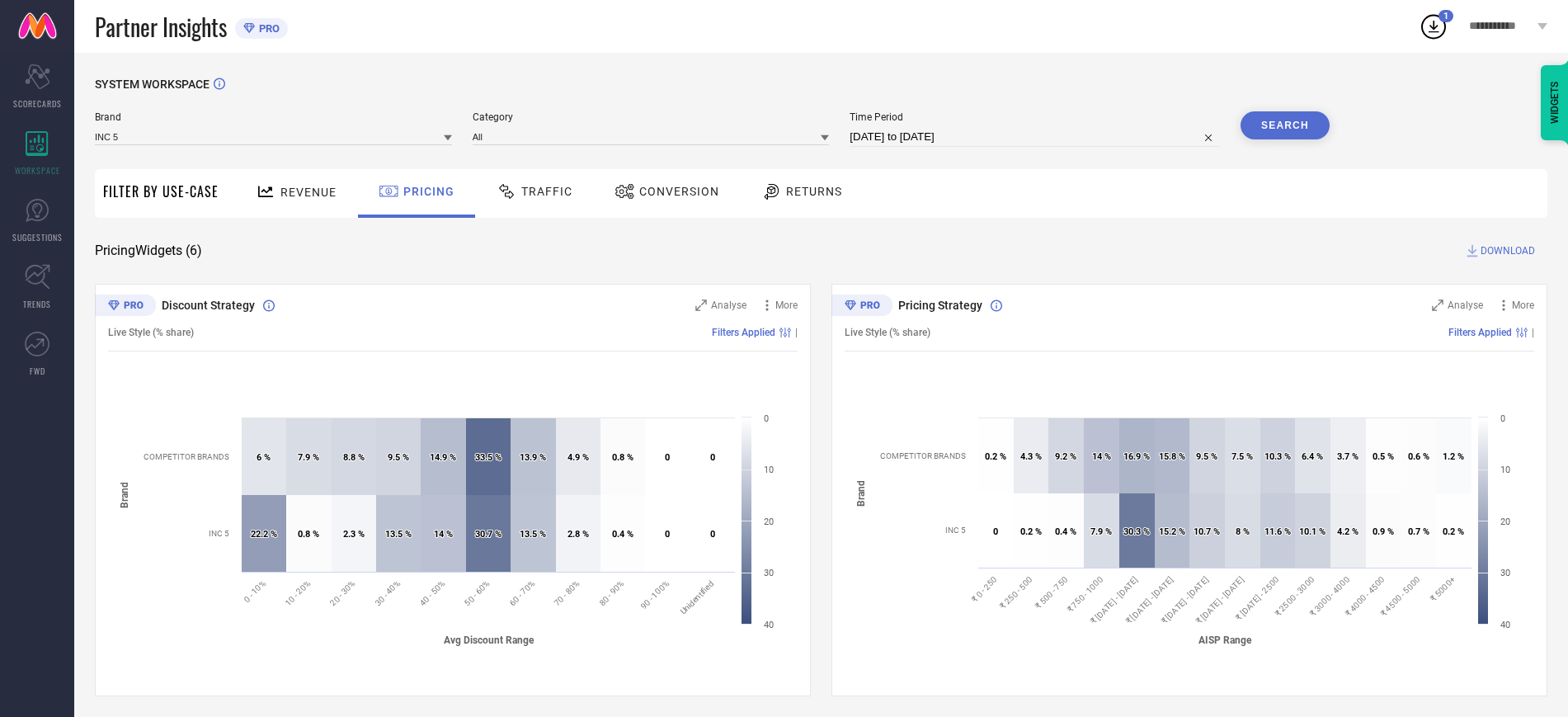
click at [554, 191] on span "Traffic" at bounding box center [547, 191] width 51 height 13
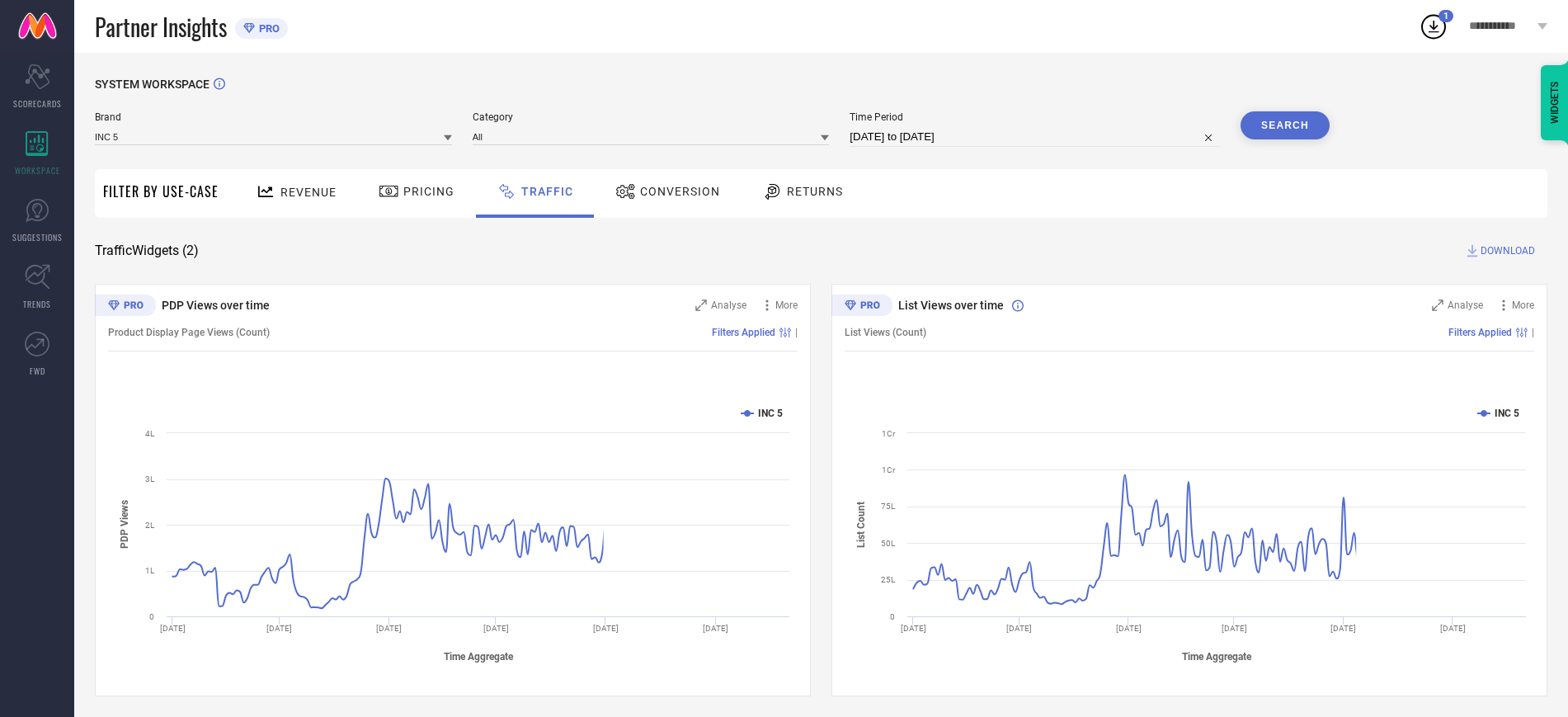
scroll to position [5, 0]
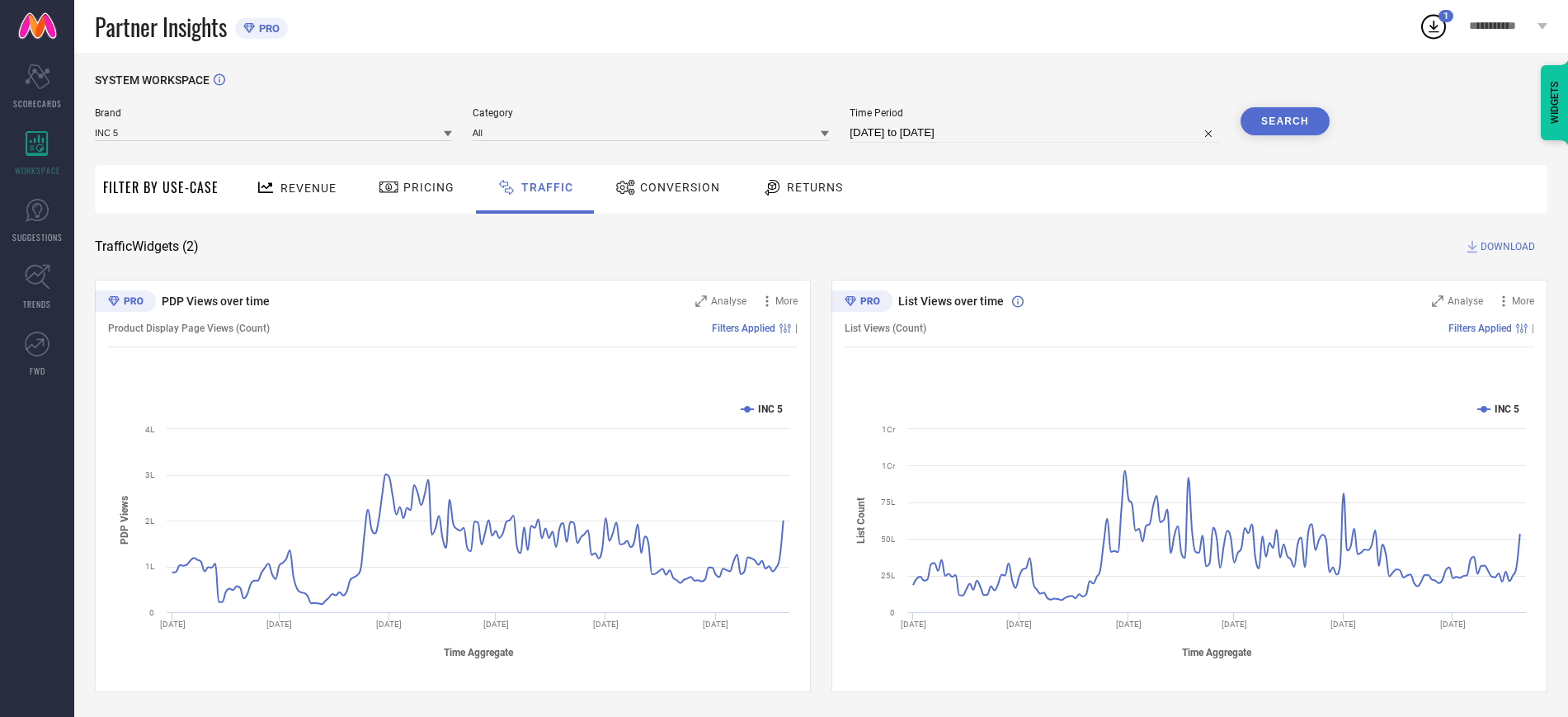
click at [669, 181] on span "Conversion" at bounding box center [679, 187] width 80 height 13
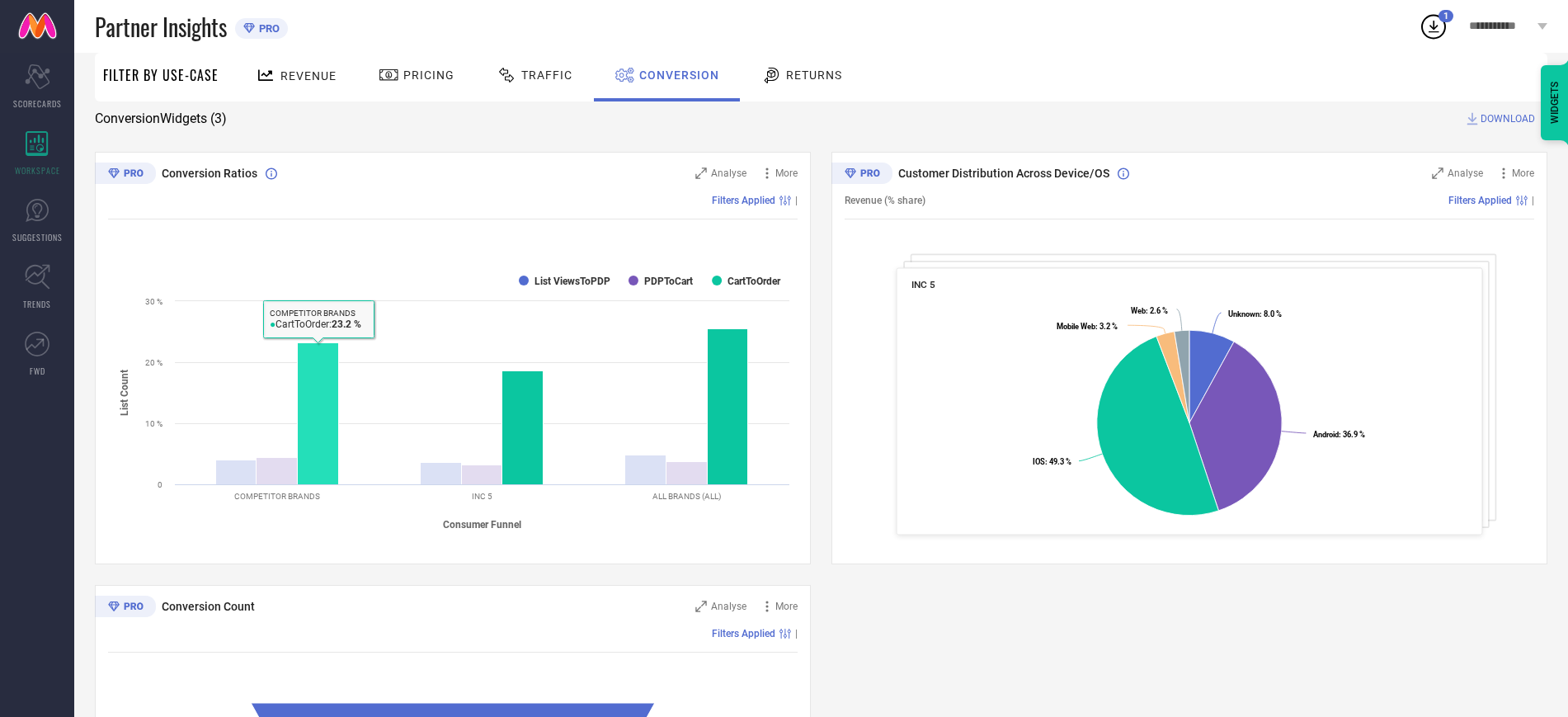
scroll to position [131, 0]
